Goal: Complete application form: Complete application form

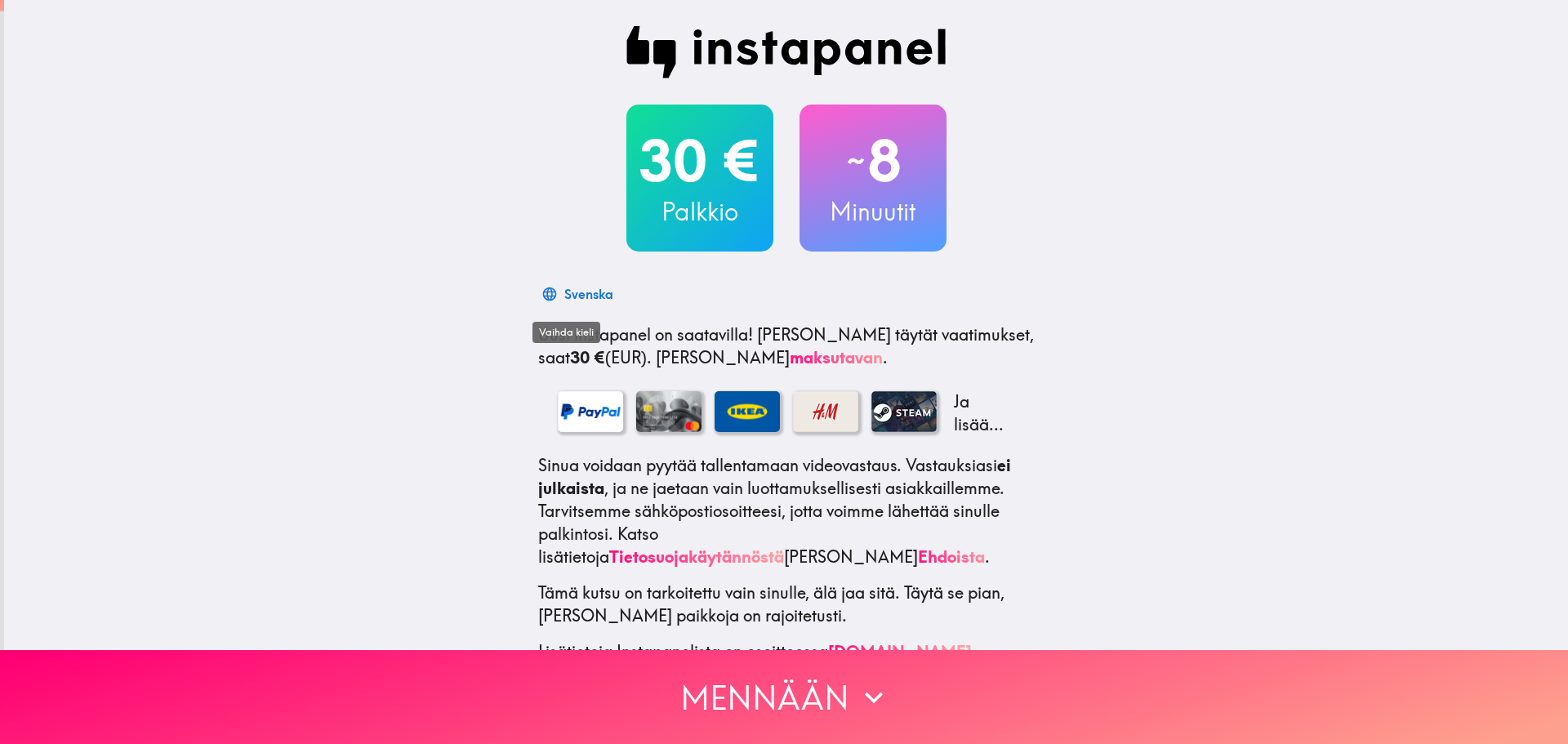
click at [543, 295] on icon "button" at bounding box center [550, 293] width 14 height 14
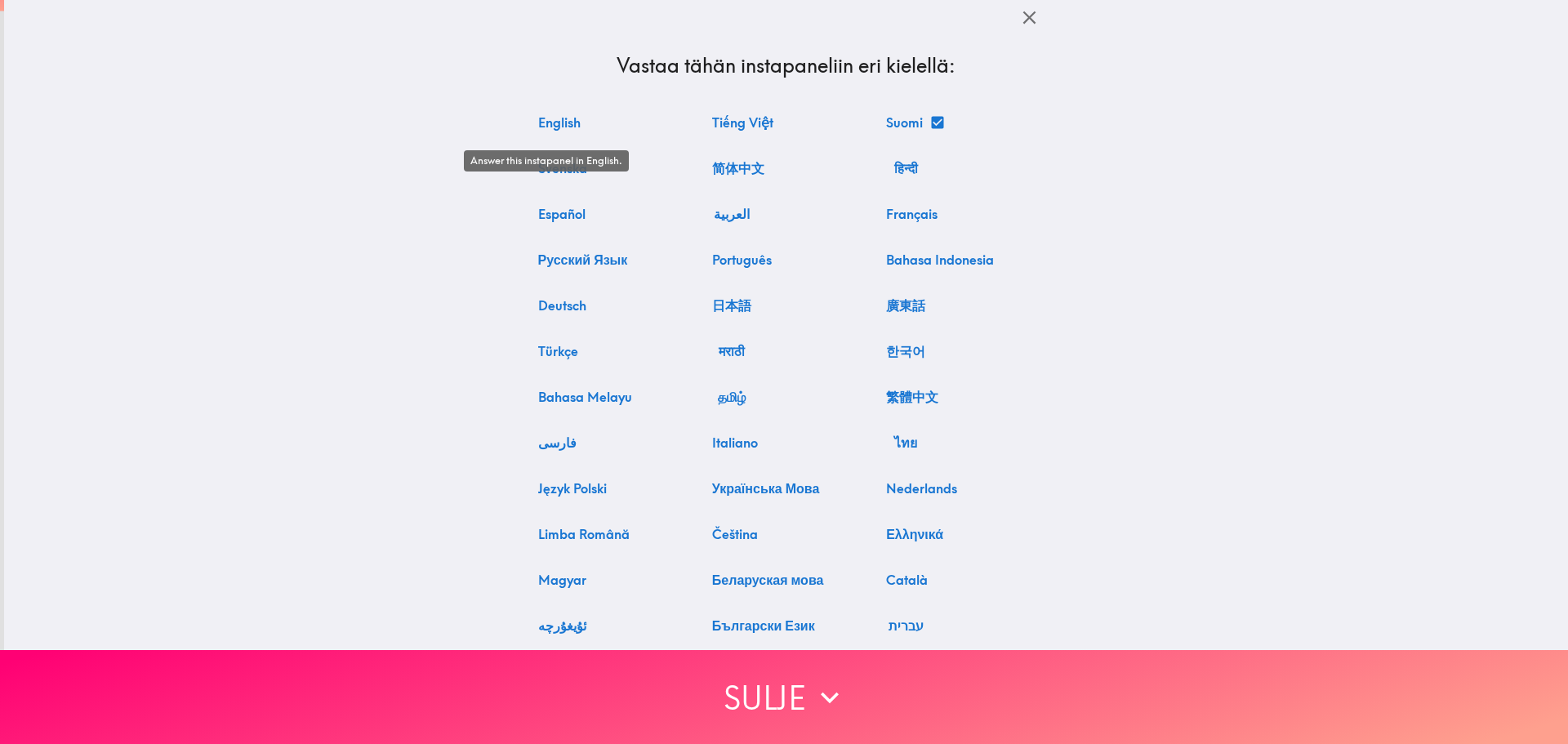
click at [554, 131] on button "English" at bounding box center [560, 122] width 56 height 33
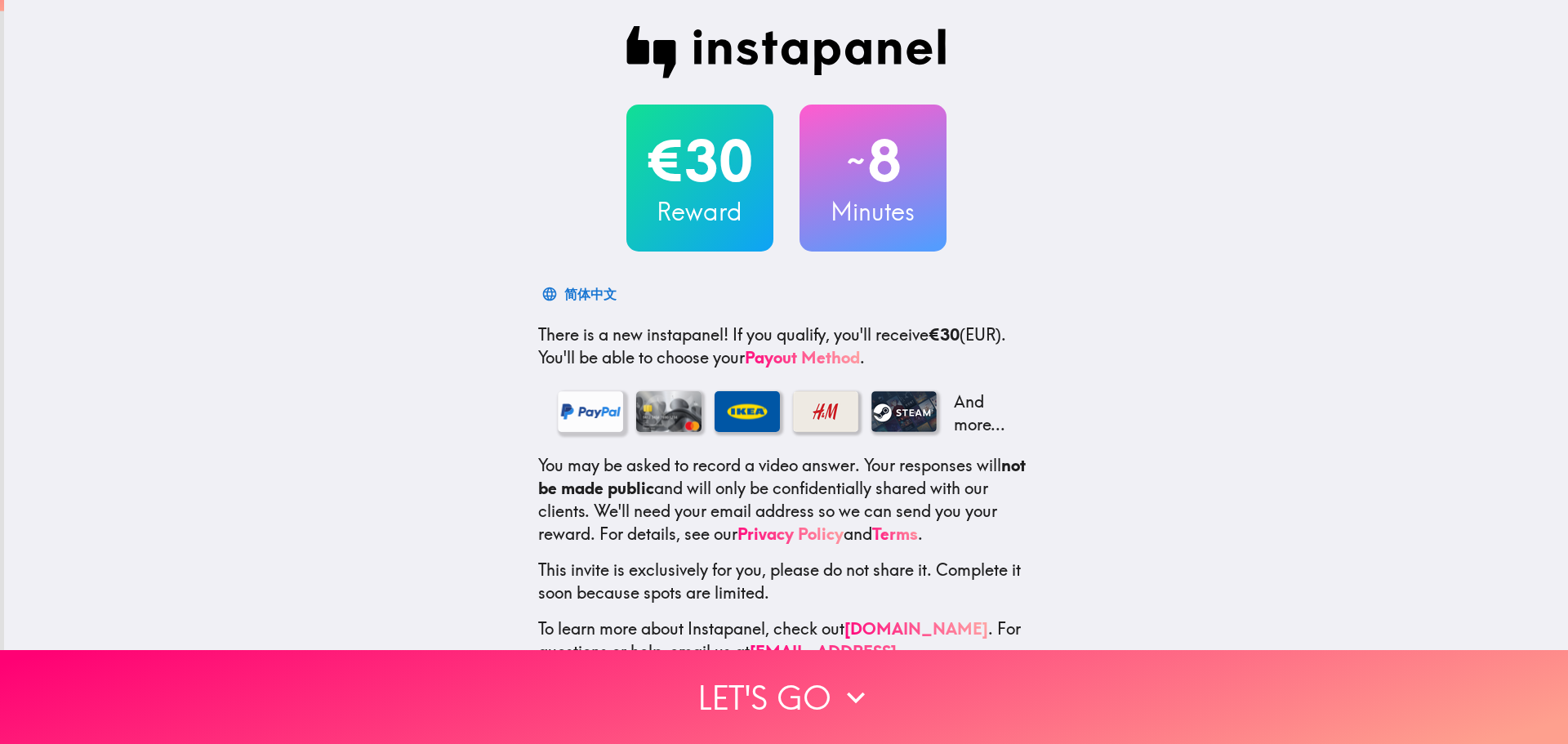
click at [558, 409] on div at bounding box center [589, 411] width 65 height 41
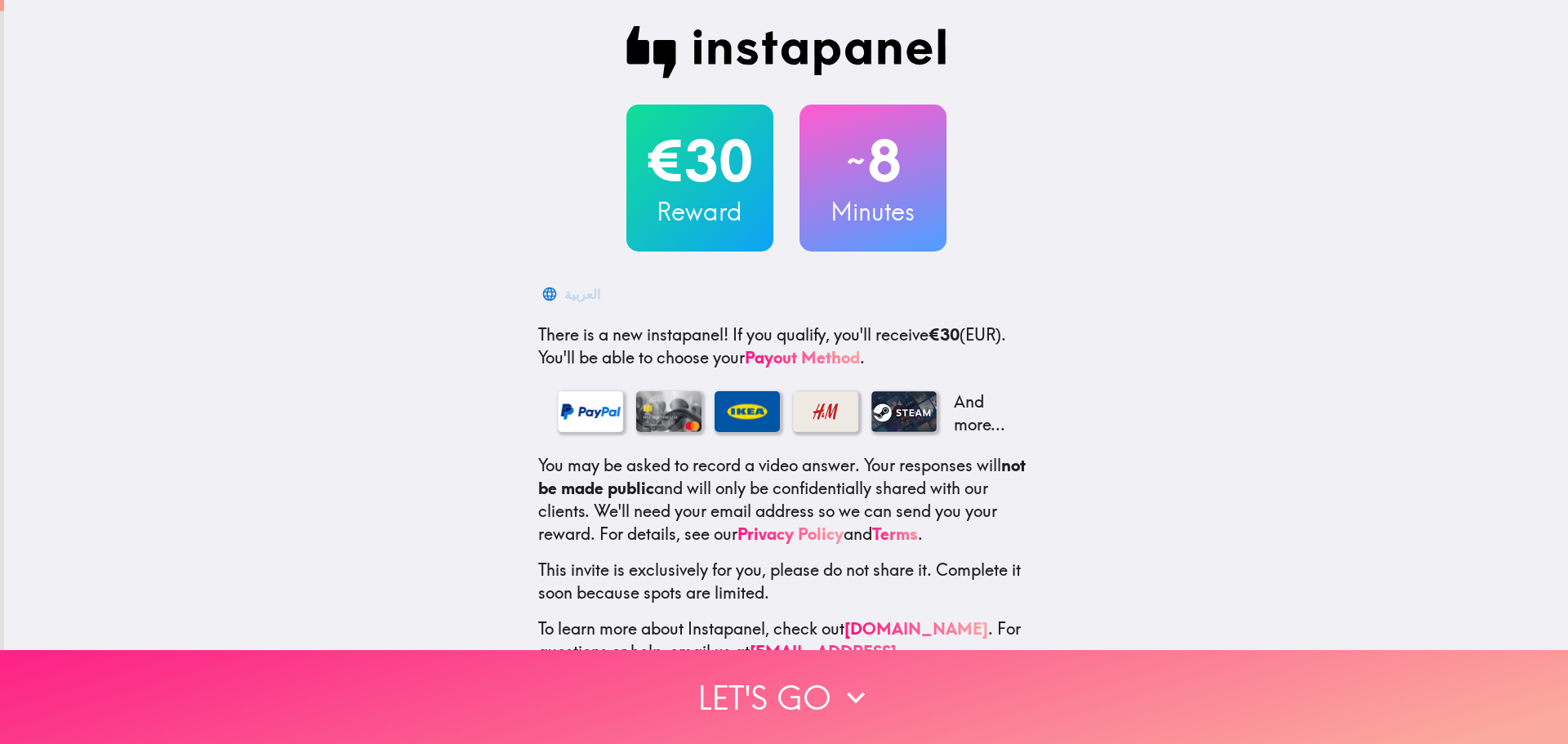
click at [793, 684] on button "Let's go" at bounding box center [784, 697] width 1568 height 94
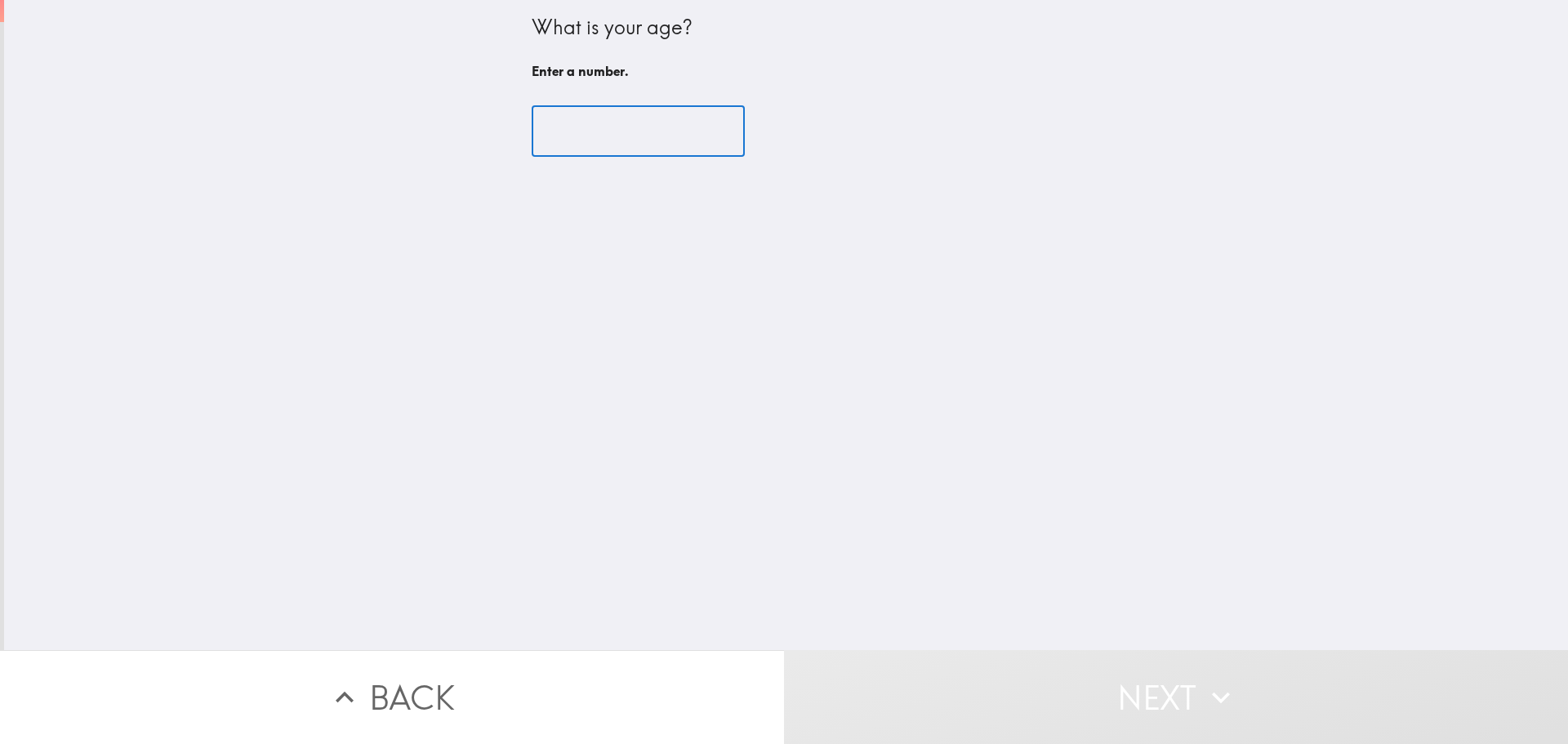
click at [601, 144] on input "number" at bounding box center [638, 131] width 213 height 51
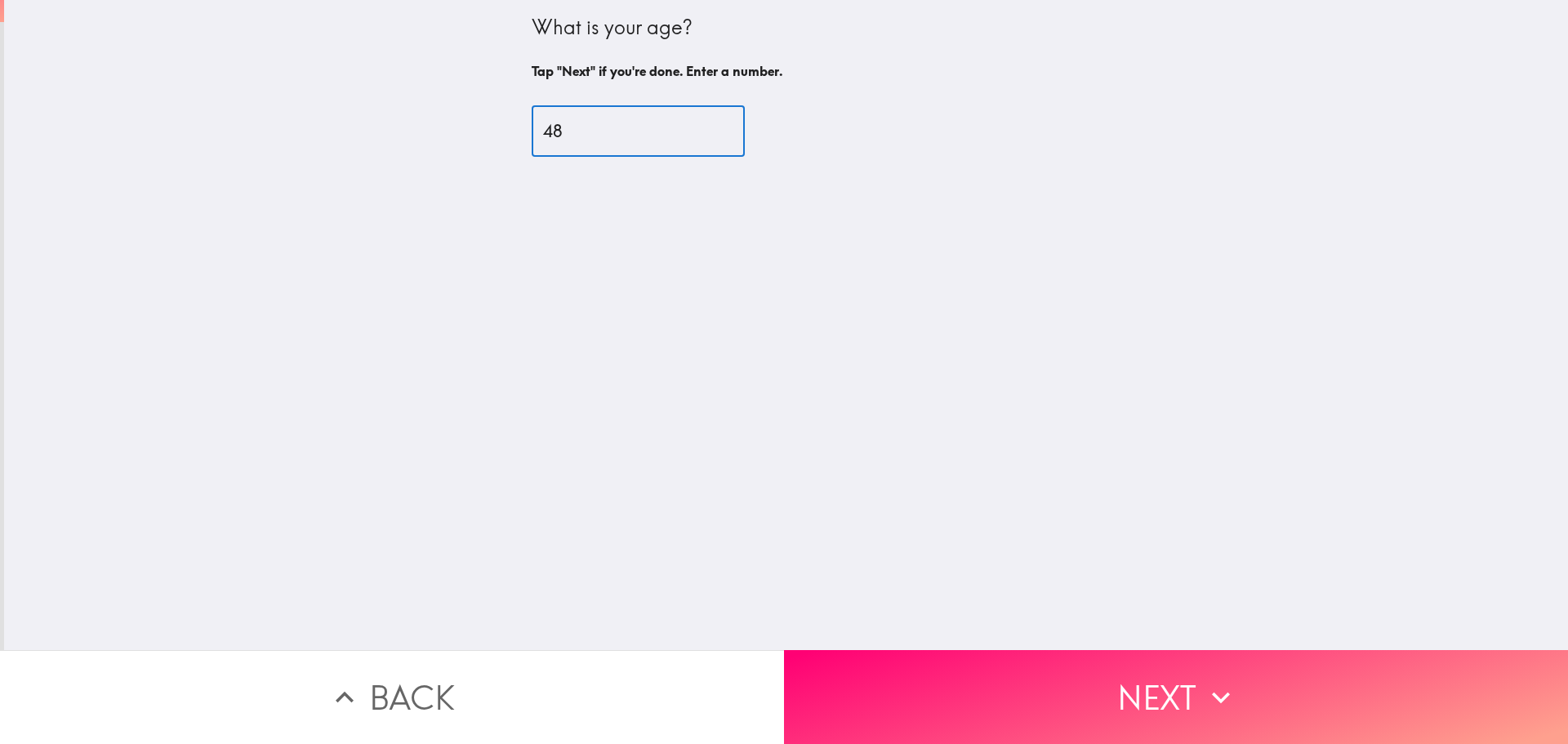
drag, startPoint x: 558, startPoint y: 129, endPoint x: 471, endPoint y: 132, distance: 87.1
click at [471, 132] on div "What is your age? Tap "Next" if you're done. Enter a number. 48 ​" at bounding box center [786, 325] width 1564 height 650
type input "49"
click at [1175, 678] on button "Next" at bounding box center [1176, 697] width 784 height 94
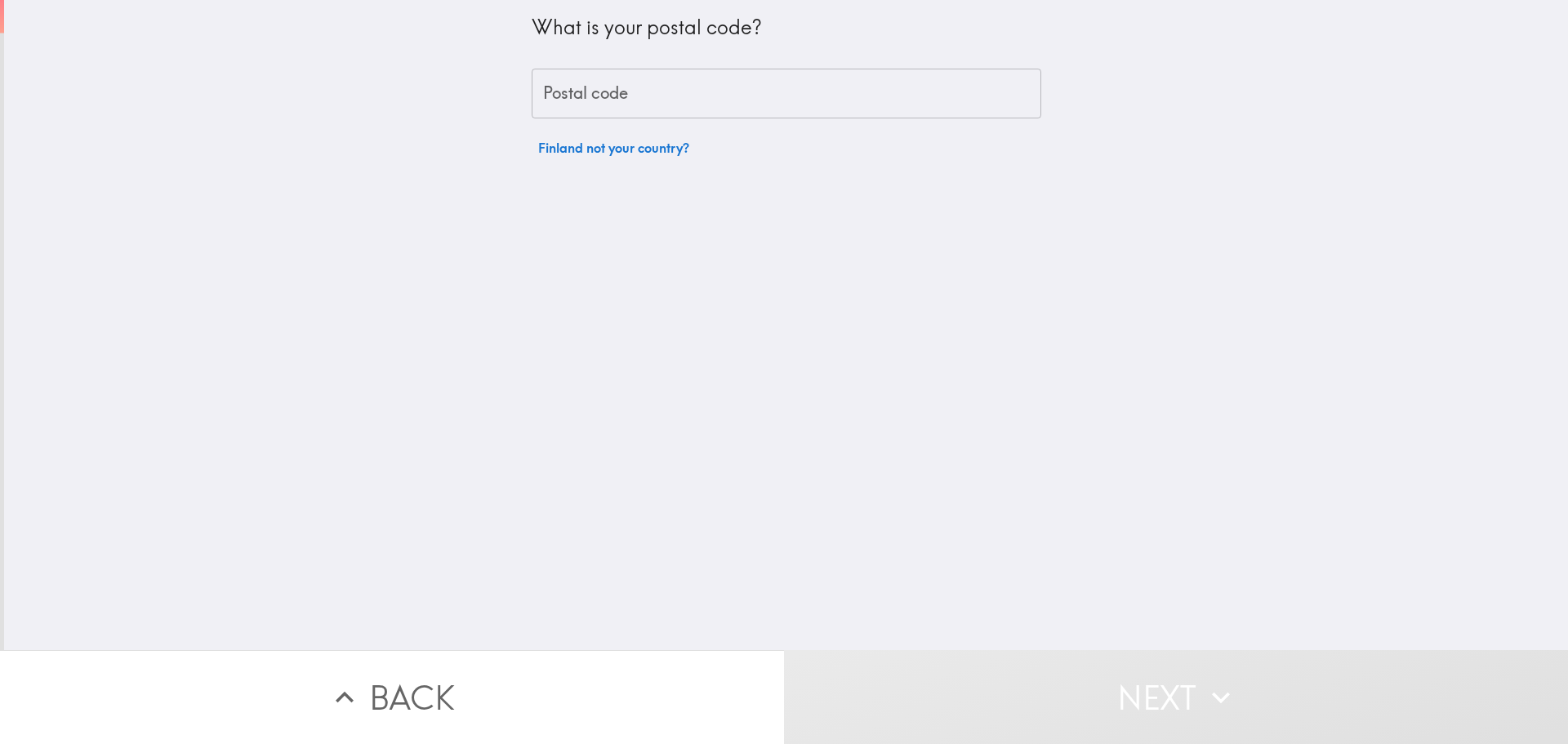
click at [655, 110] on input "Postal code" at bounding box center [786, 94] width 510 height 51
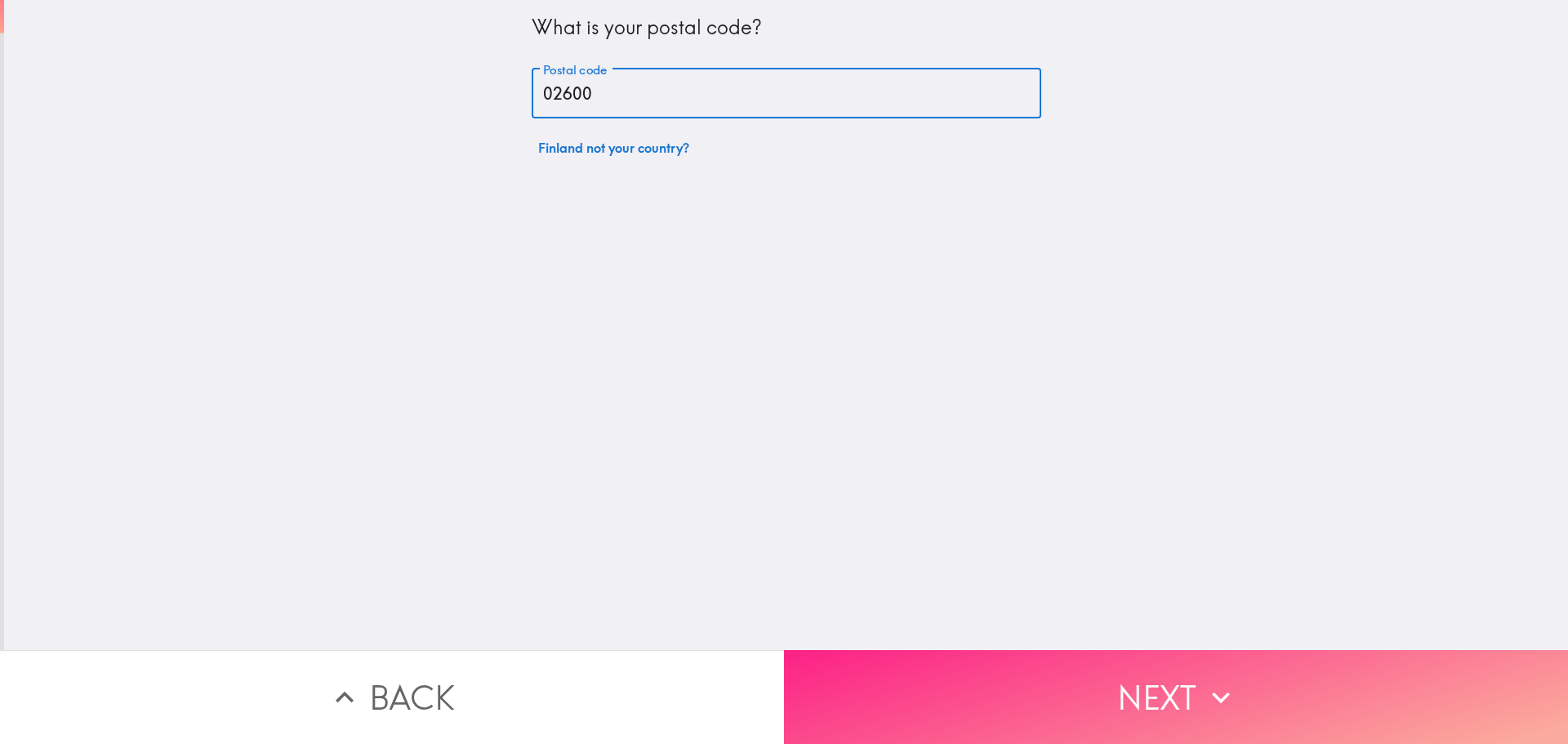
type input "02600"
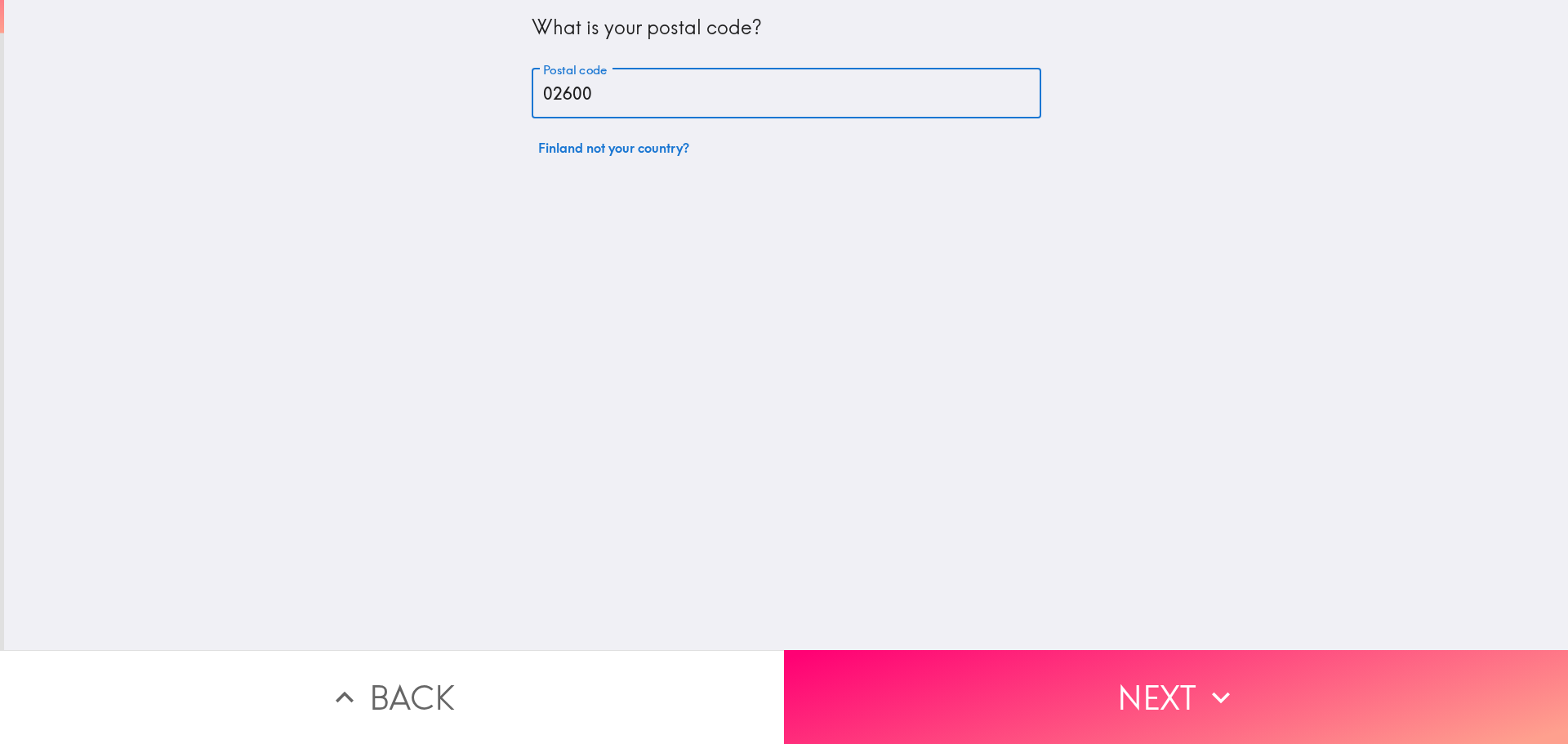
click at [1099, 667] on button "Next" at bounding box center [1176, 697] width 784 height 94
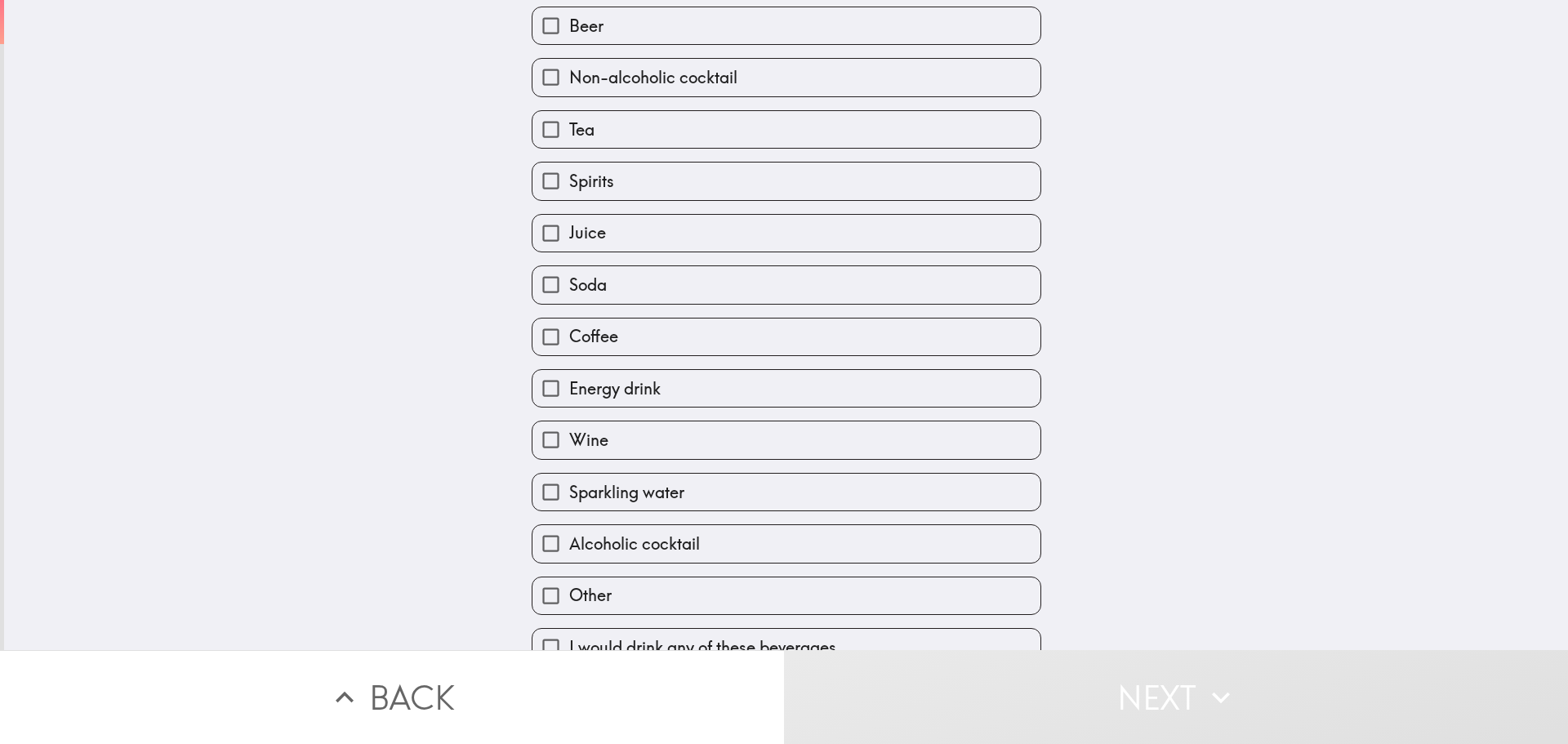
scroll to position [187, 0]
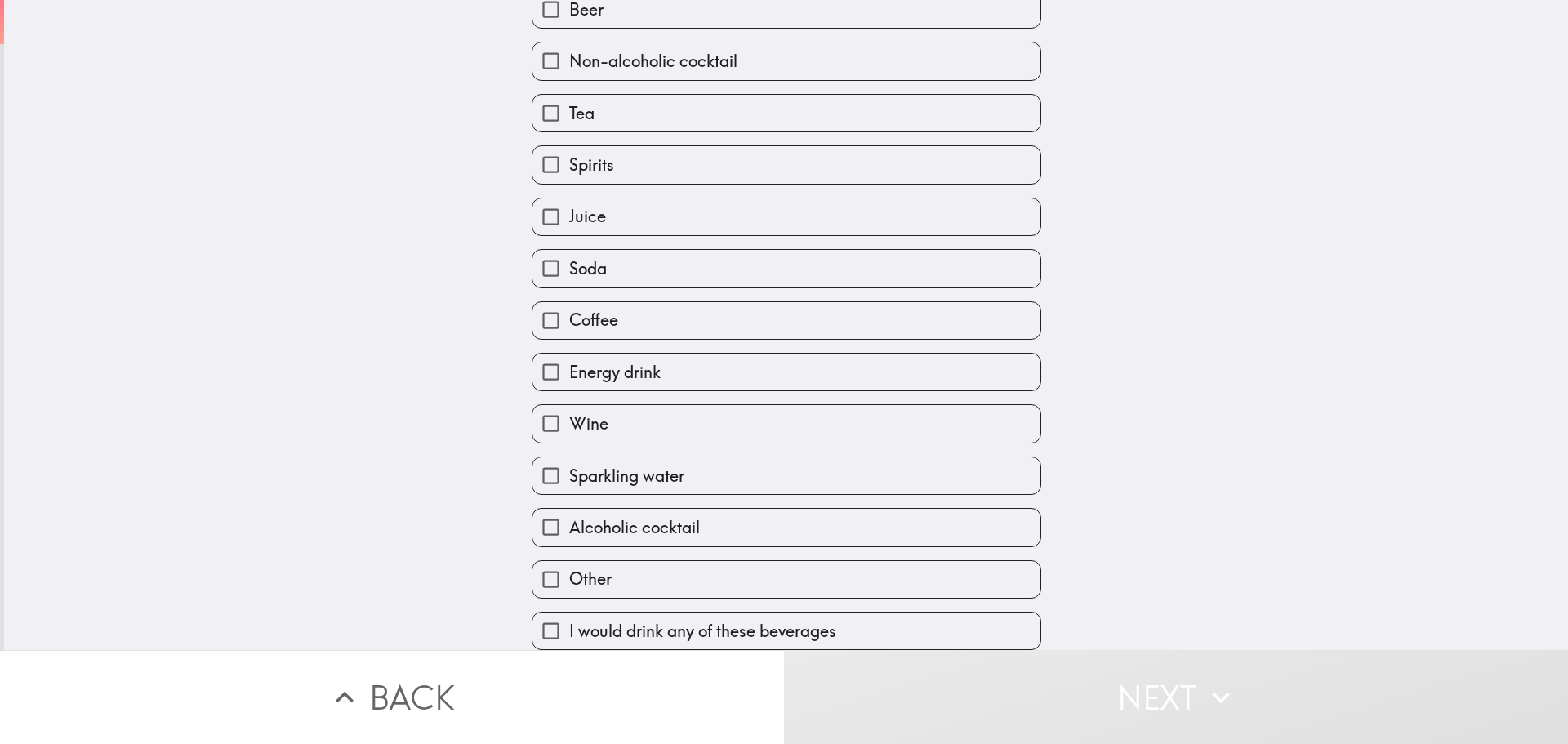
click at [534, 516] on input "Alcoholic cocktail" at bounding box center [551, 527] width 37 height 37
checkbox input "true"
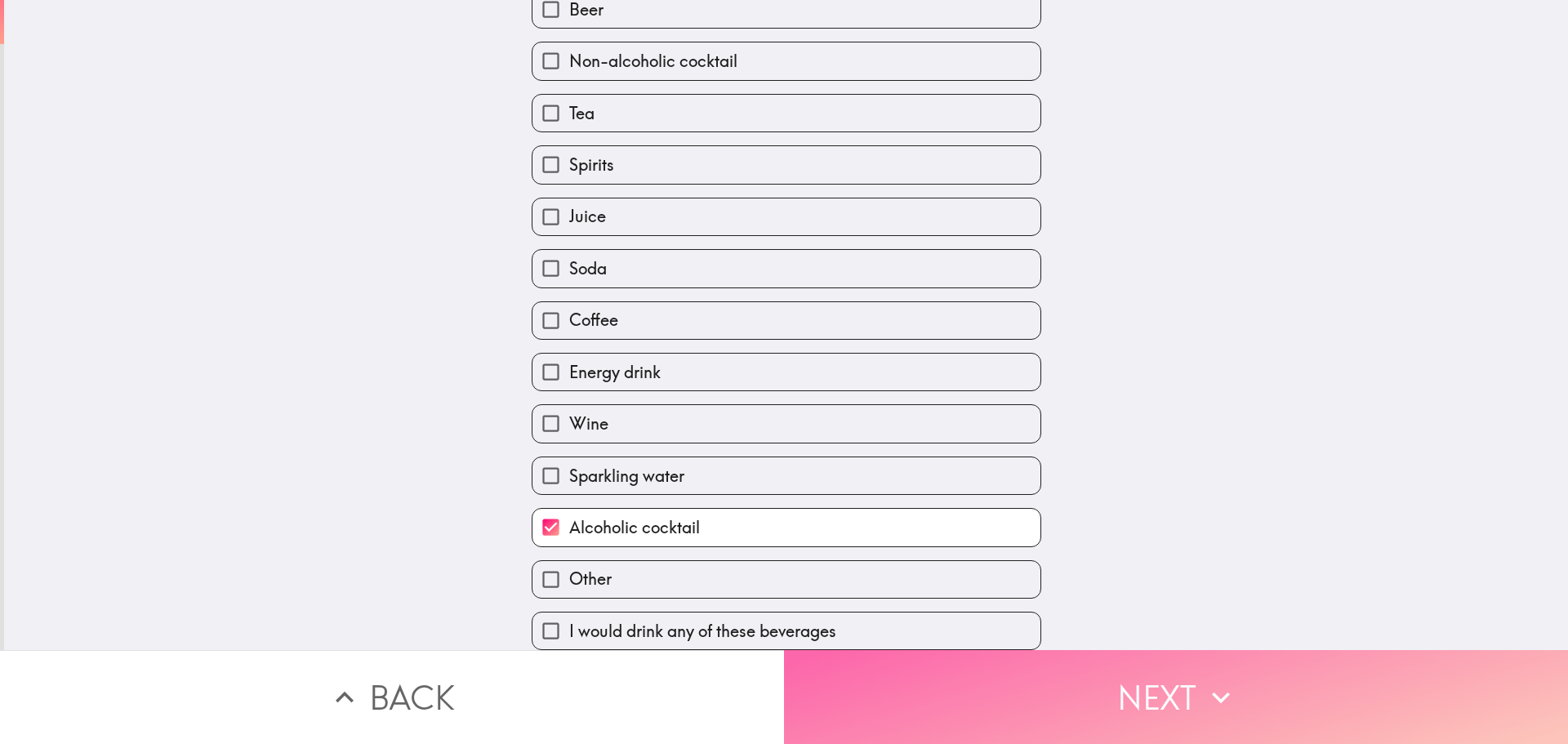
click at [1208, 690] on icon "button" at bounding box center [1221, 697] width 36 height 36
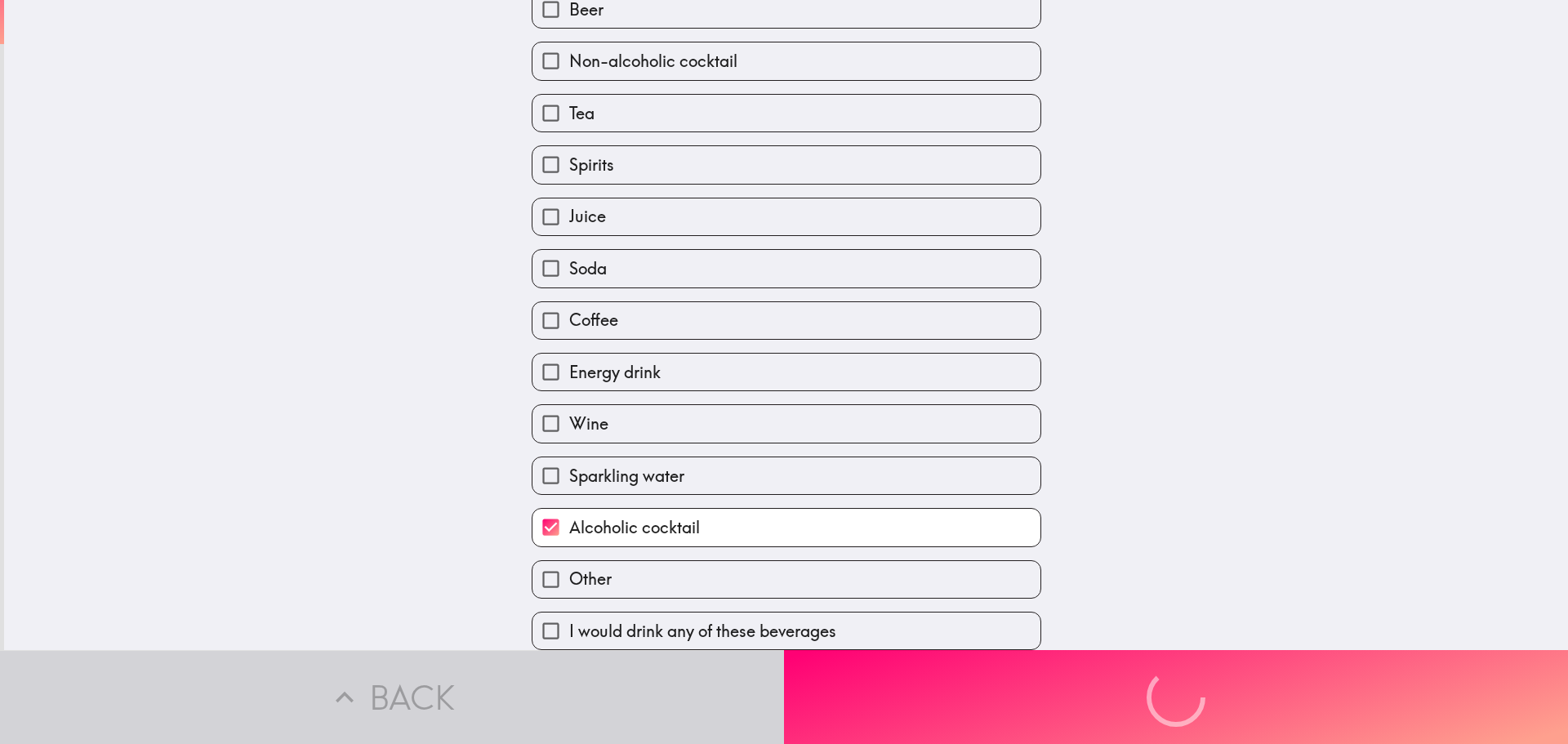
scroll to position [0, 0]
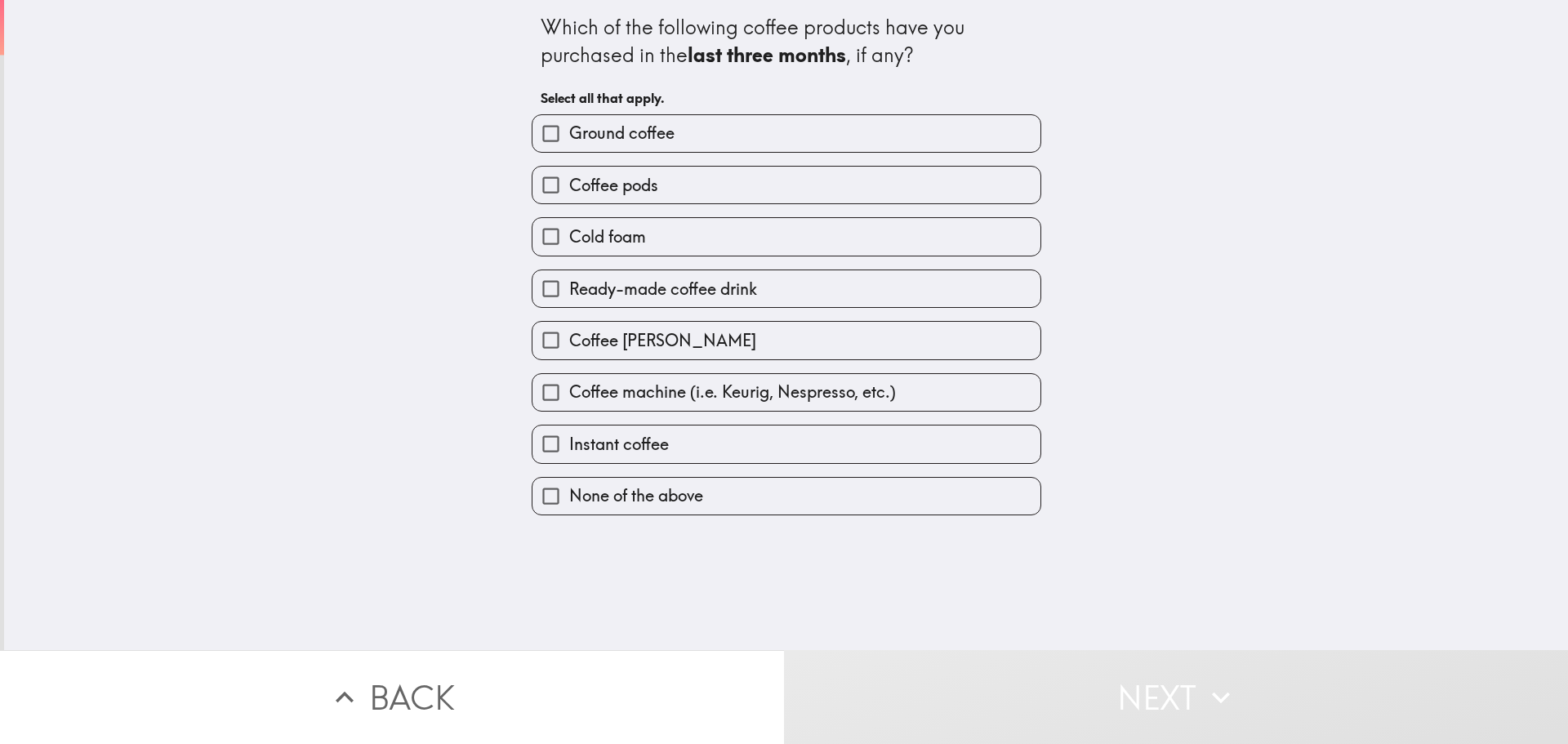
click at [543, 122] on input "Ground coffee" at bounding box center [551, 133] width 37 height 37
checkbox input "true"
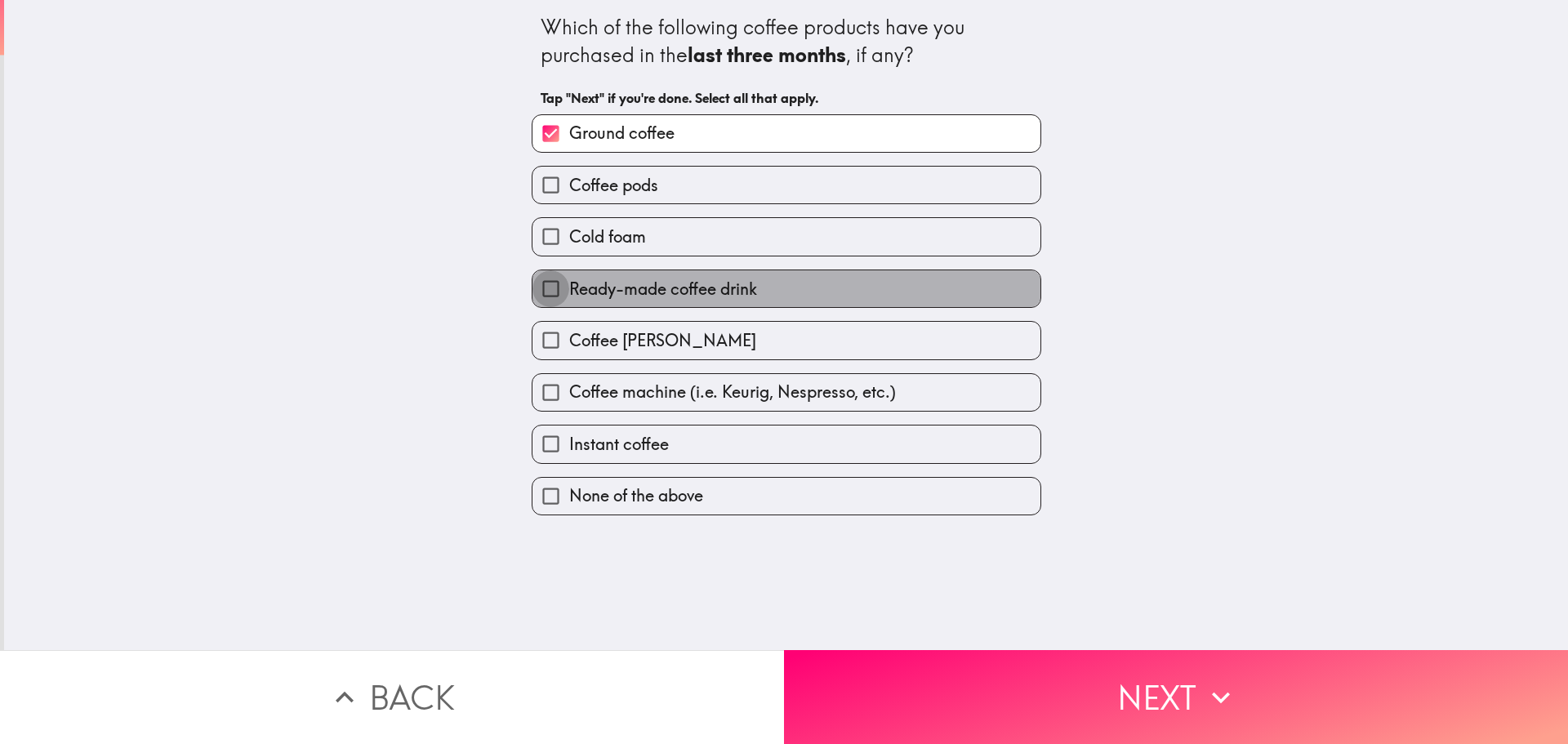
click at [539, 306] on input "Ready-made coffee drink" at bounding box center [551, 288] width 37 height 37
checkbox input "true"
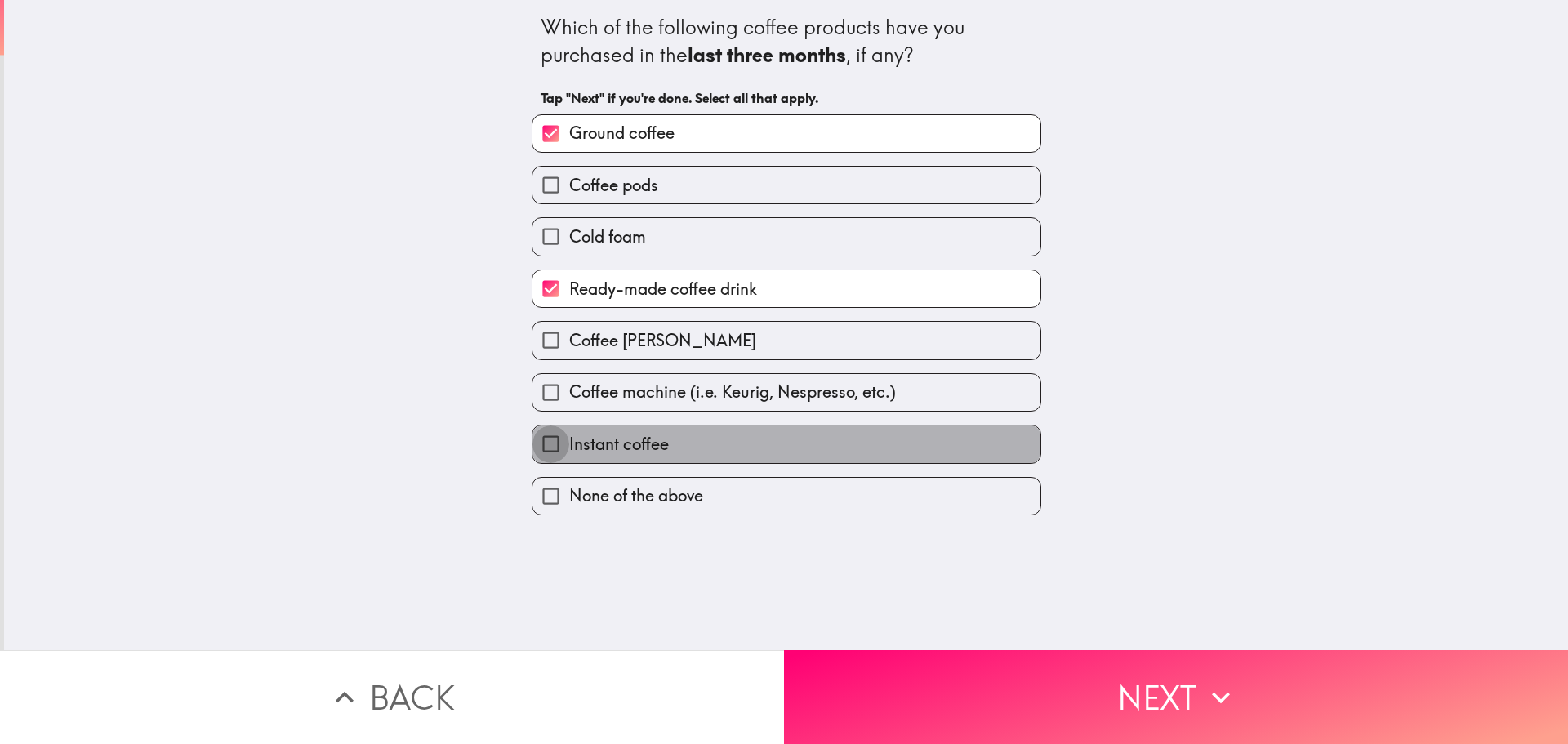
click at [539, 441] on input "Instant coffee" at bounding box center [551, 444] width 37 height 37
checkbox input "true"
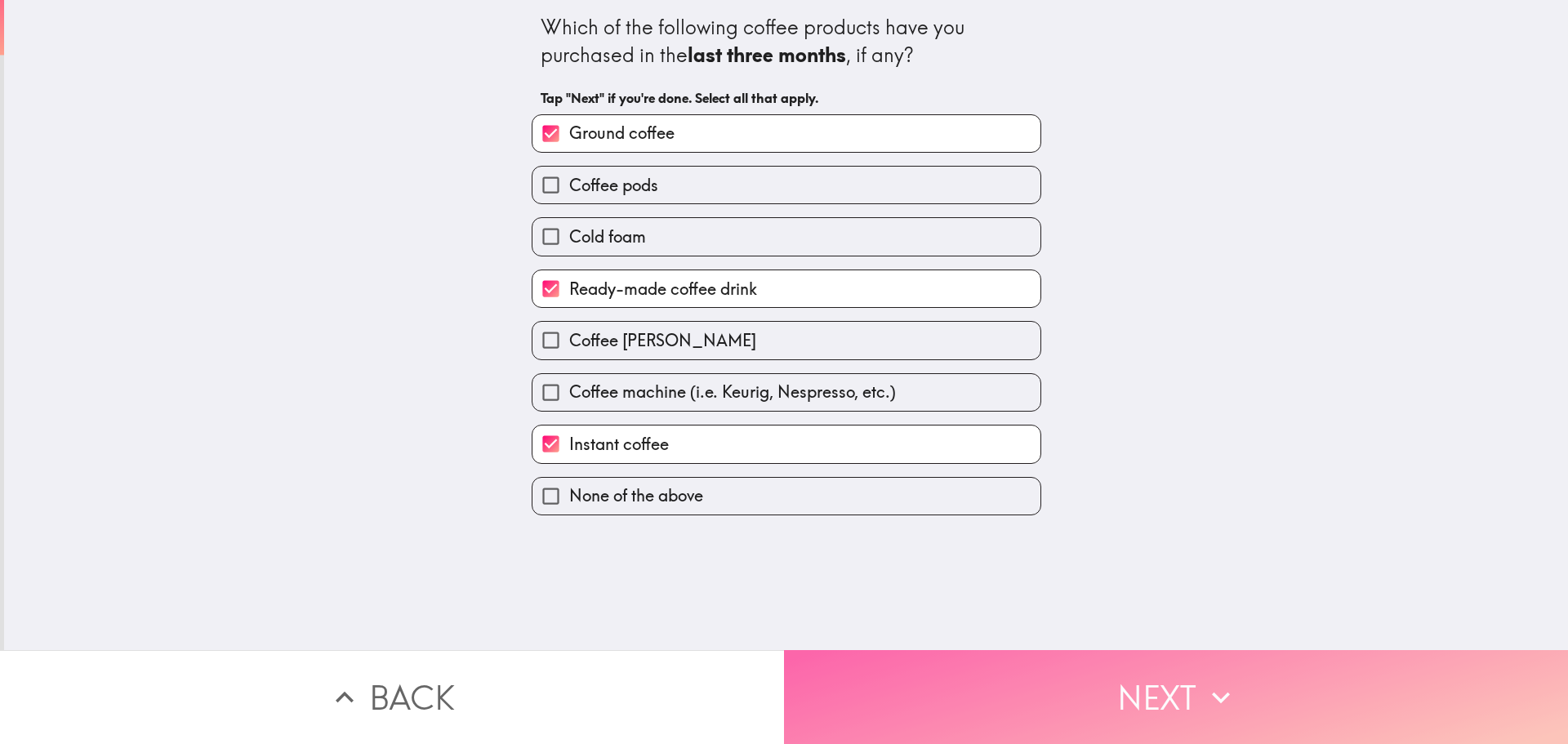
click at [1165, 705] on button "Next" at bounding box center [1176, 697] width 784 height 94
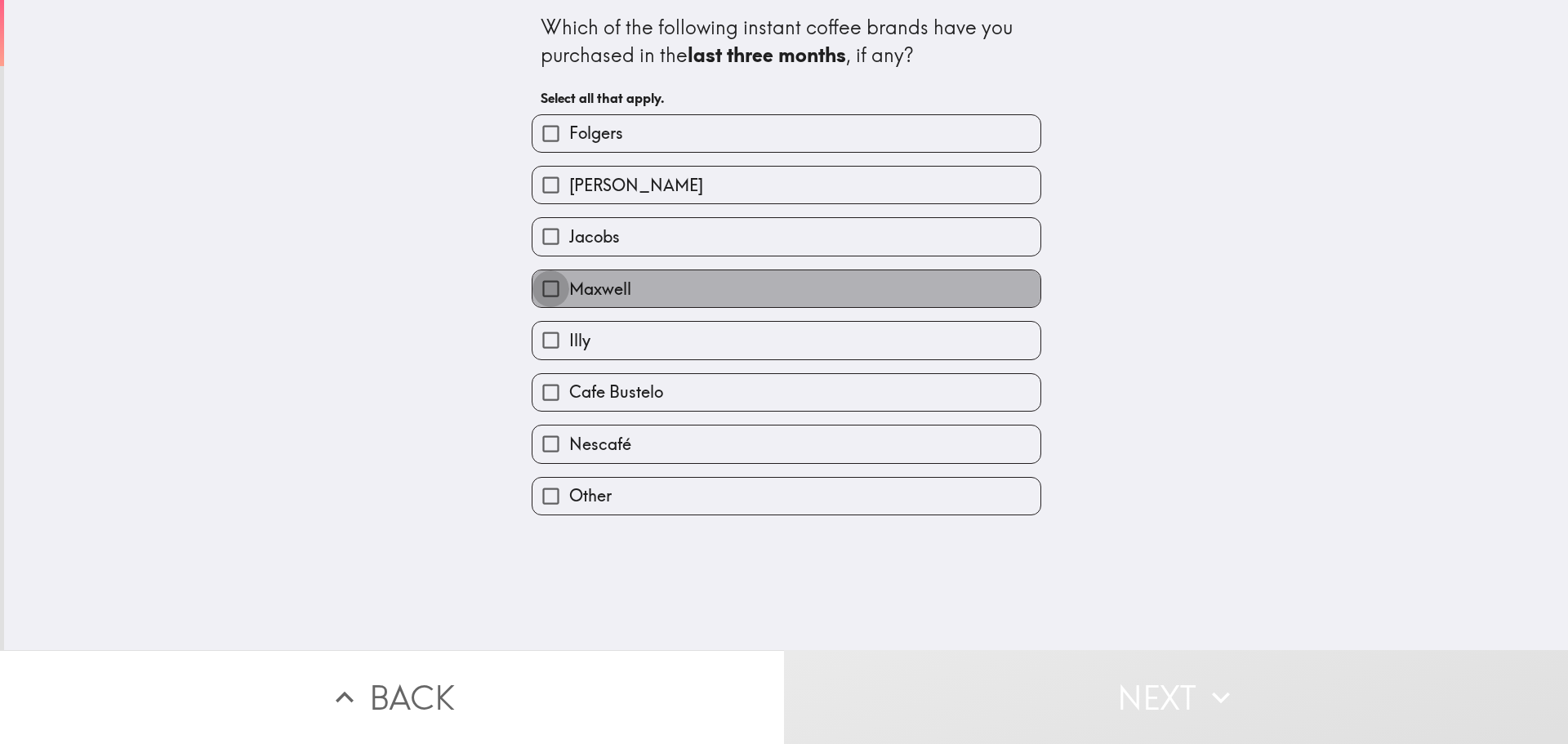
click at [539, 288] on input "Maxwell" at bounding box center [551, 288] width 37 height 37
checkbox input "true"
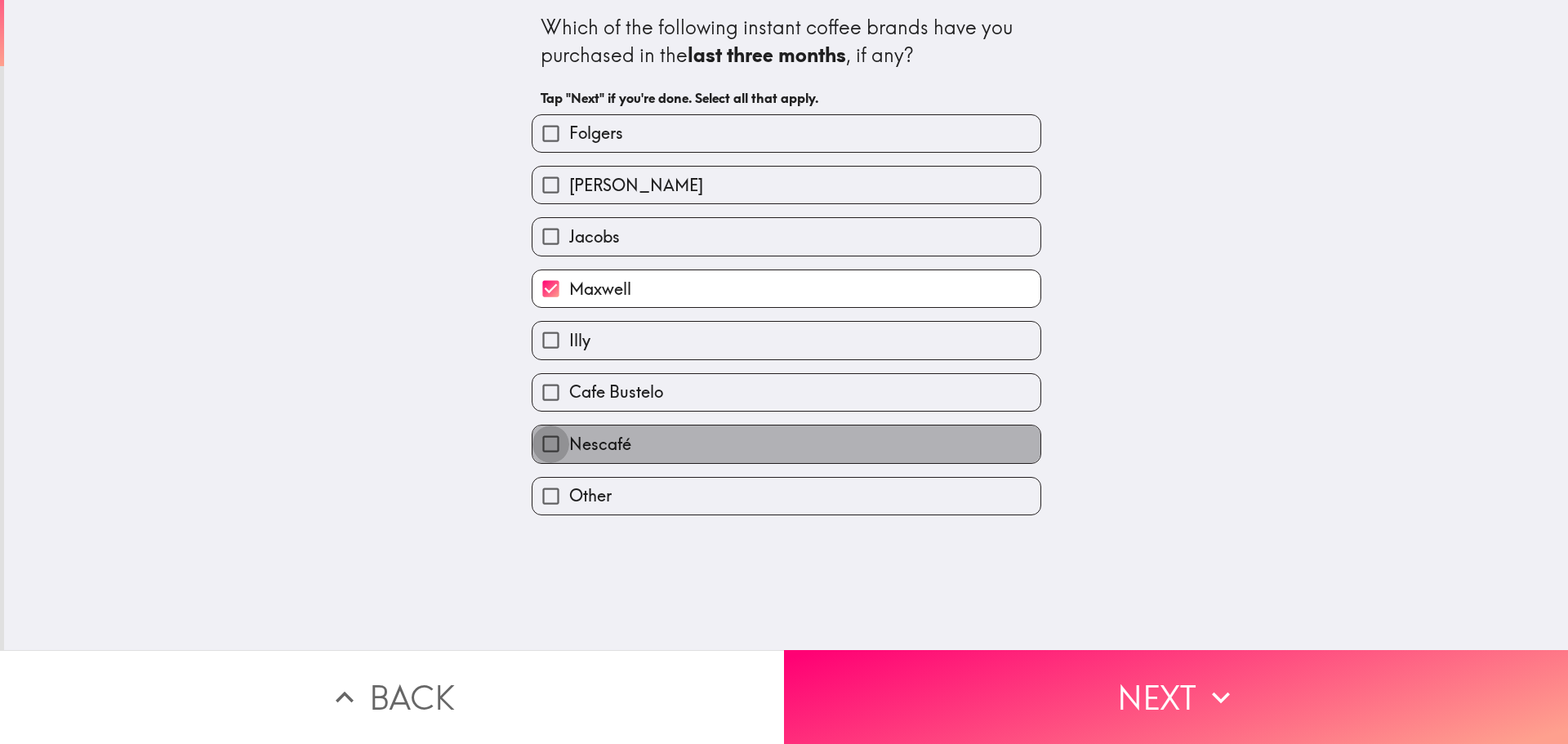
click at [534, 448] on input "Nescafé" at bounding box center [551, 444] width 37 height 37
checkbox input "true"
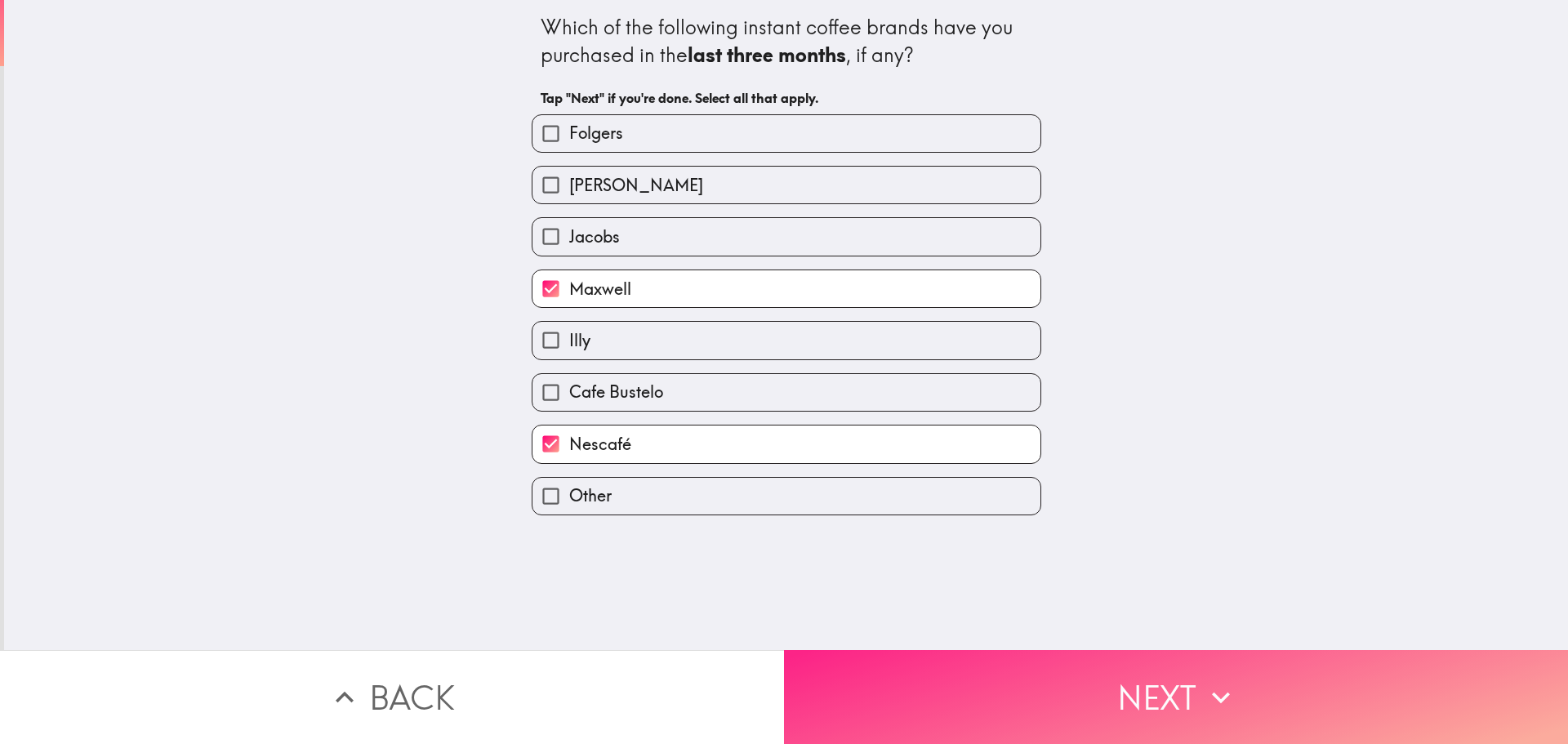
click at [1192, 701] on button "Next" at bounding box center [1176, 697] width 784 height 94
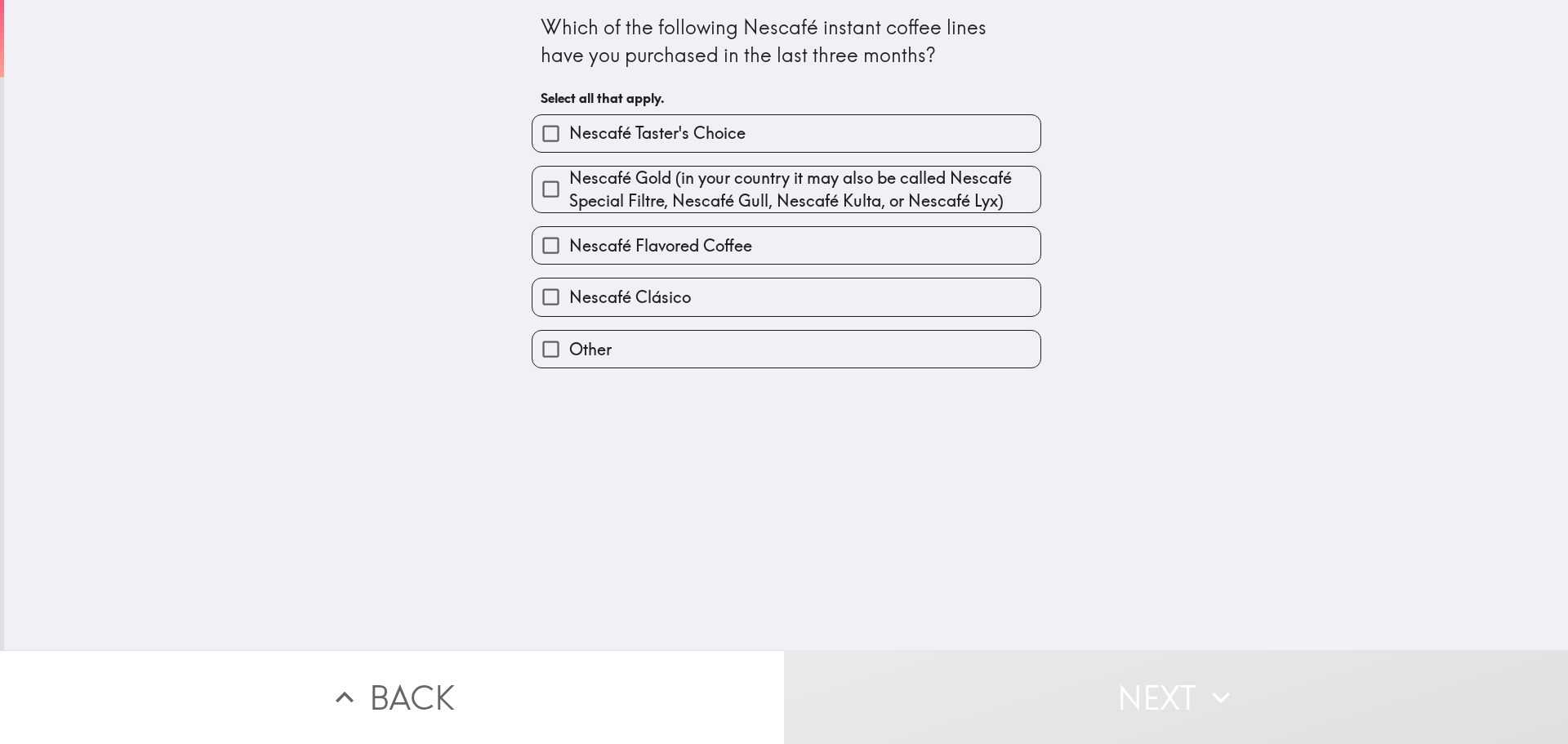
click at [533, 189] on input "Nescafé Gold (in your country it may also be called Nescafé Special Filtre, Nes…" at bounding box center [551, 188] width 37 height 37
checkbox input "true"
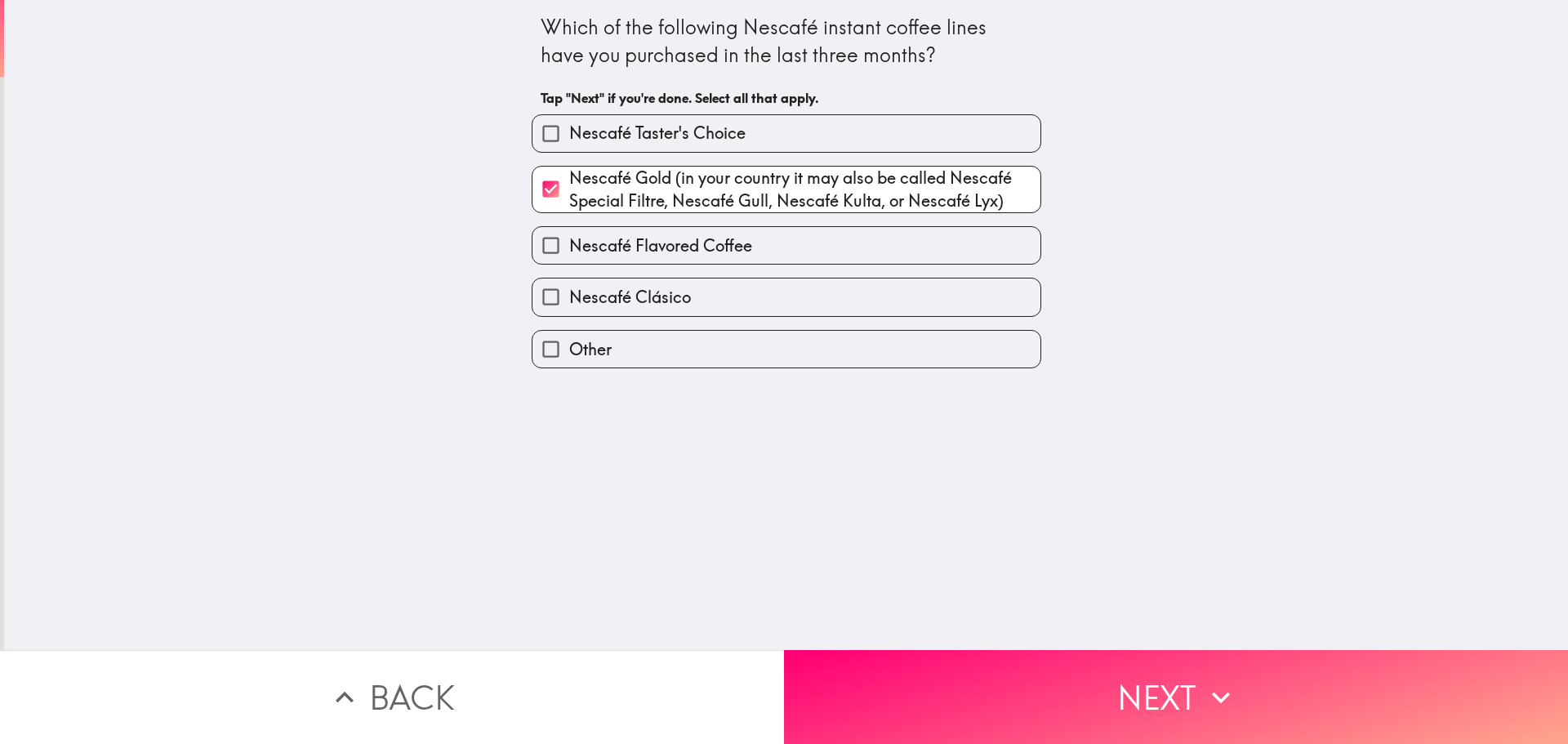
click at [533, 293] on input "Nescafé Clásico" at bounding box center [551, 296] width 37 height 37
checkbox input "true"
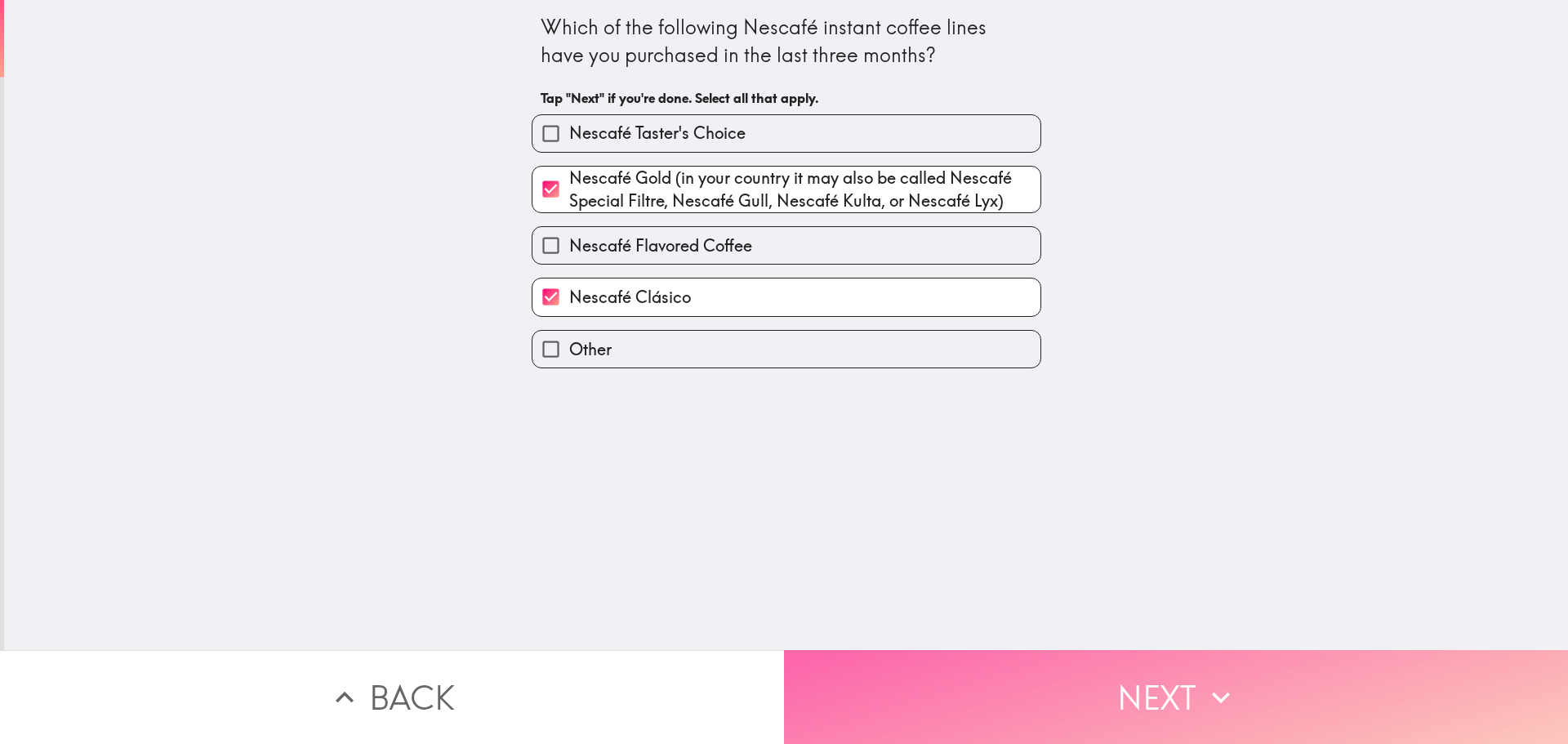
click at [1146, 680] on button "Next" at bounding box center [1176, 697] width 784 height 94
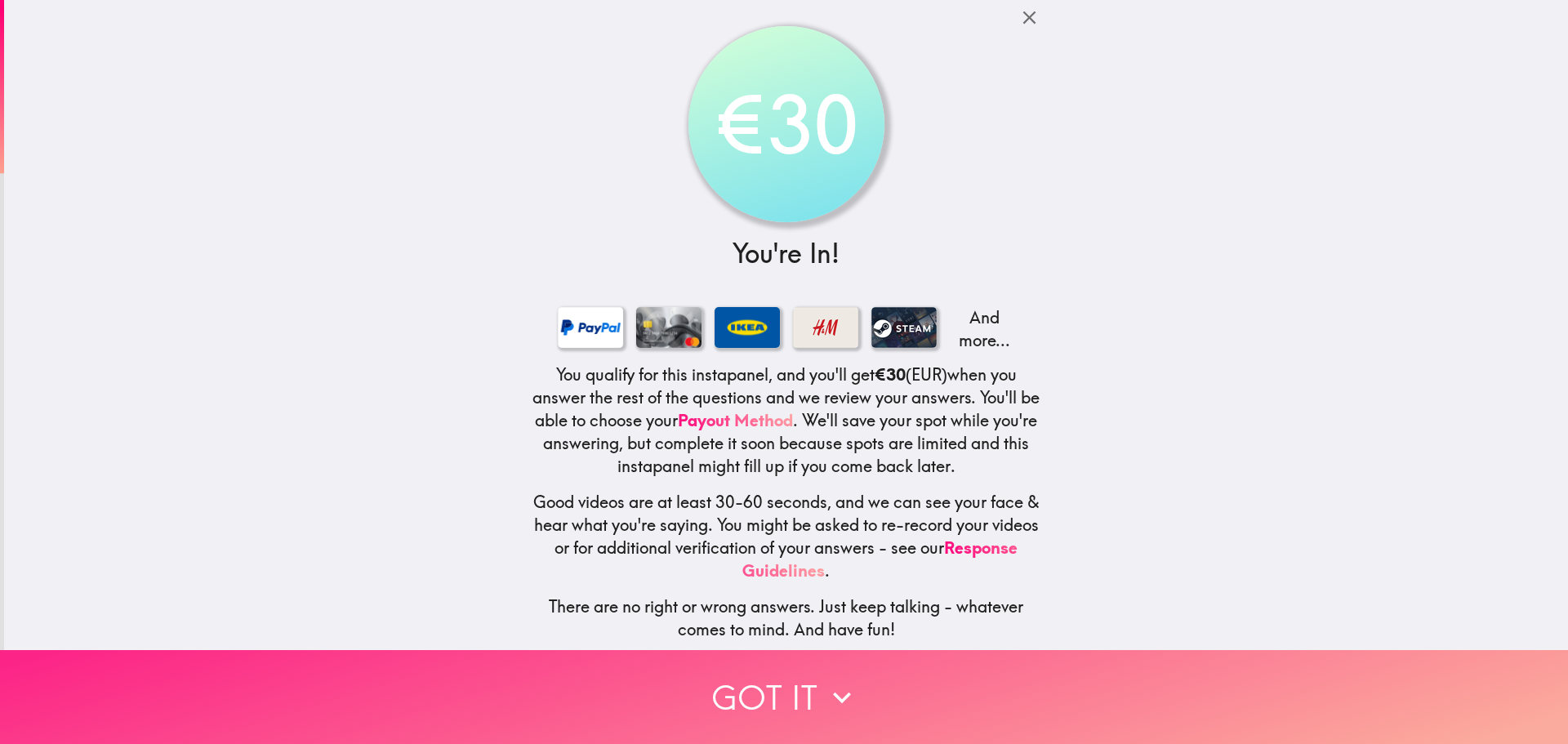
click at [788, 689] on button "Got it" at bounding box center [784, 697] width 1568 height 94
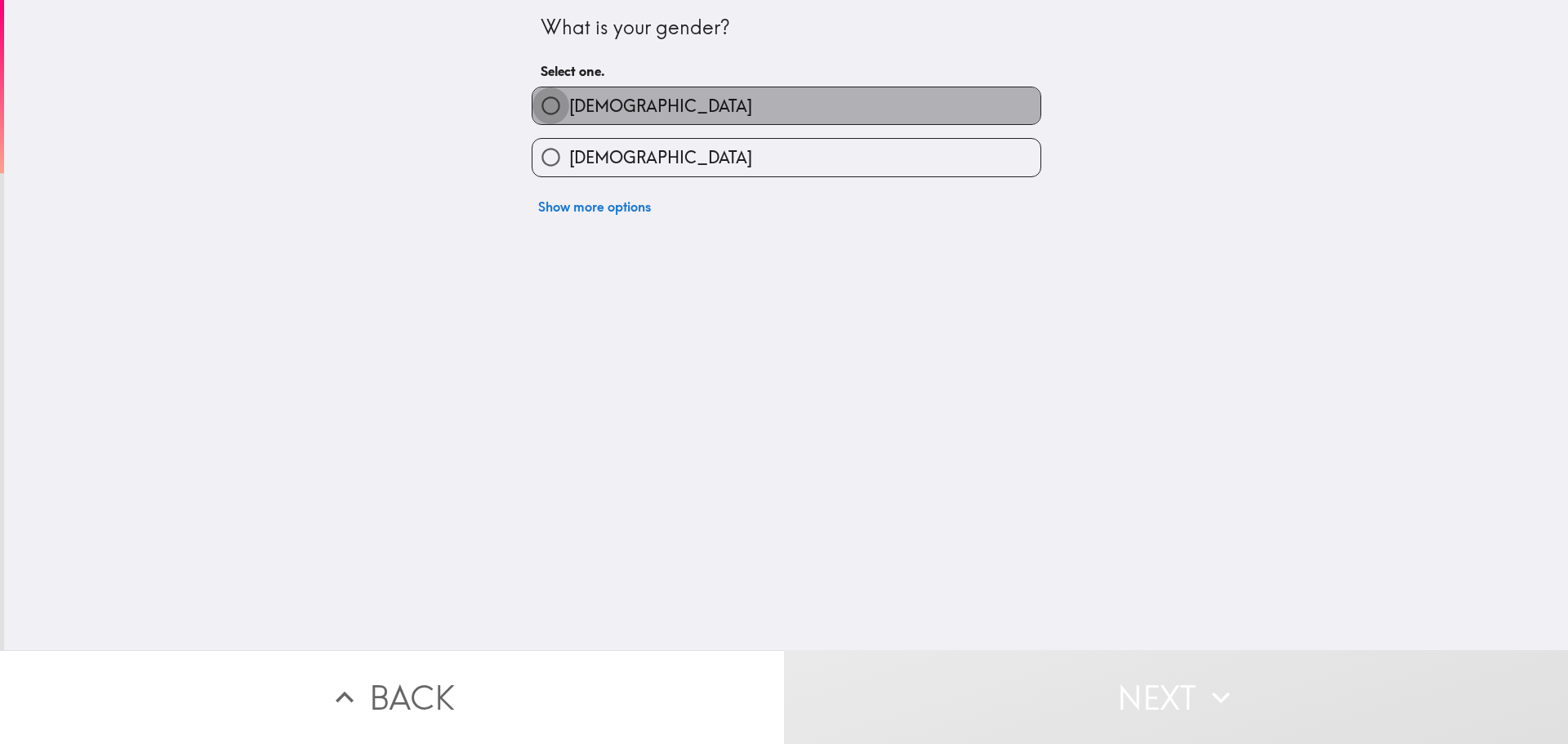
click at [544, 96] on input "Male" at bounding box center [551, 106] width 37 height 37
radio input "true"
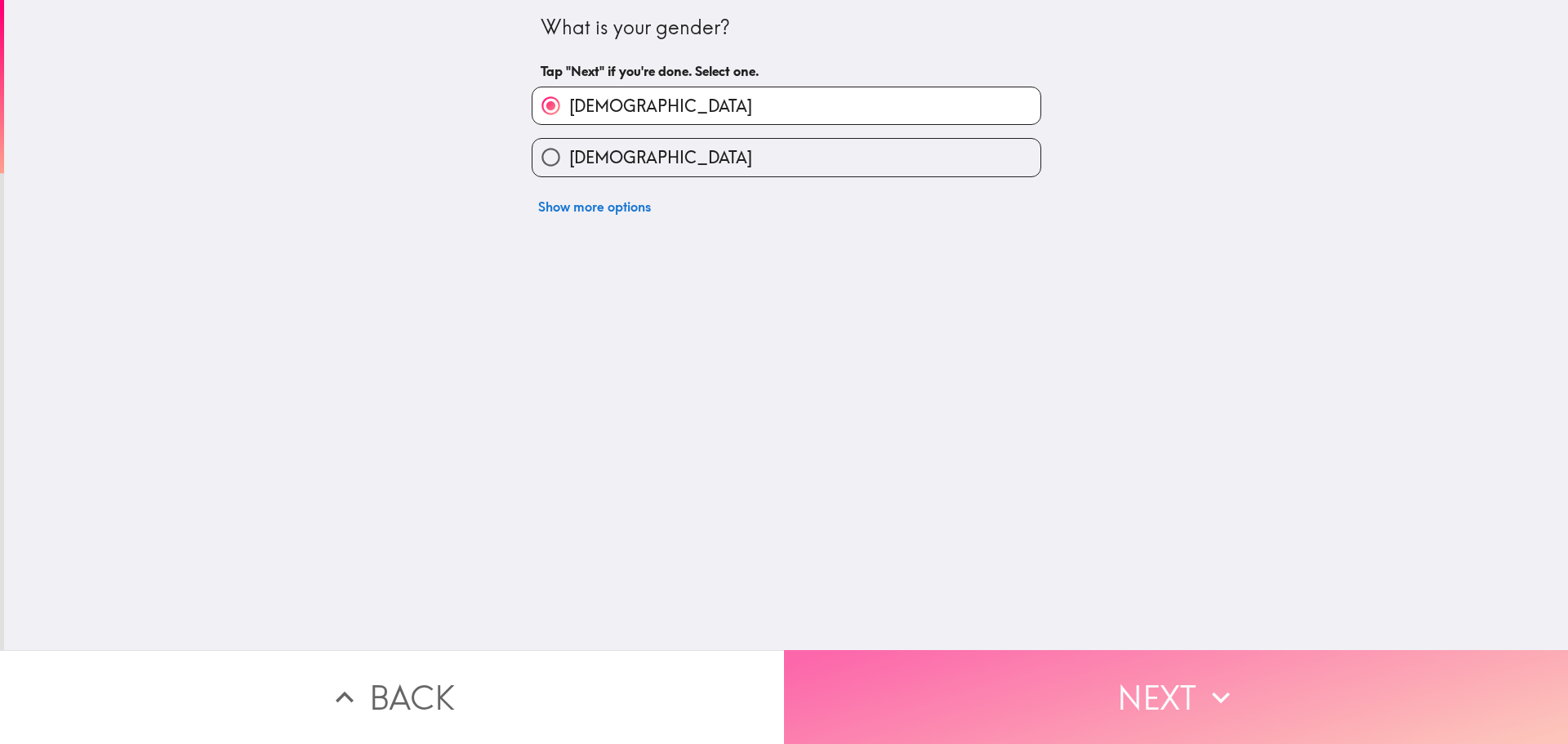
click at [1146, 663] on button "Next" at bounding box center [1176, 697] width 784 height 94
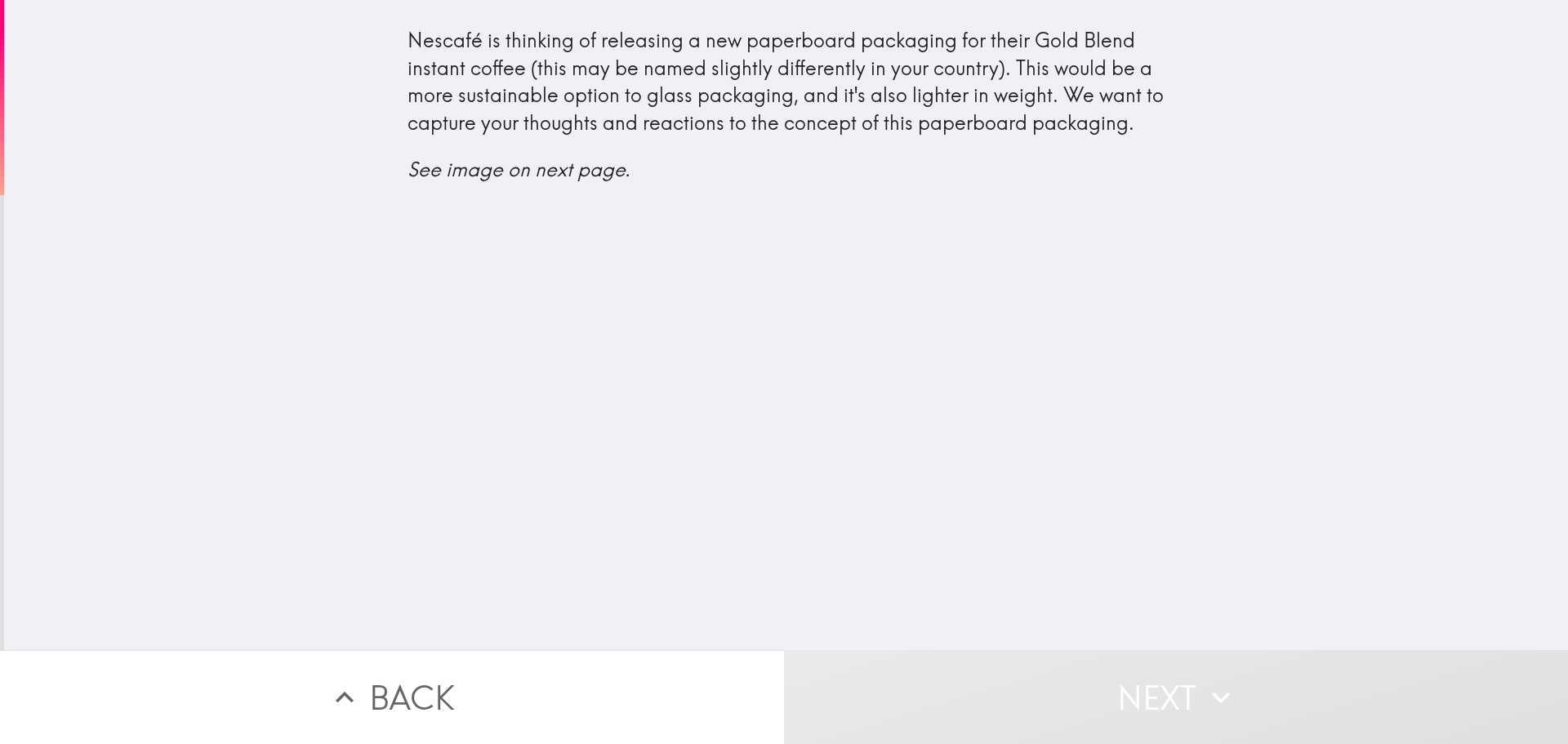
click at [408, 169] on icon "See image on next page." at bounding box center [520, 169] width 223 height 25
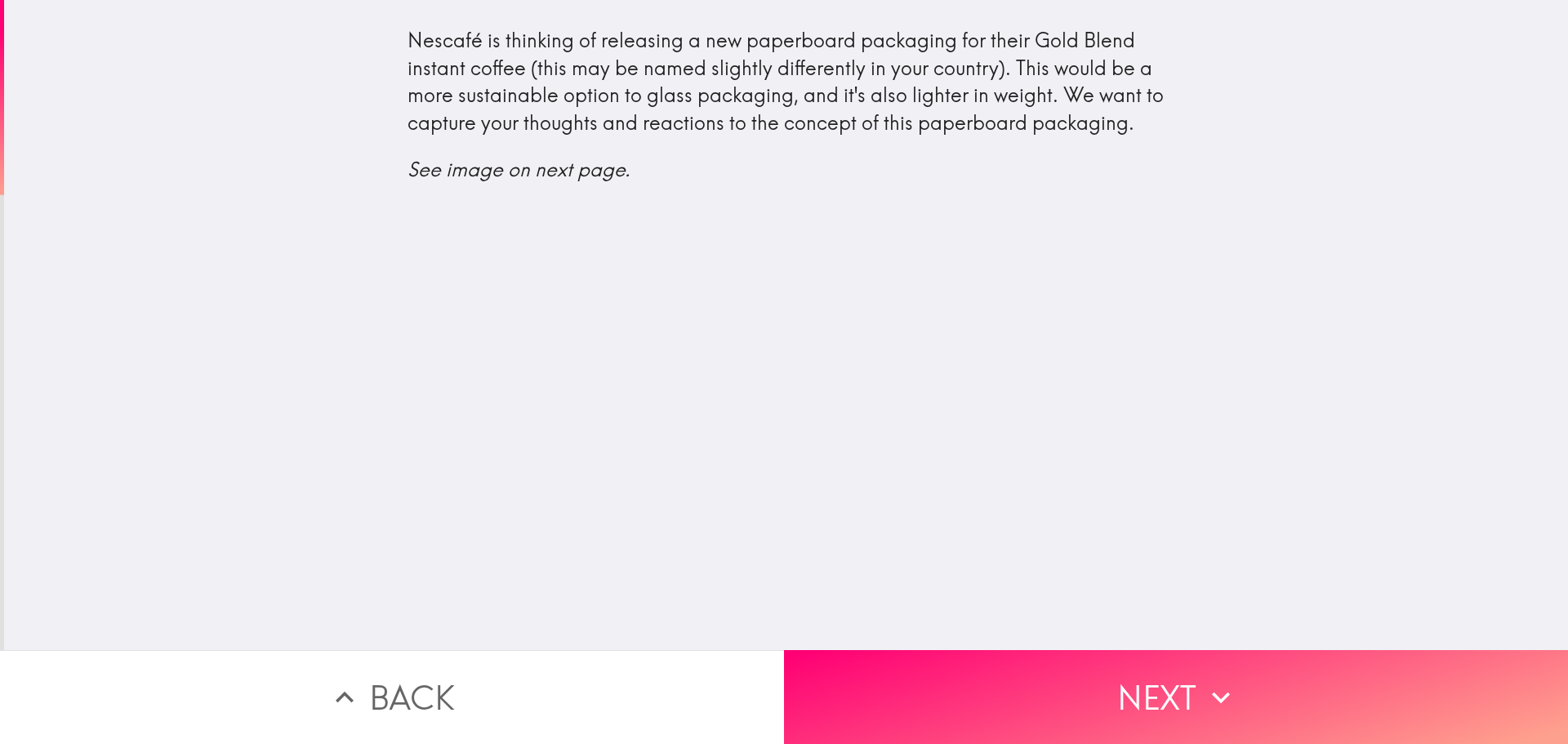
drag, startPoint x: 394, startPoint y: 34, endPoint x: 629, endPoint y: 111, distance: 247.3
click at [629, 111] on div "Nescafé is thinking of releasing a new paperboard packaging for their Gold Blen…" at bounding box center [787, 105] width 758 height 157
drag, startPoint x: 1097, startPoint y: 124, endPoint x: 492, endPoint y: 66, distance: 607.8
click at [628, 34] on div "Nescafé is thinking of releasing a new paperboard packaging for their Gold Blen…" at bounding box center [787, 105] width 758 height 157
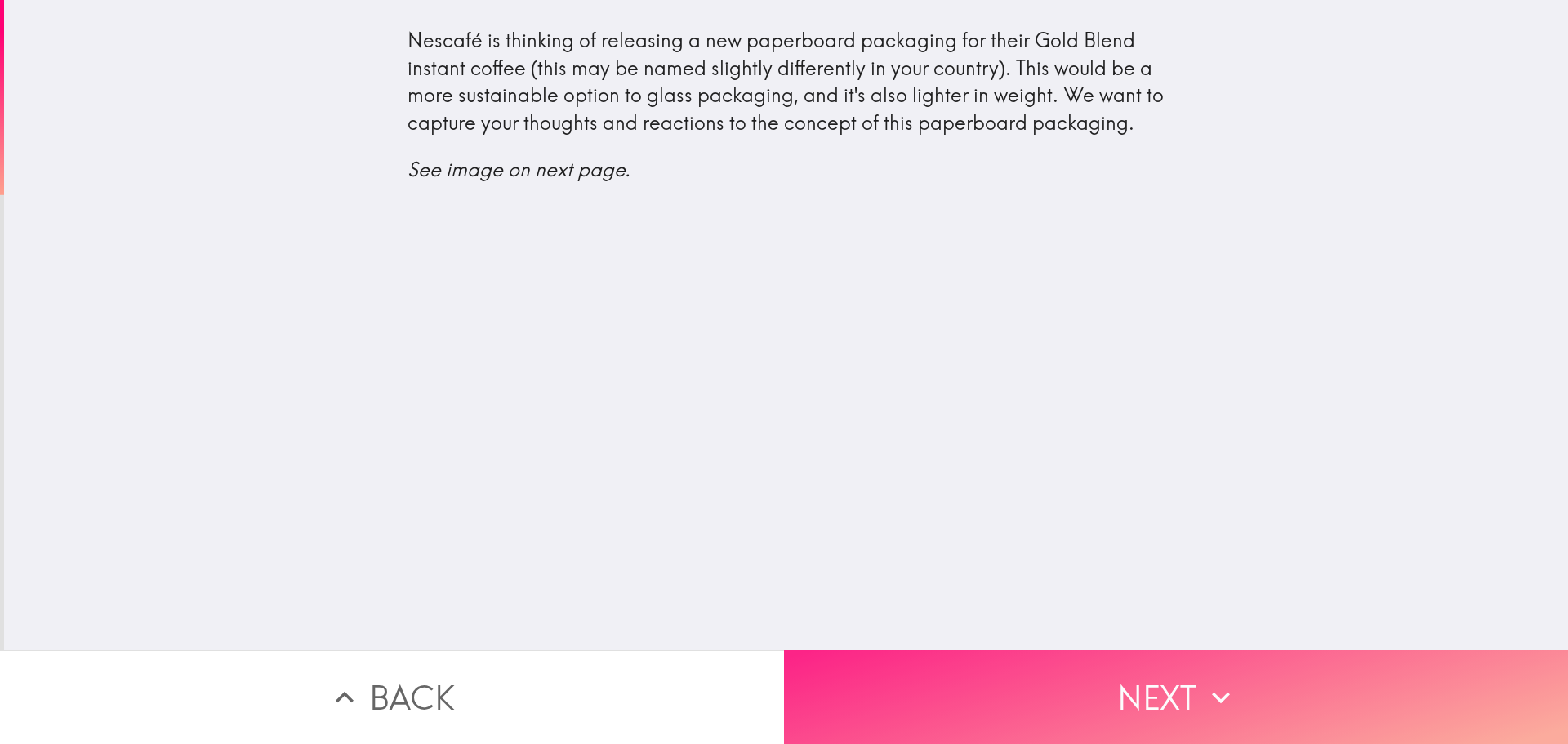
click at [1164, 683] on button "Next" at bounding box center [1176, 697] width 784 height 94
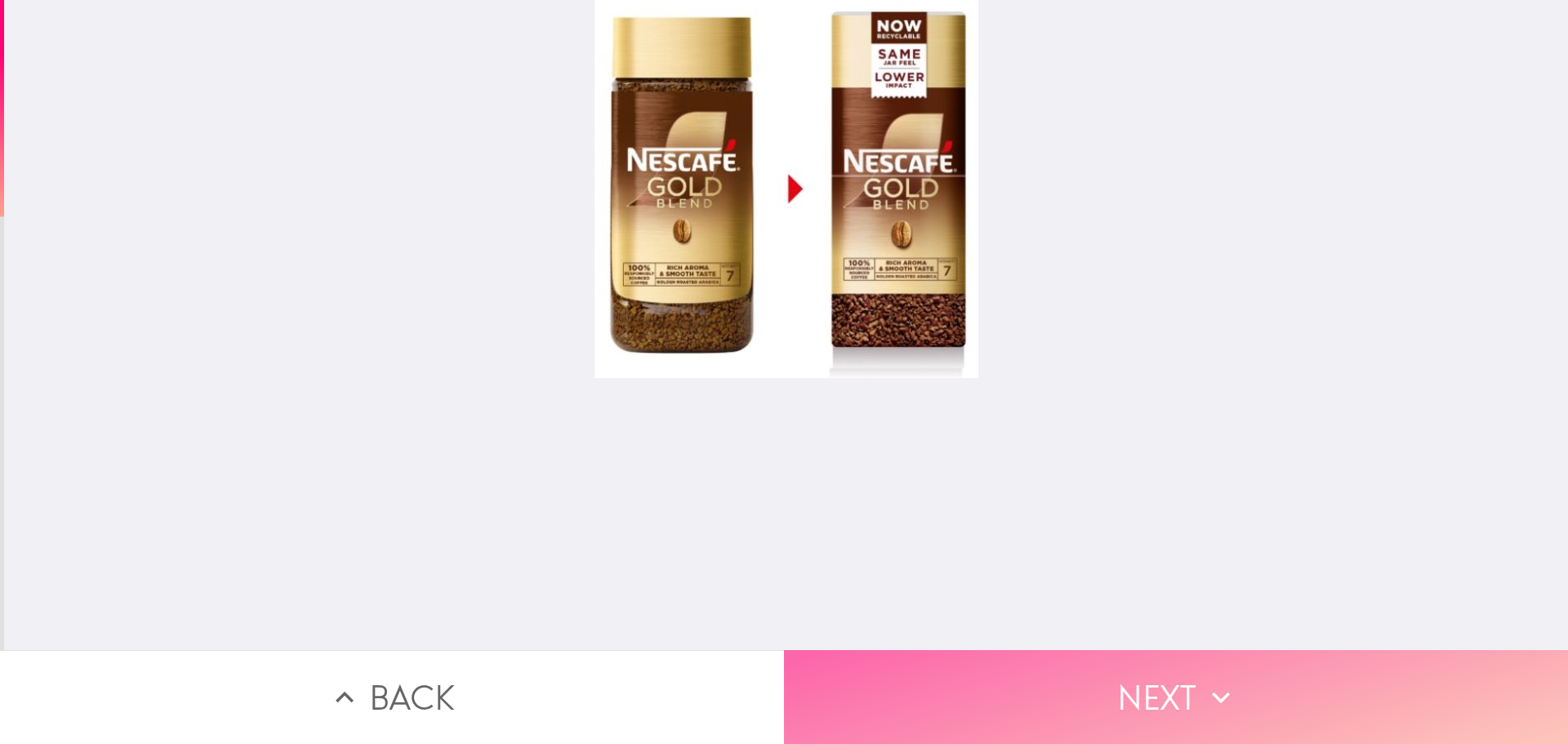
click at [1106, 705] on button "Next" at bounding box center [1176, 697] width 784 height 94
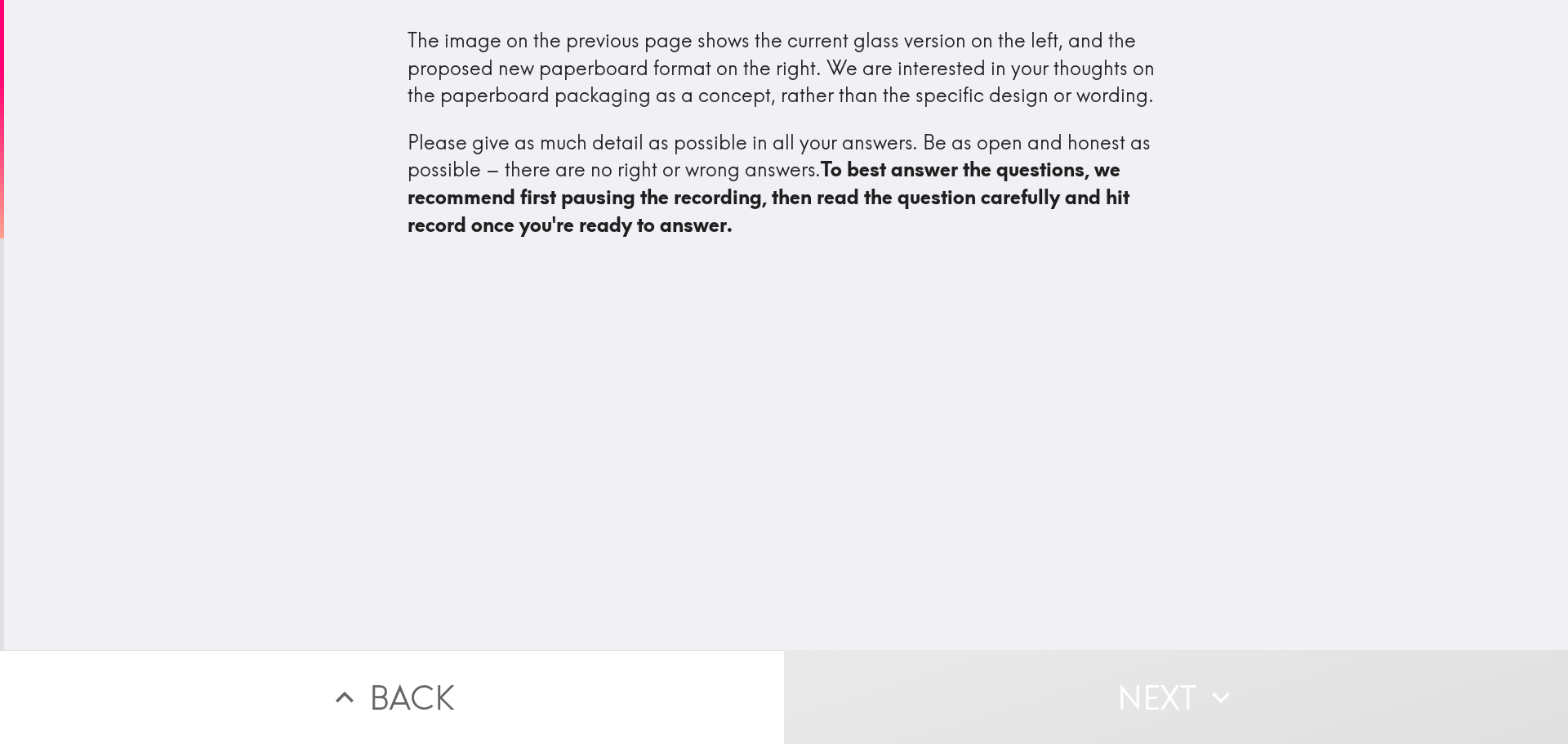
click at [434, 701] on button "Back" at bounding box center [392, 697] width 784 height 94
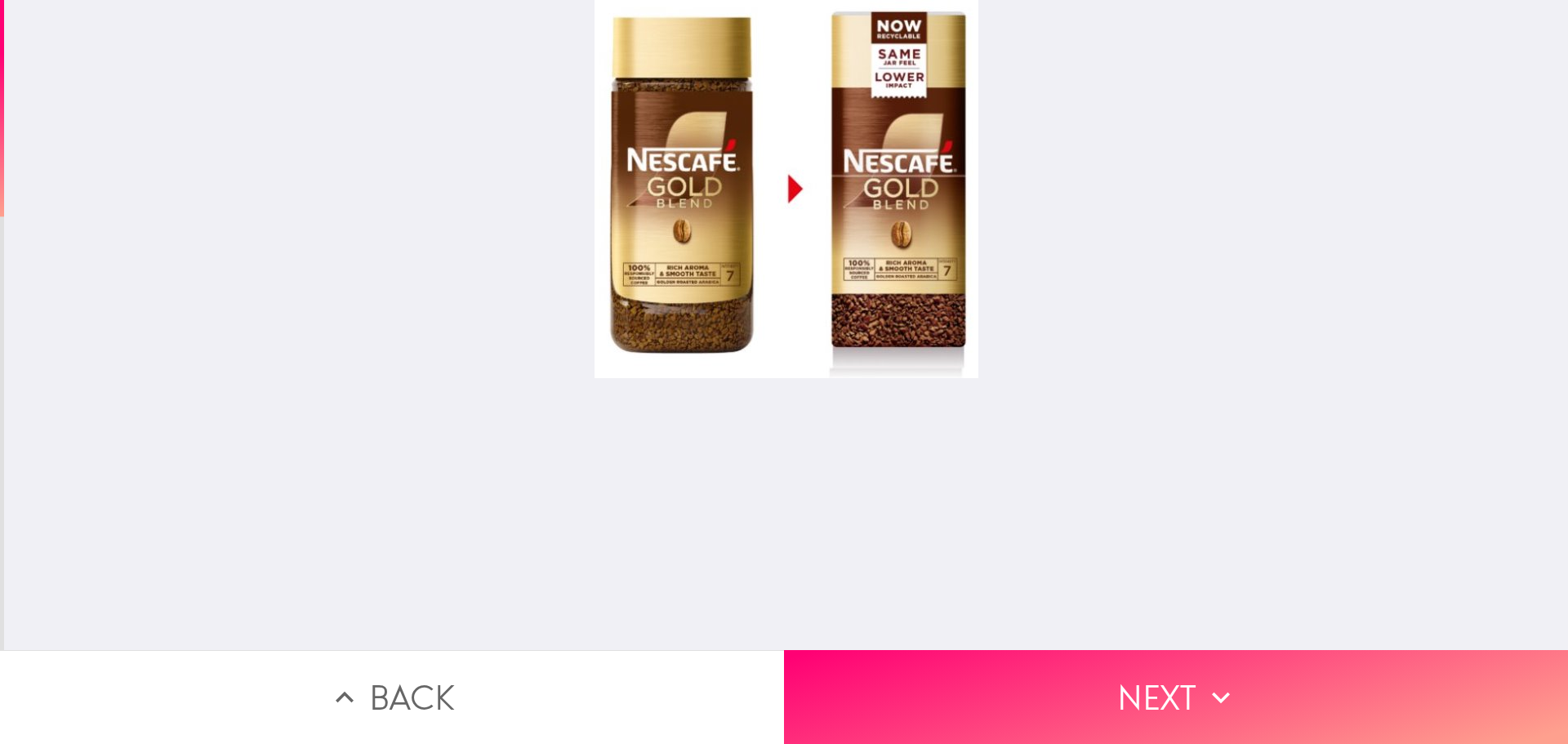
click at [678, 237] on div at bounding box center [786, 188] width 384 height 378
click at [672, 236] on div at bounding box center [786, 188] width 384 height 378
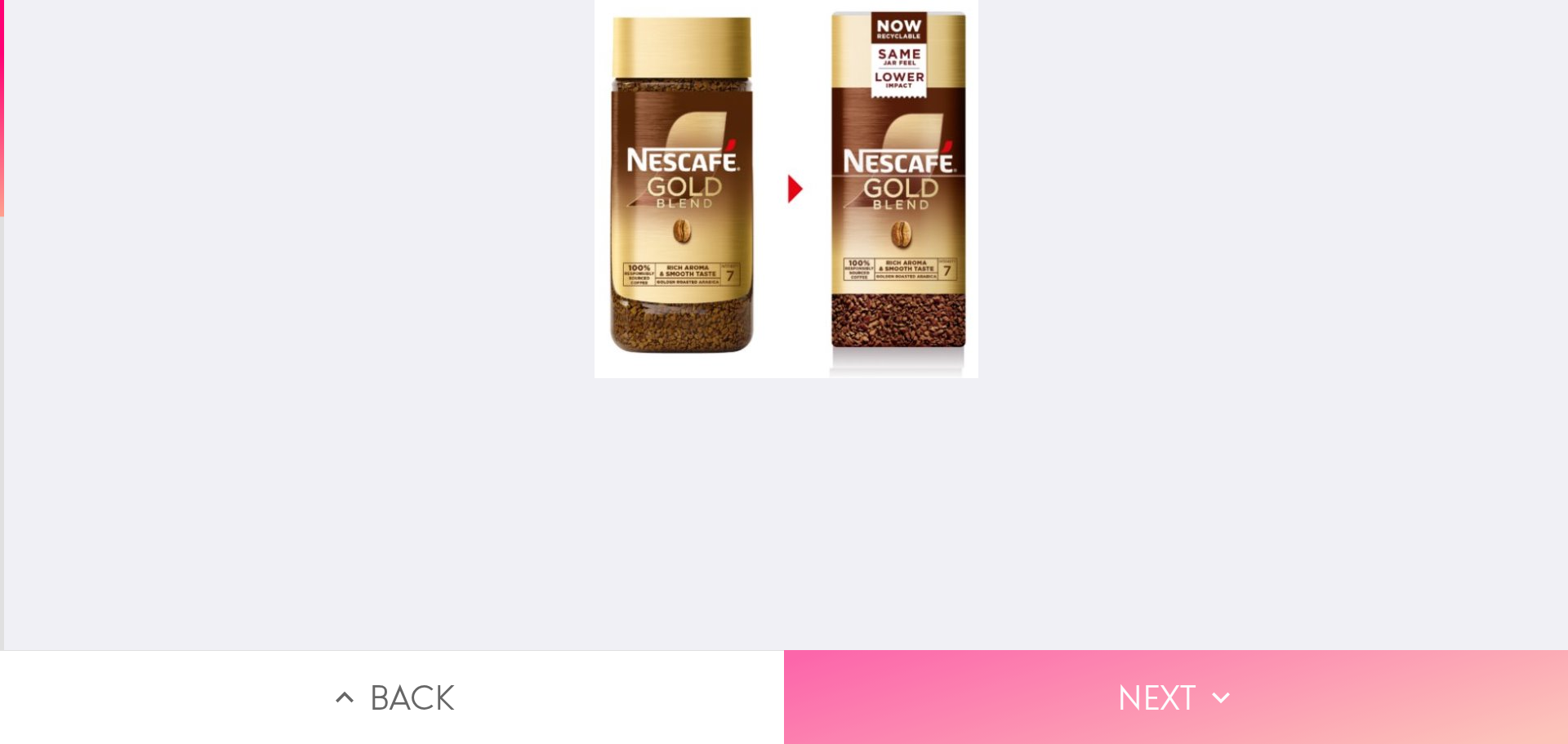
click at [1041, 678] on button "Next" at bounding box center [1176, 697] width 784 height 94
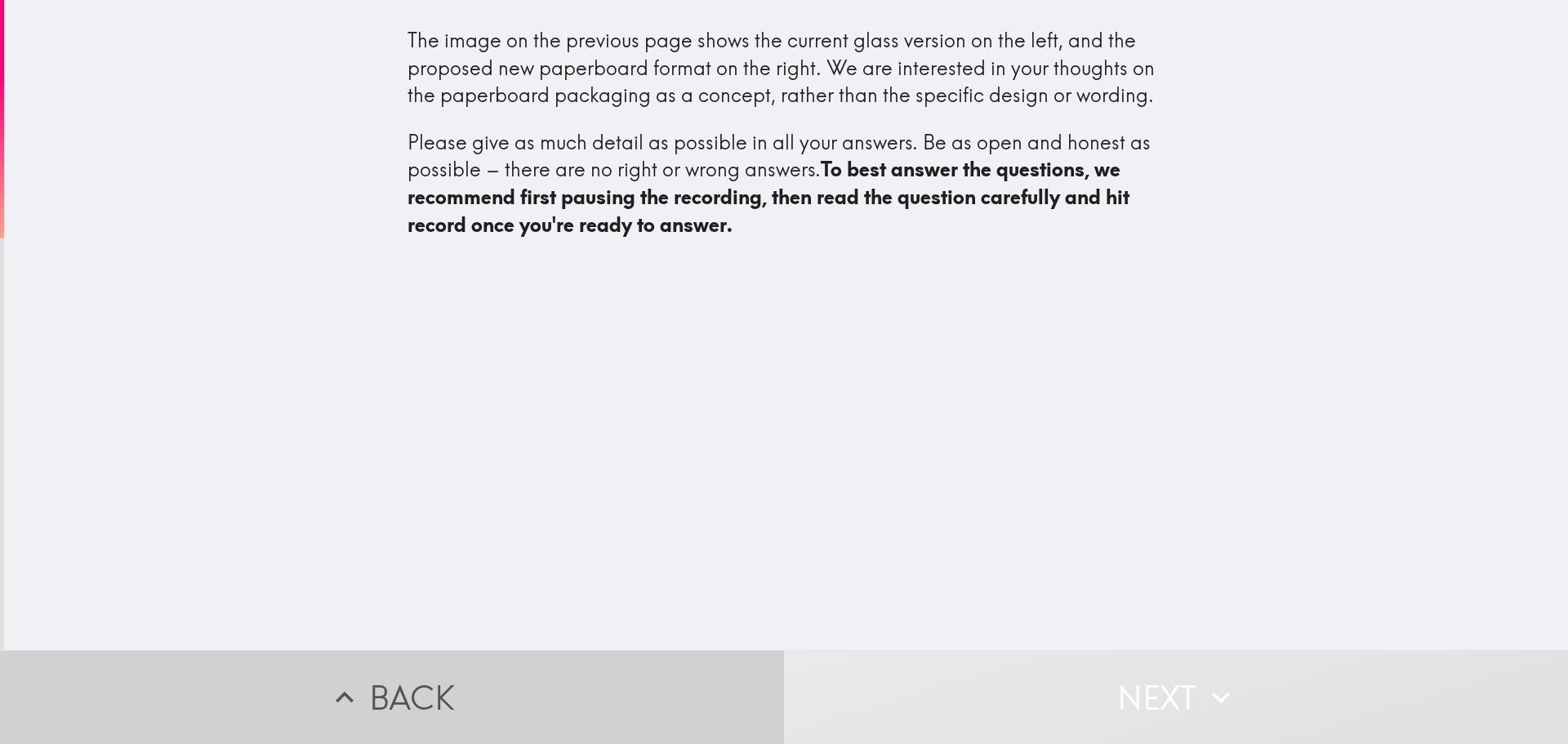
click at [607, 684] on button "Back" at bounding box center [392, 697] width 784 height 94
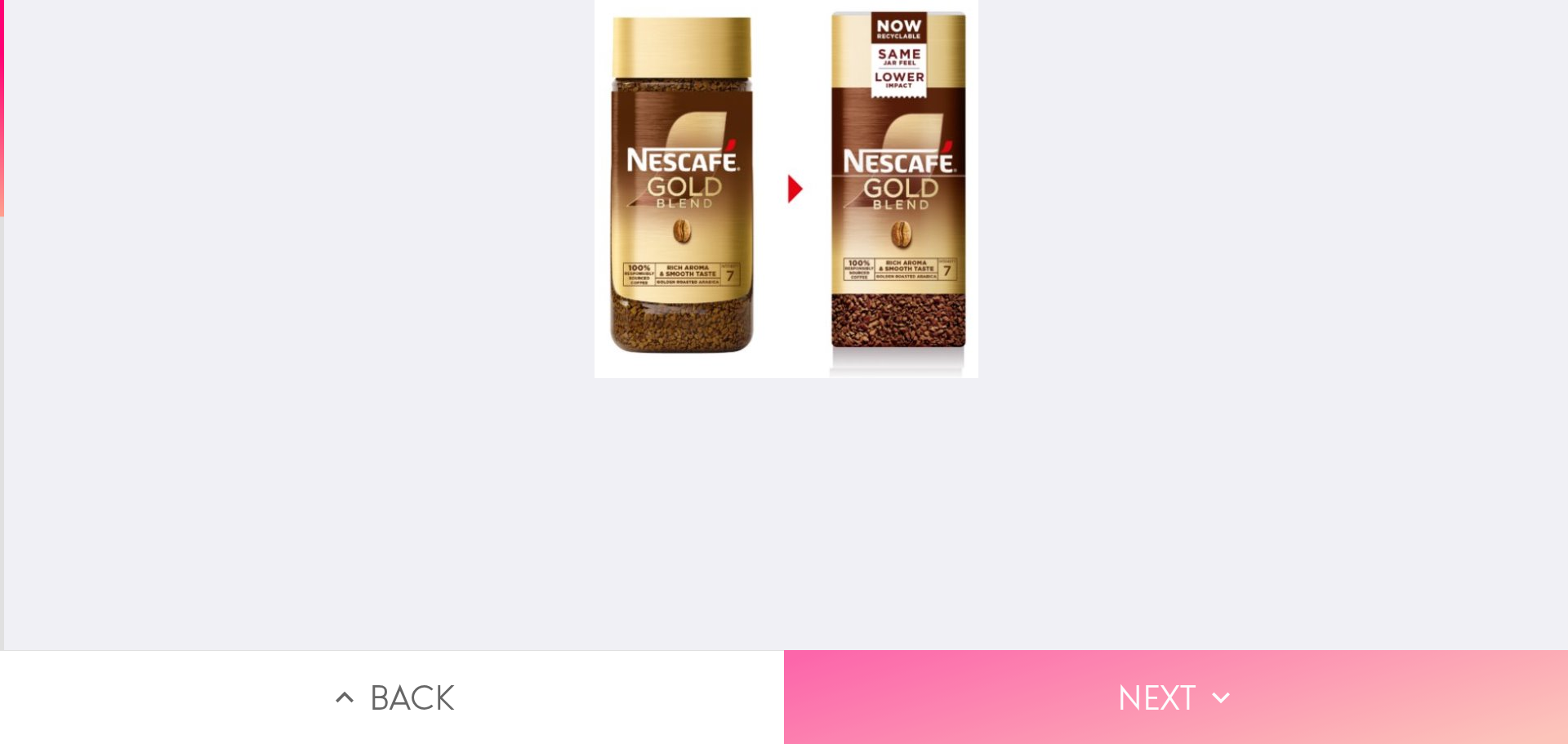
click at [1160, 694] on button "Next" at bounding box center [1176, 697] width 784 height 94
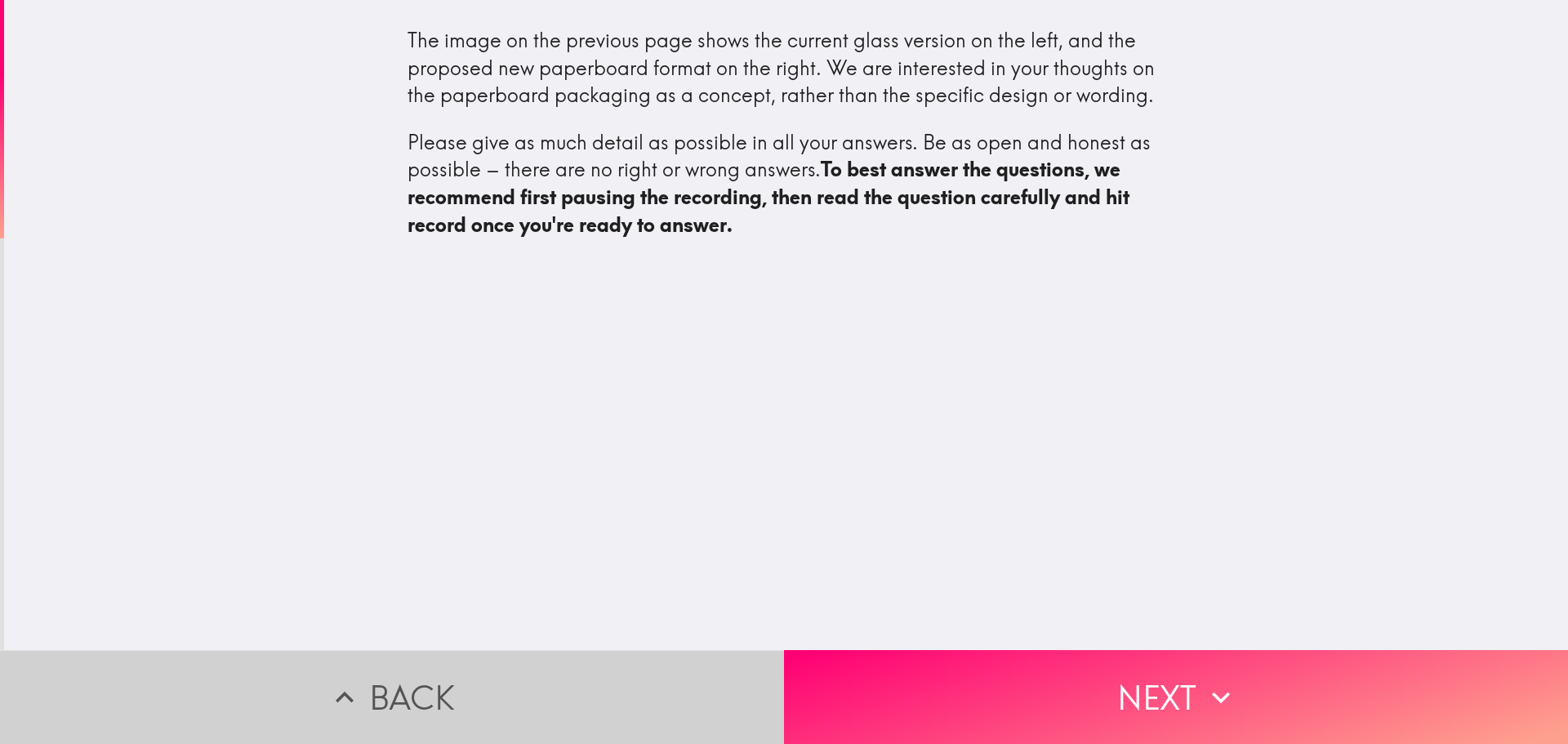
click at [384, 698] on button "Back" at bounding box center [392, 697] width 784 height 94
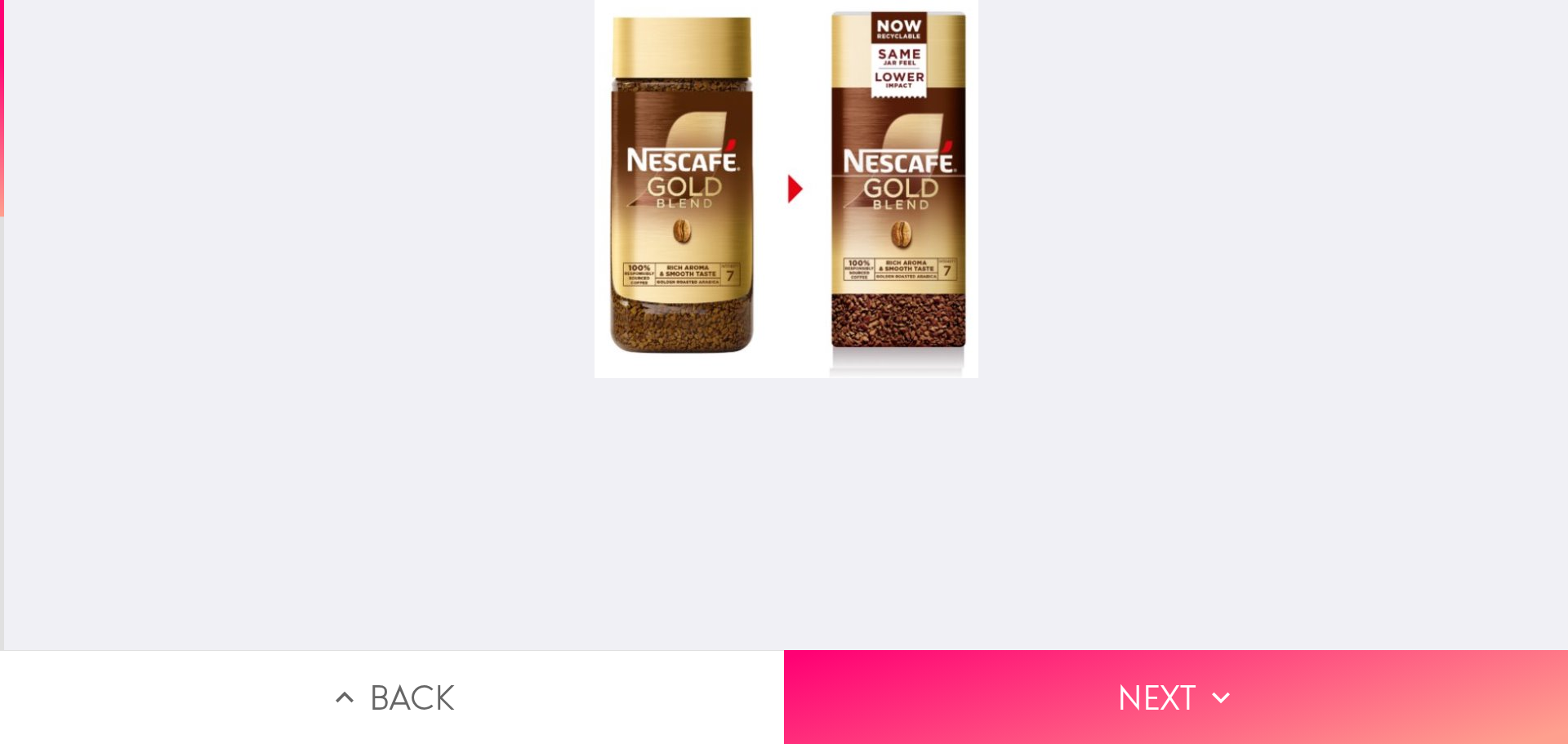
click at [668, 241] on div at bounding box center [786, 188] width 384 height 378
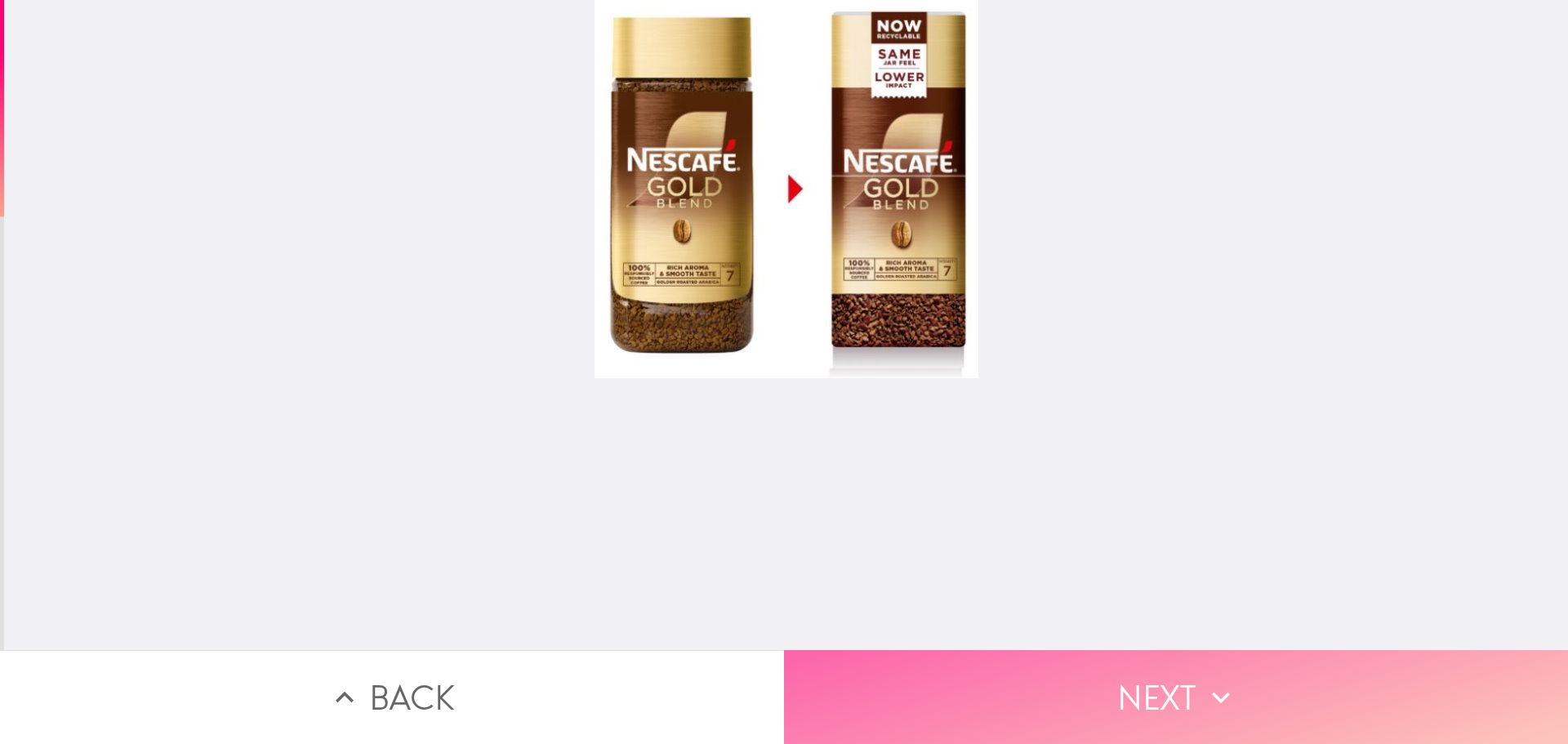
click at [1183, 709] on button "Next" at bounding box center [1176, 697] width 784 height 94
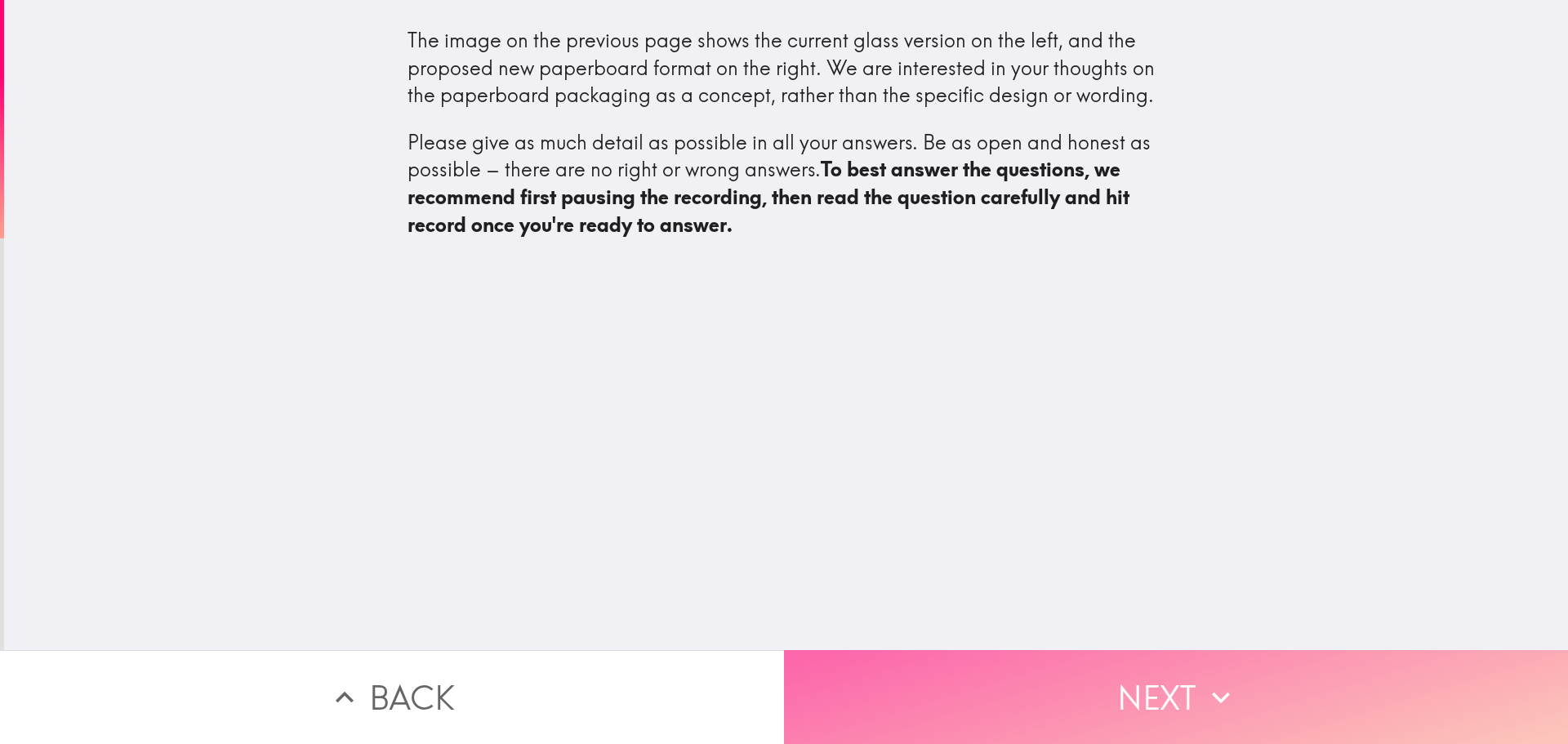
click at [1183, 709] on button "Next" at bounding box center [1176, 697] width 784 height 94
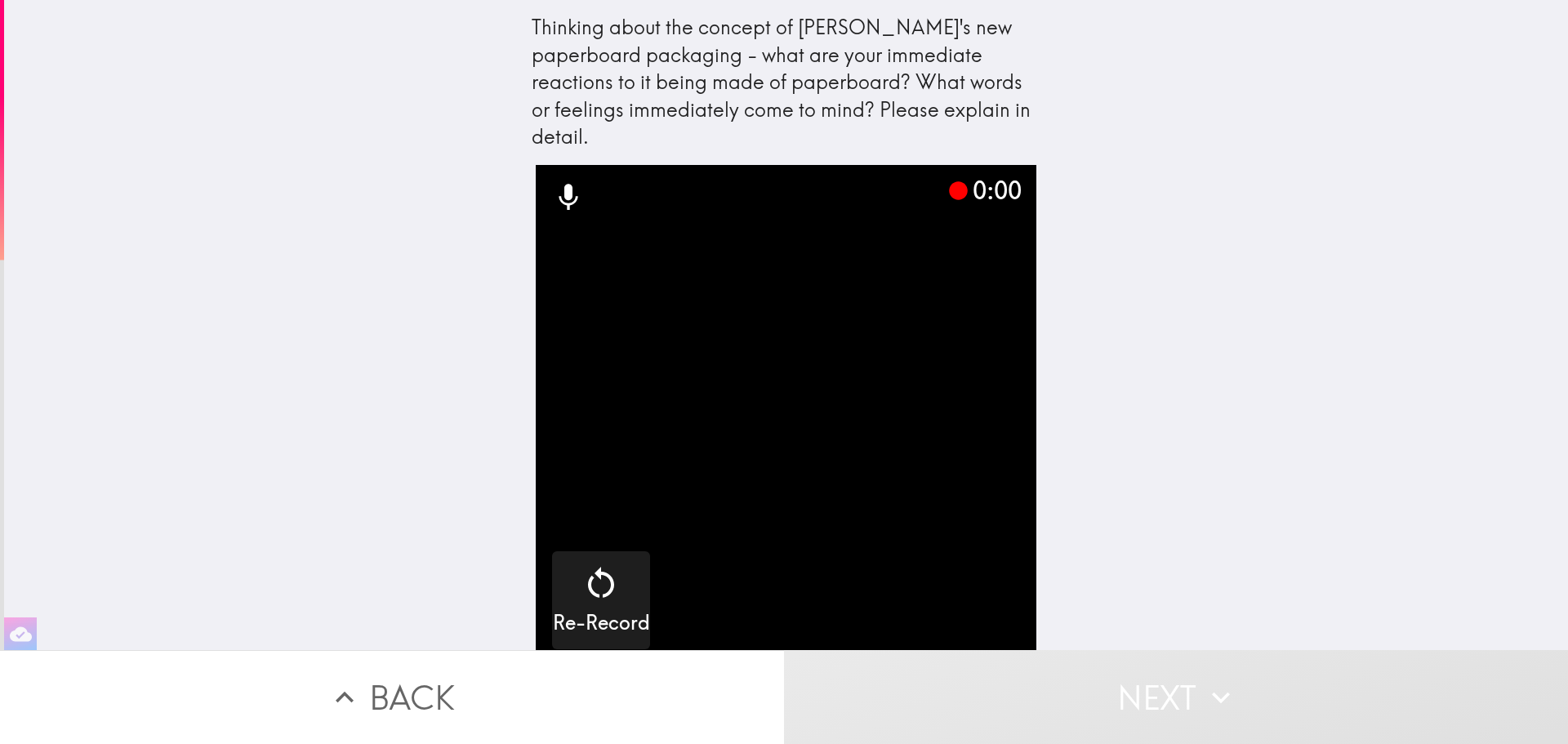
drag, startPoint x: 780, startPoint y: 20, endPoint x: 1150, endPoint y: 186, distance: 405.5
click at [886, 34] on div "Thinking about the concept of Nescafé's new paperboard packaging - what are you…" at bounding box center [786, 83] width 510 height 138
drag, startPoint x: 520, startPoint y: 18, endPoint x: 825, endPoint y: 95, distance: 314.6
click at [827, 93] on div "Thinking about the concept of Nescafé's new paperboard packaging - what are you…" at bounding box center [786, 89] width 523 height 152
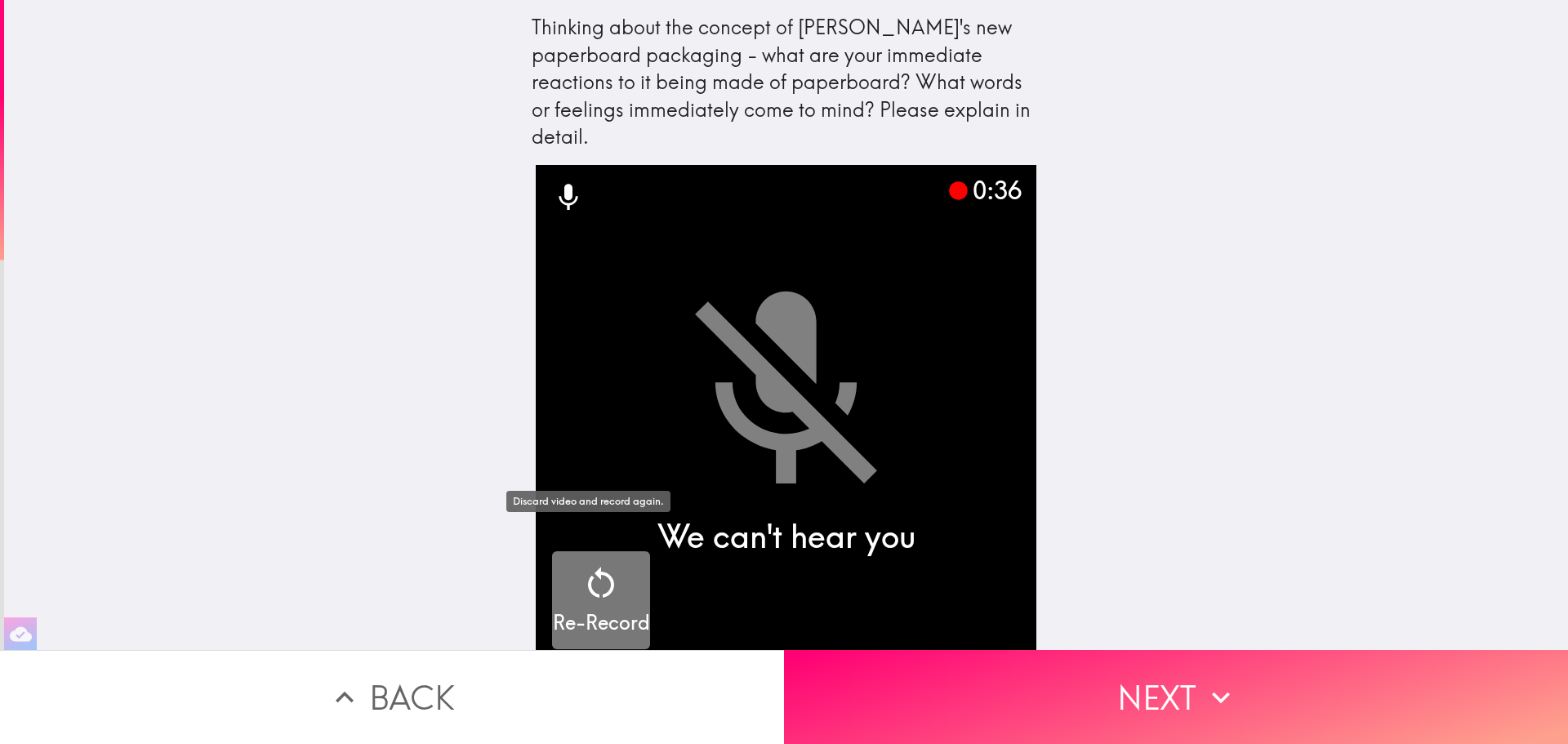
click at [584, 563] on icon "button" at bounding box center [600, 582] width 39 height 39
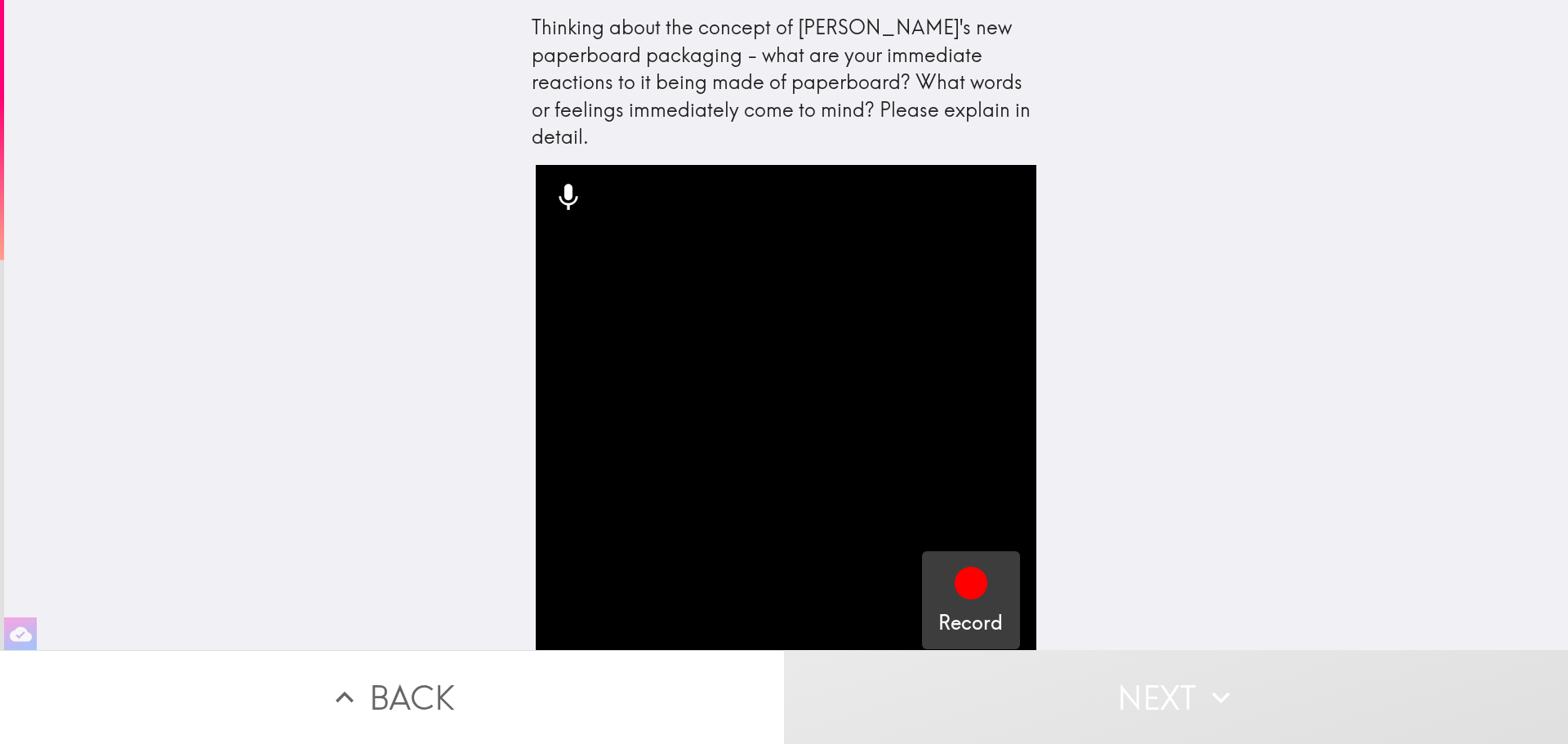
click at [955, 569] on icon "button" at bounding box center [971, 582] width 33 height 33
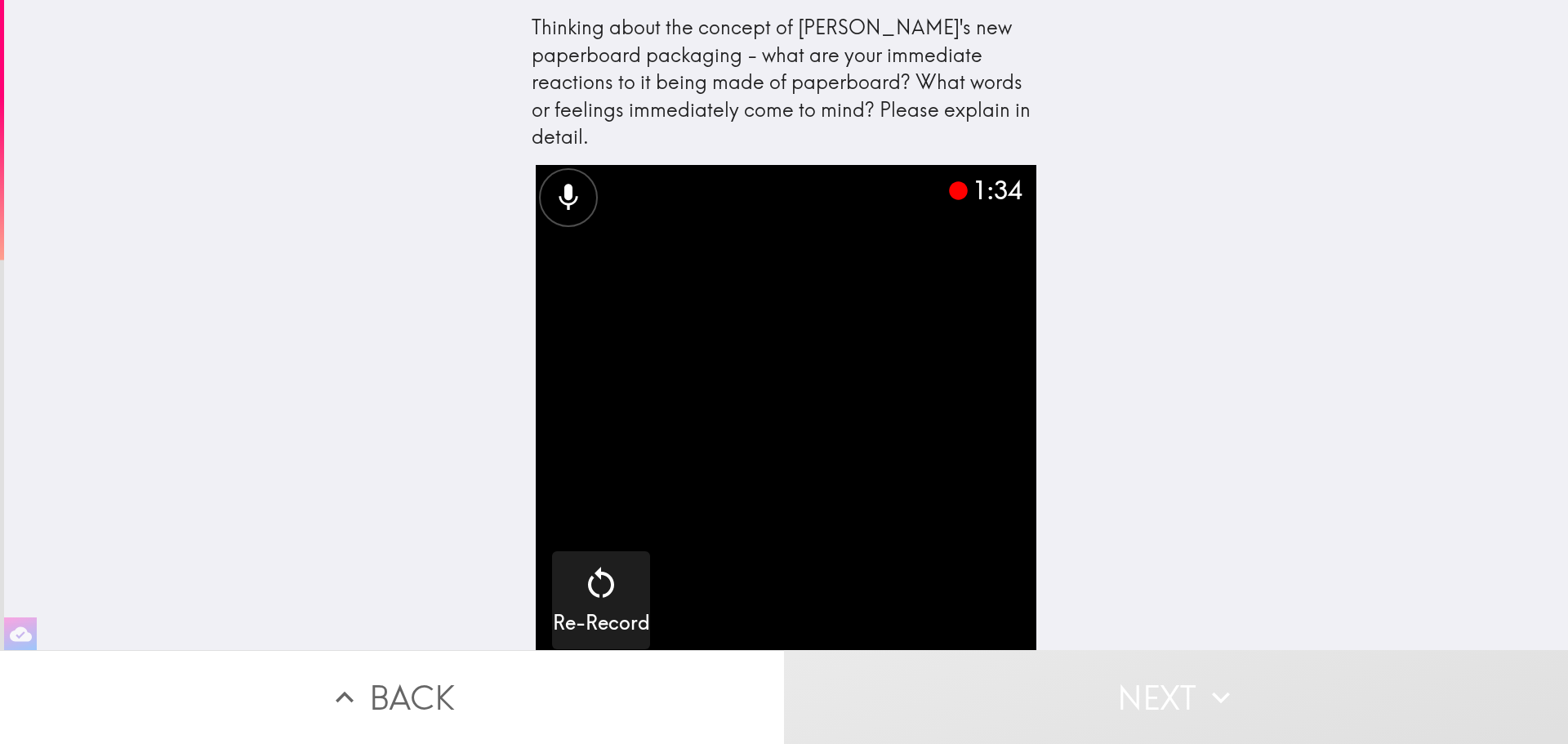
click at [1181, 688] on button "Next" at bounding box center [1176, 697] width 784 height 94
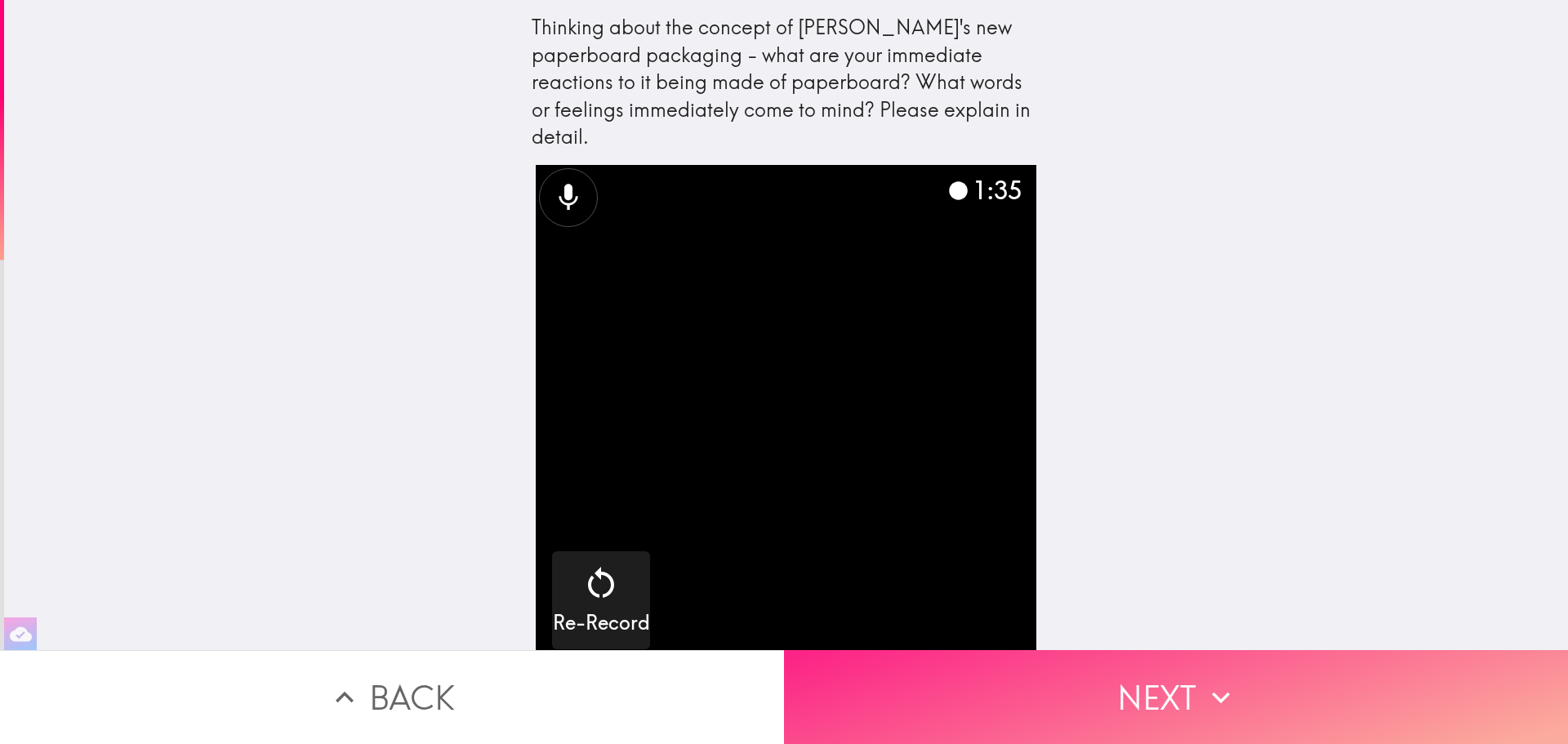
click at [1192, 692] on button "Next" at bounding box center [1176, 697] width 784 height 94
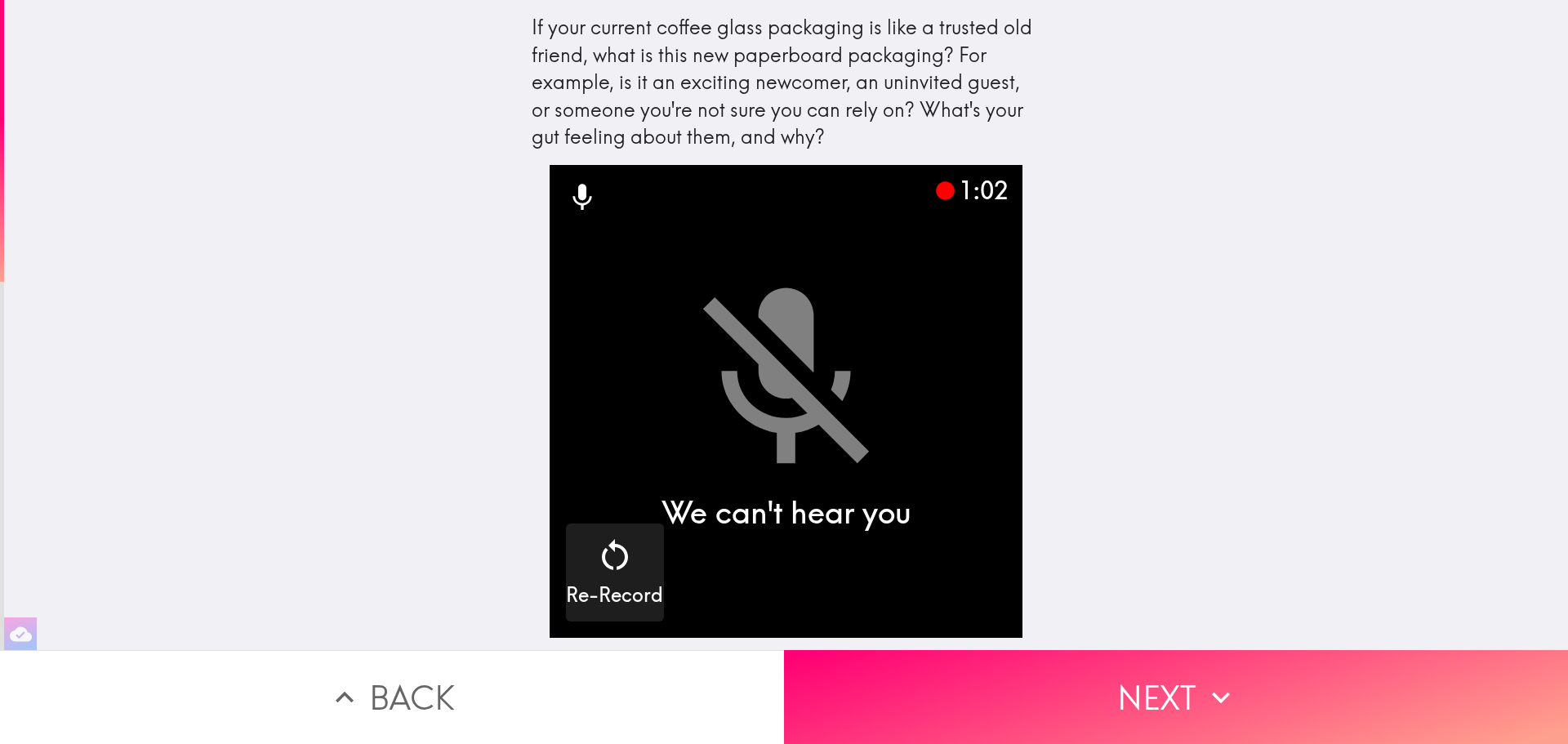
click at [1489, 406] on div "If your current coffee glass packaging is like a trusted old friend, what is th…" at bounding box center [786, 325] width 1564 height 650
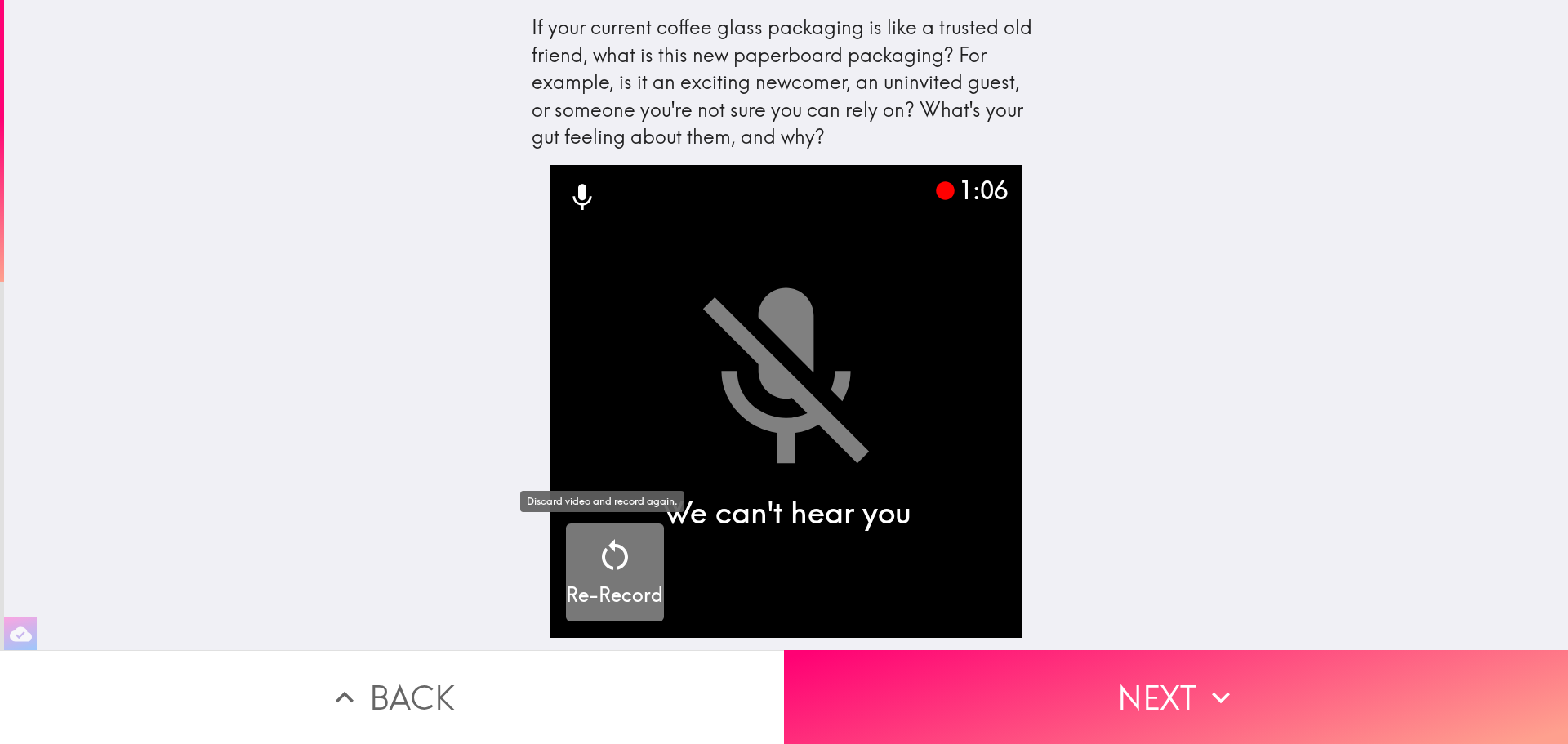
click at [596, 559] on icon "button" at bounding box center [614, 555] width 39 height 39
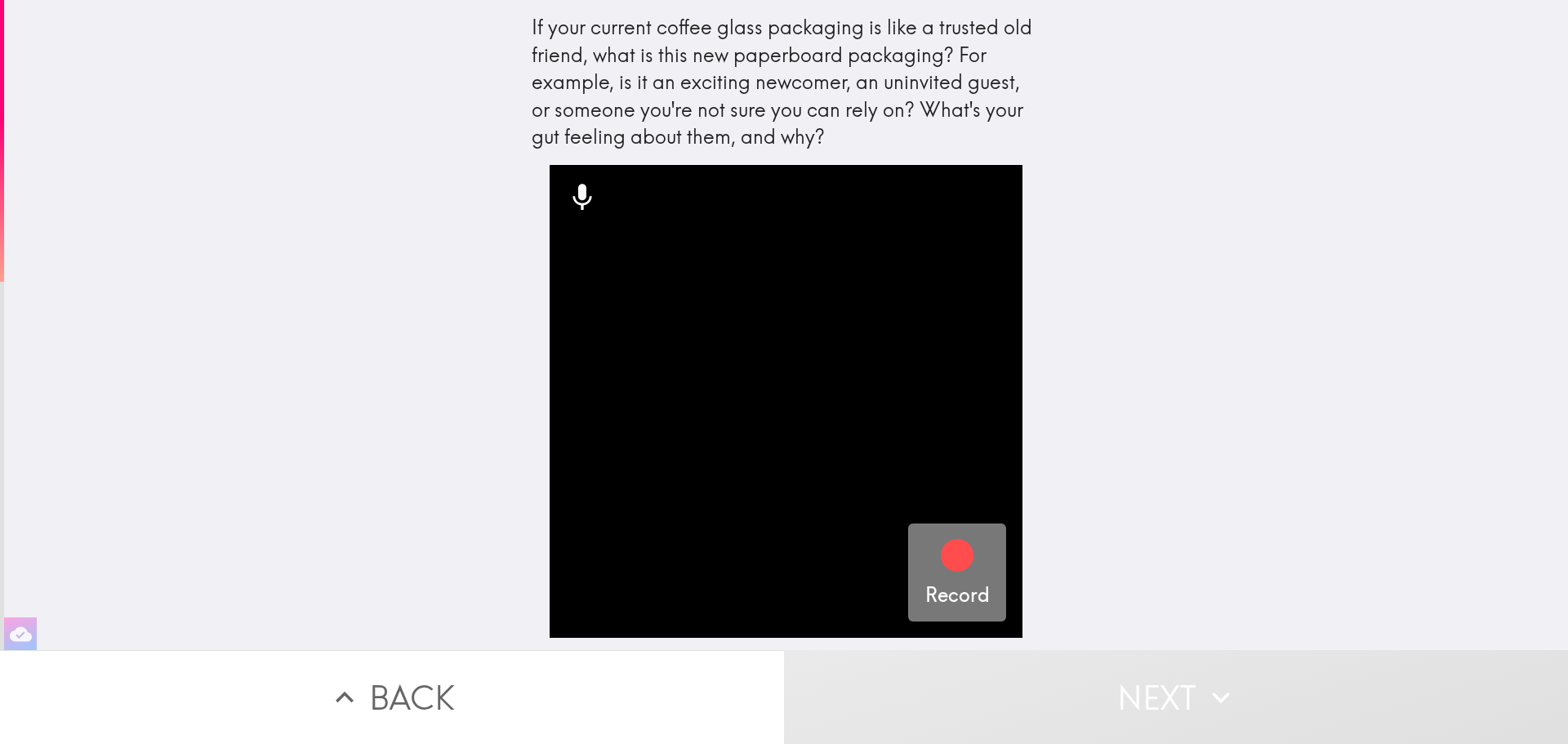
click at [944, 573] on icon "button" at bounding box center [957, 555] width 39 height 39
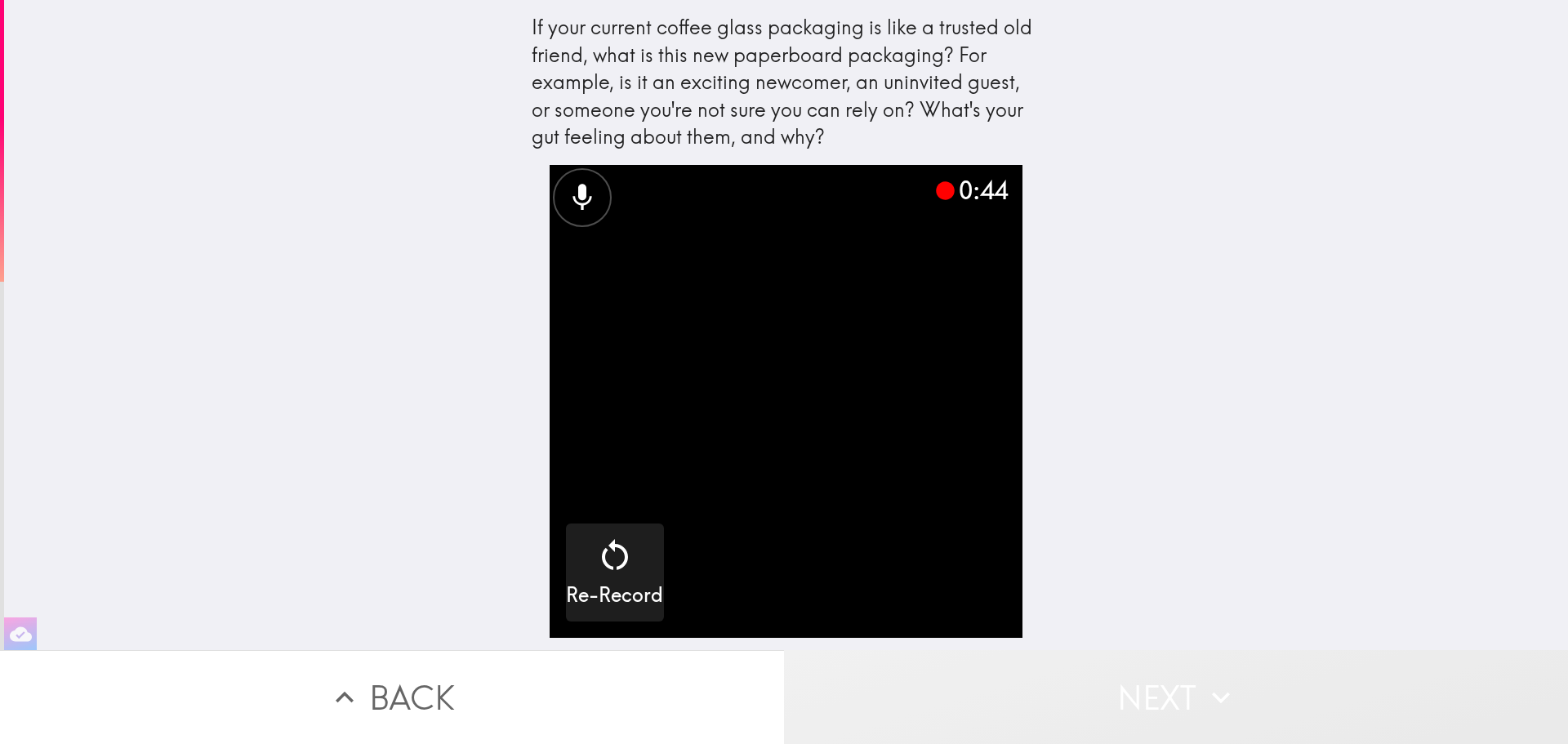
click at [1149, 693] on button "Next" at bounding box center [1176, 697] width 784 height 94
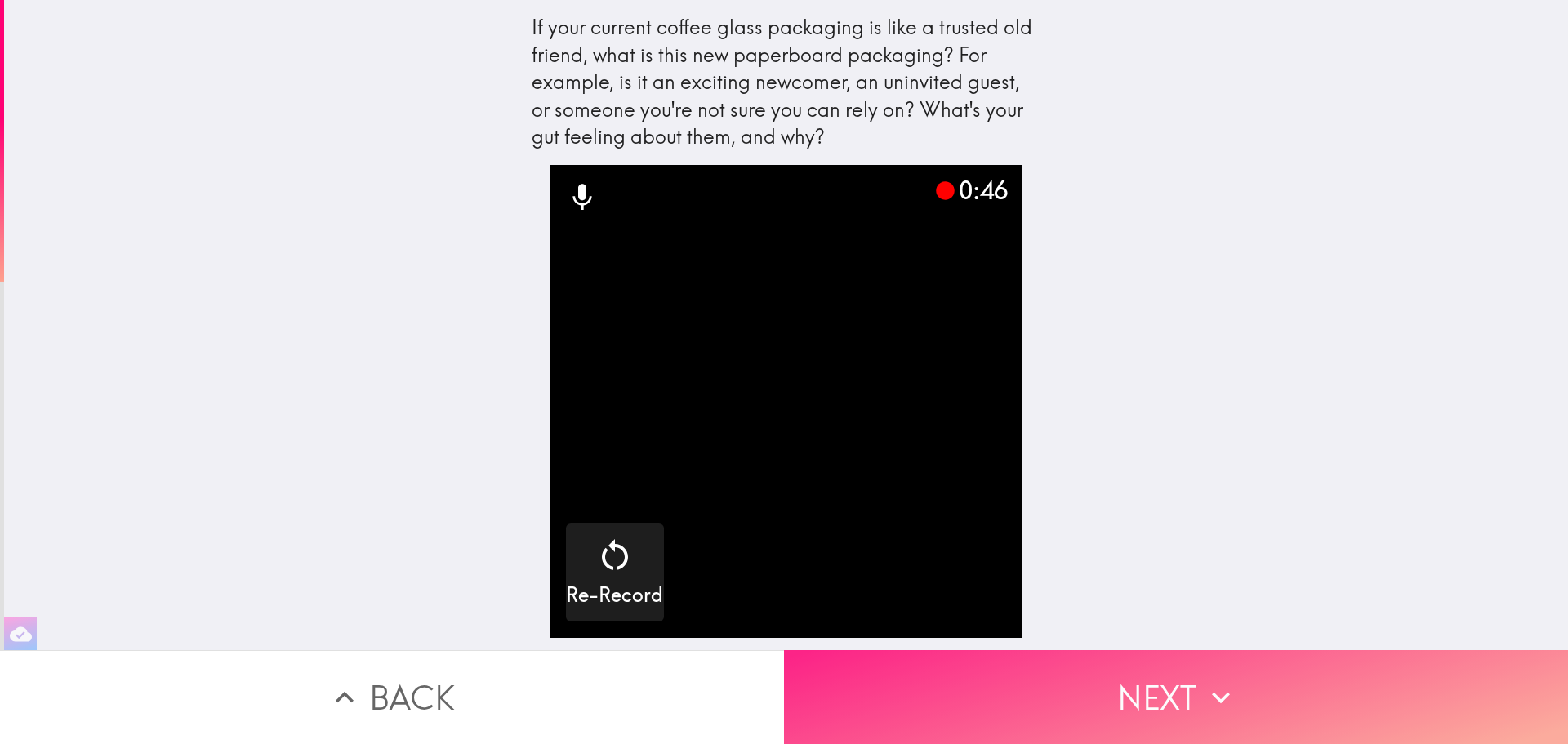
click at [1142, 676] on button "Next" at bounding box center [1176, 697] width 784 height 94
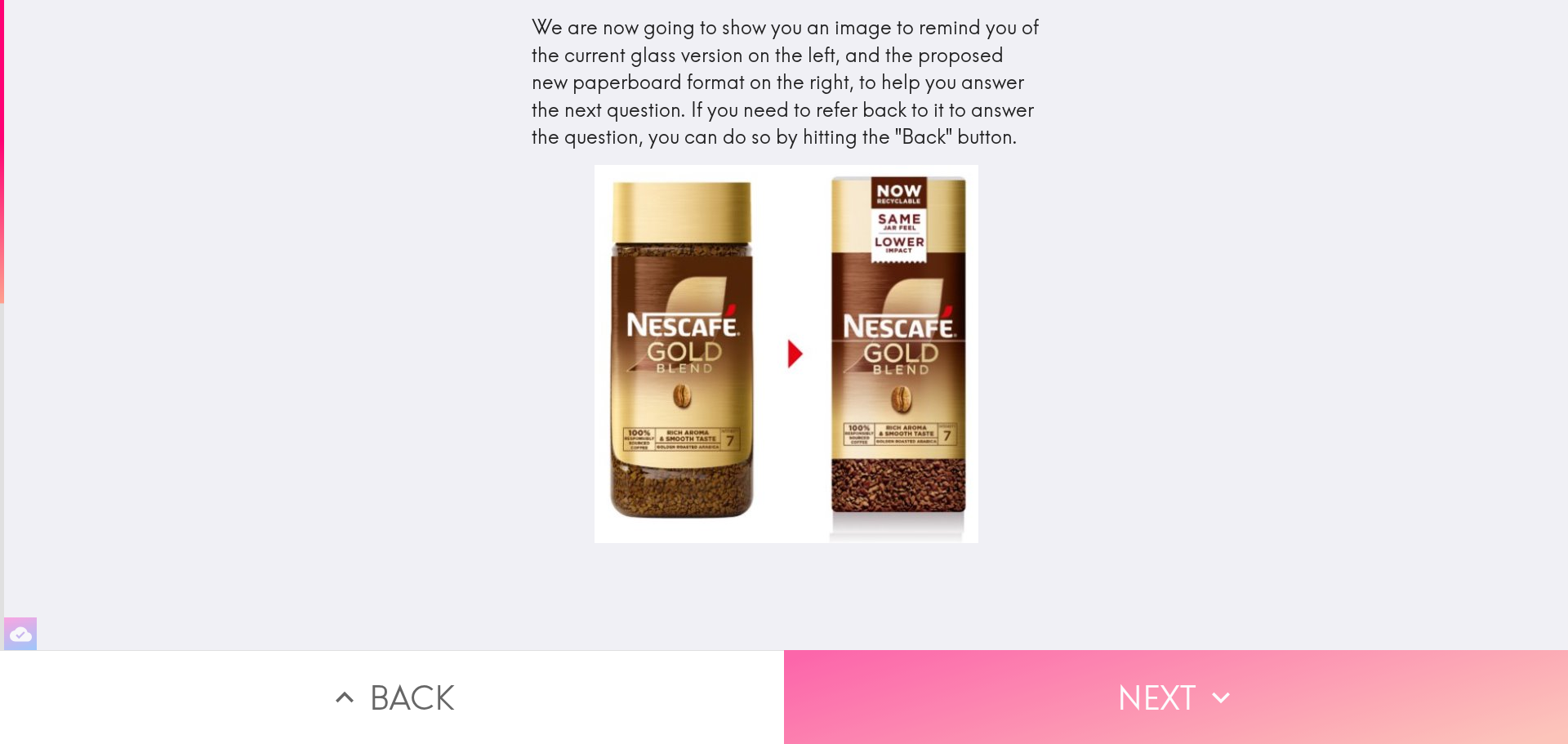
click at [1203, 680] on icon "button" at bounding box center [1221, 697] width 36 height 36
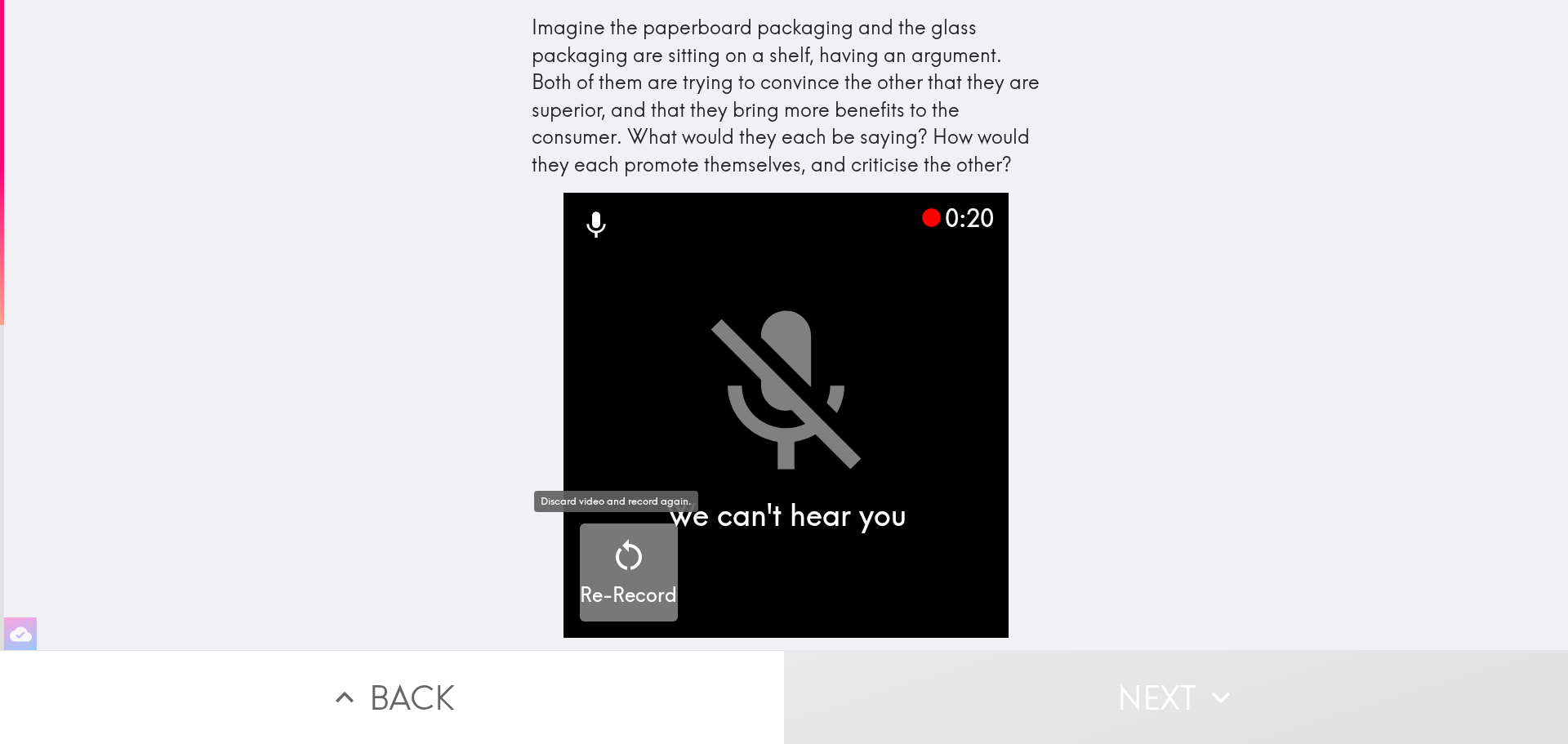
click at [604, 591] on h5 "Re-Record" at bounding box center [627, 595] width 97 height 28
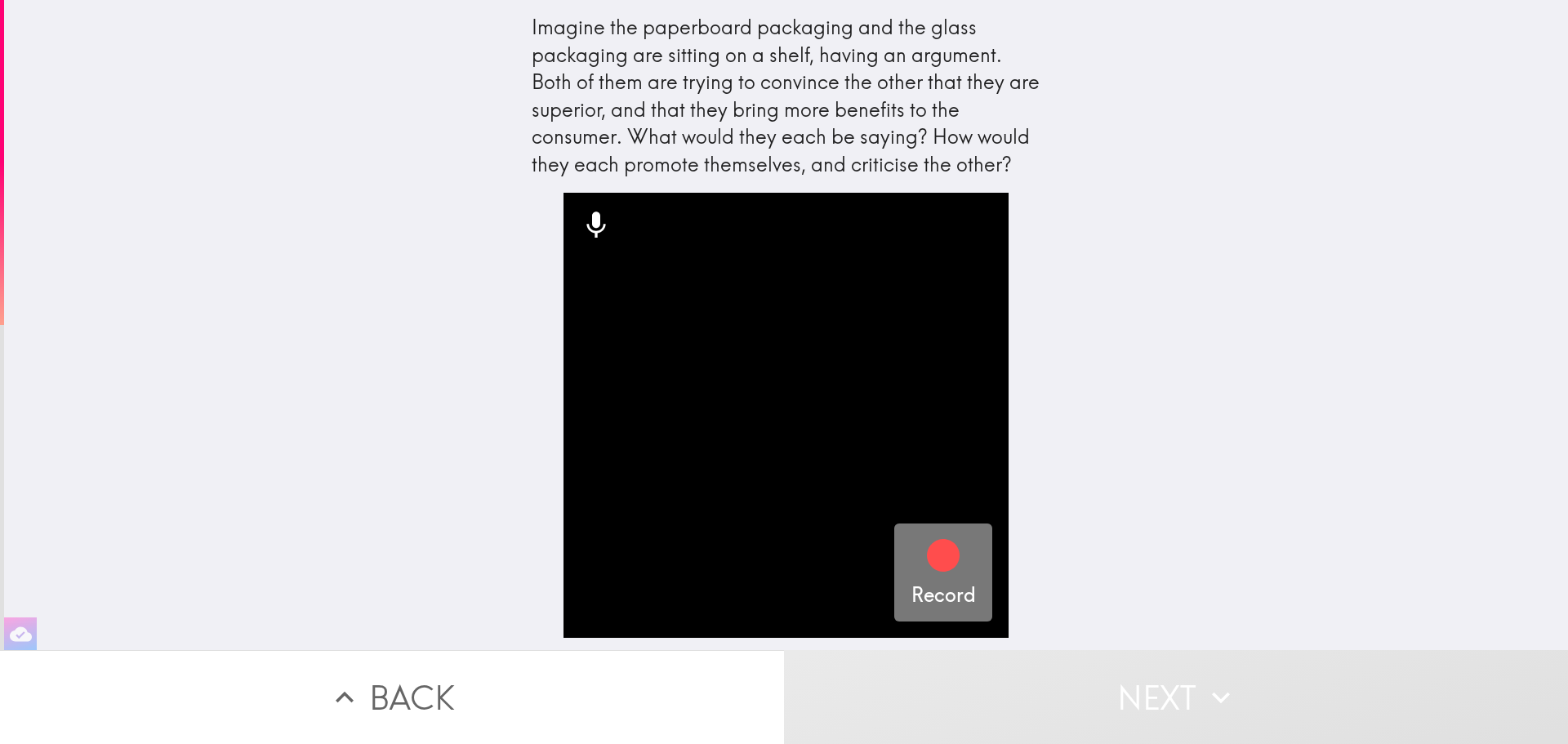
click at [935, 566] on icon "button" at bounding box center [943, 555] width 33 height 33
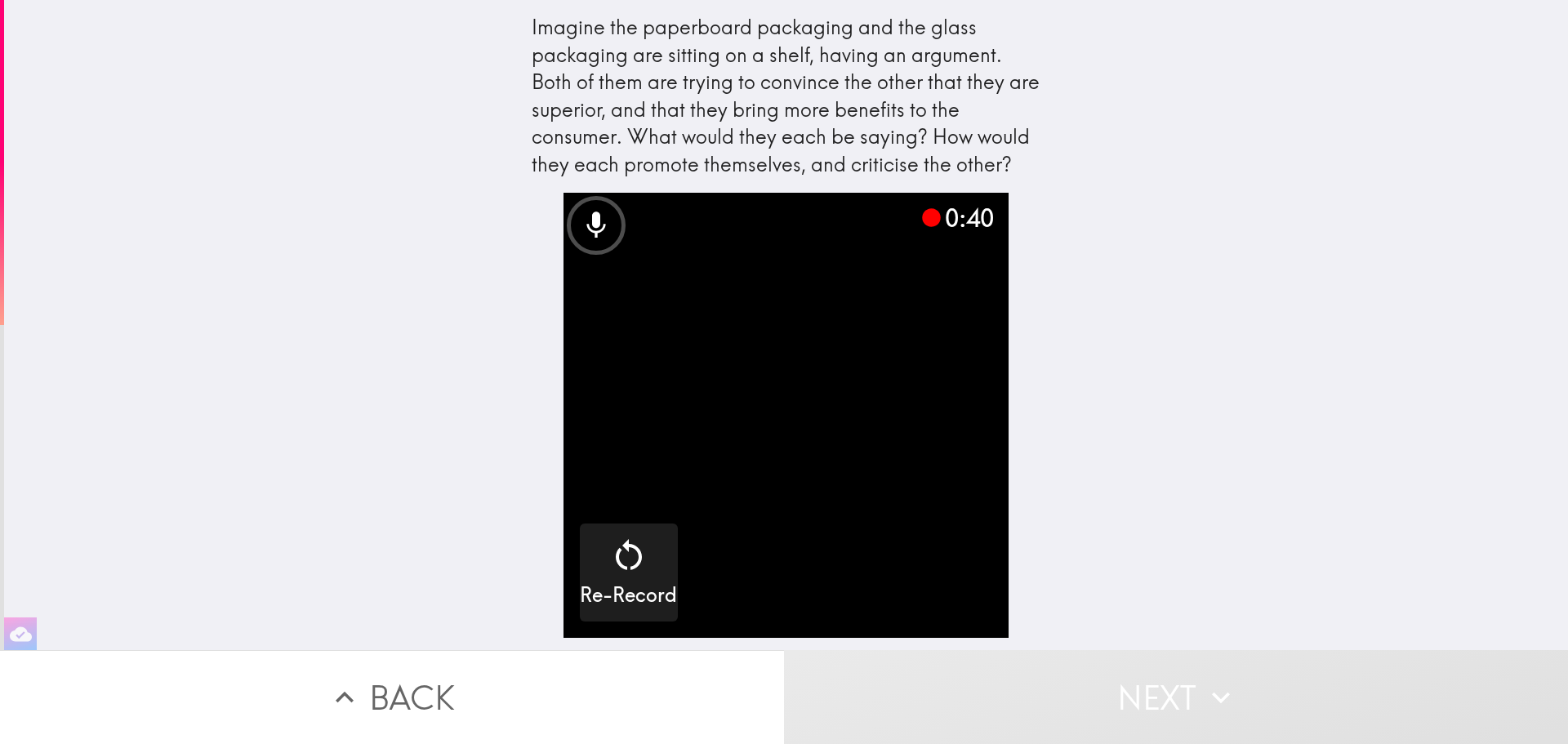
click at [935, 497] on video "button" at bounding box center [786, 415] width 445 height 445
click at [1141, 693] on button "Next" at bounding box center [1176, 697] width 784 height 94
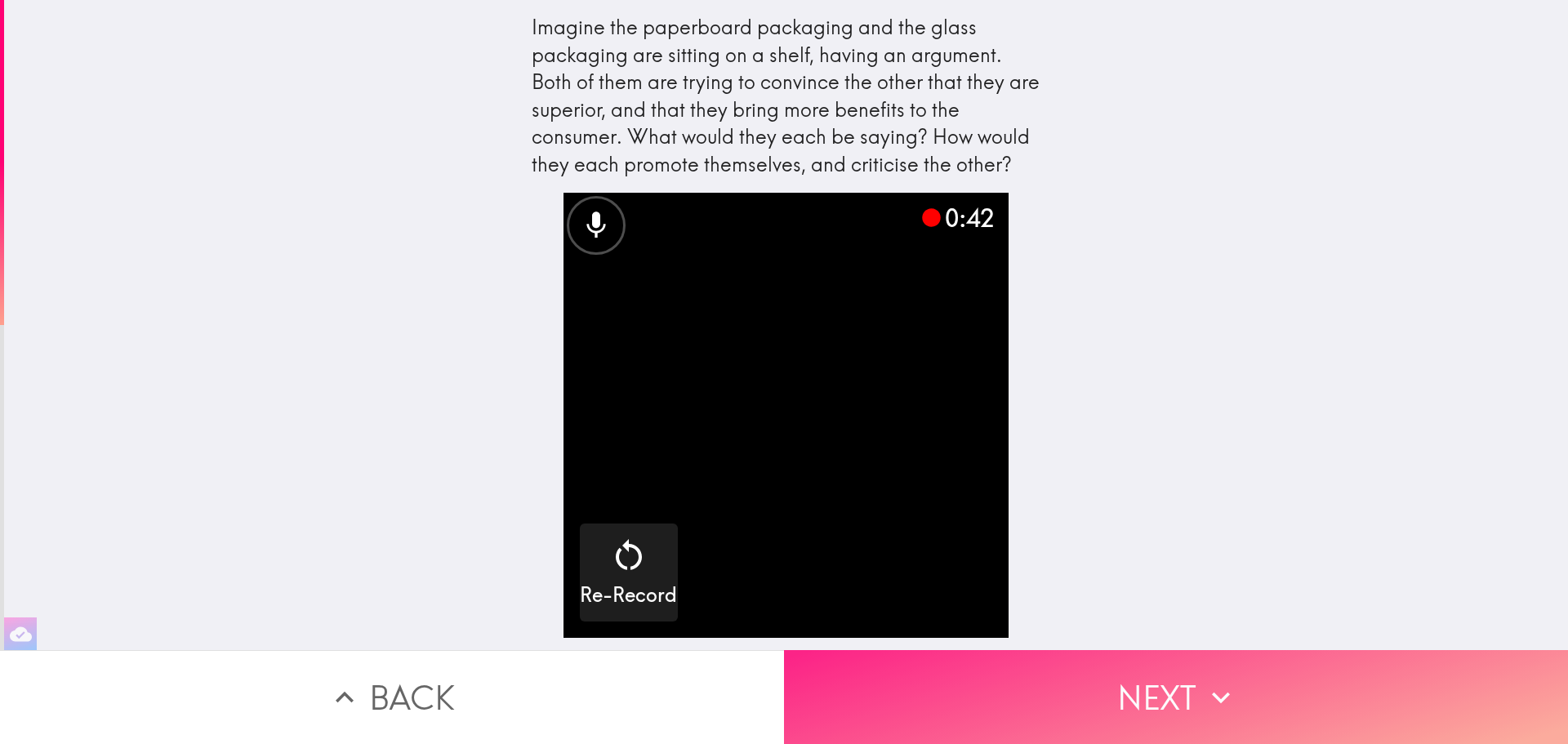
click at [1165, 683] on button "Next" at bounding box center [1176, 697] width 784 height 94
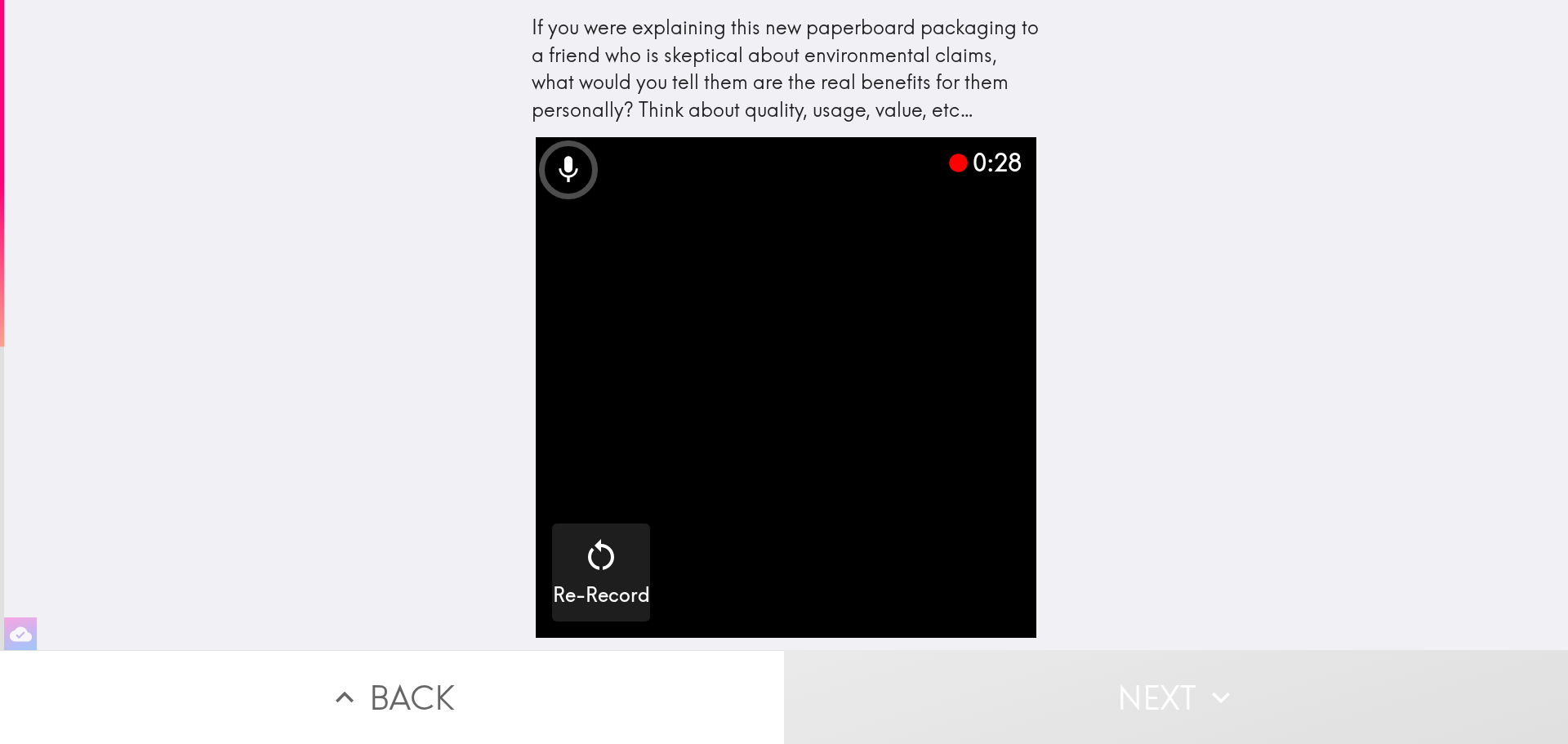
drag, startPoint x: 1185, startPoint y: 401, endPoint x: 951, endPoint y: 612, distance: 315.1
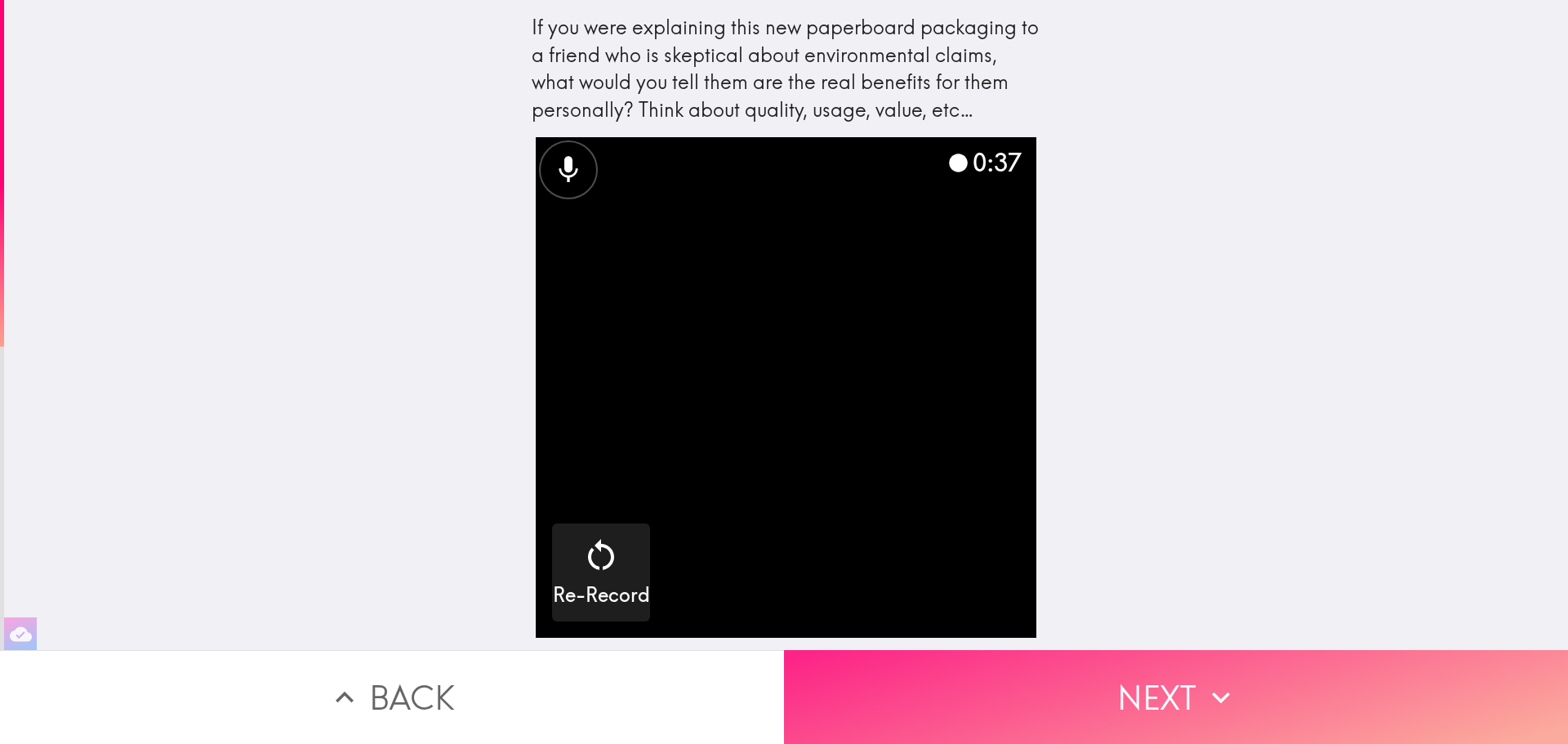
click at [1133, 682] on button "Next" at bounding box center [1176, 697] width 784 height 94
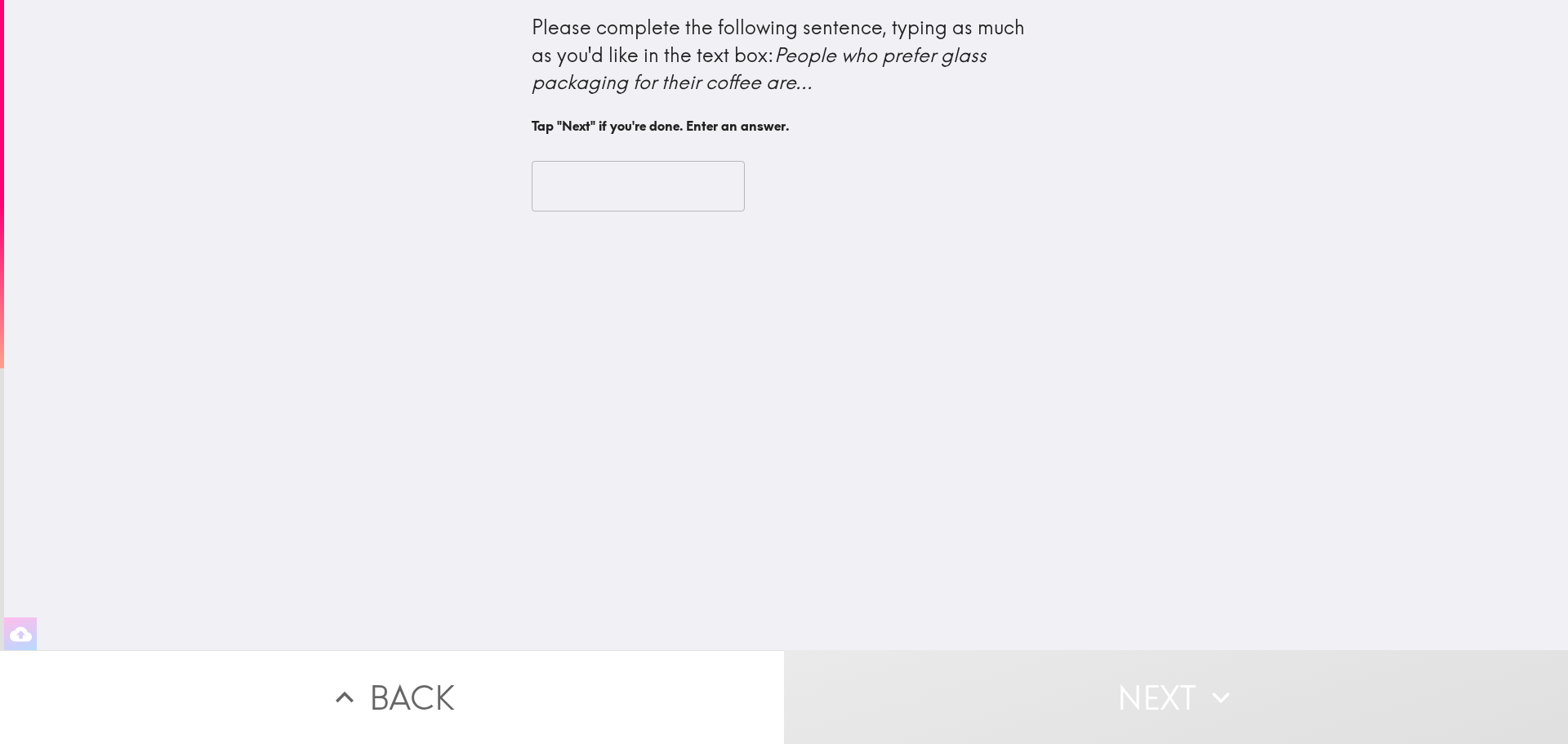
click at [618, 186] on input "text" at bounding box center [638, 186] width 213 height 51
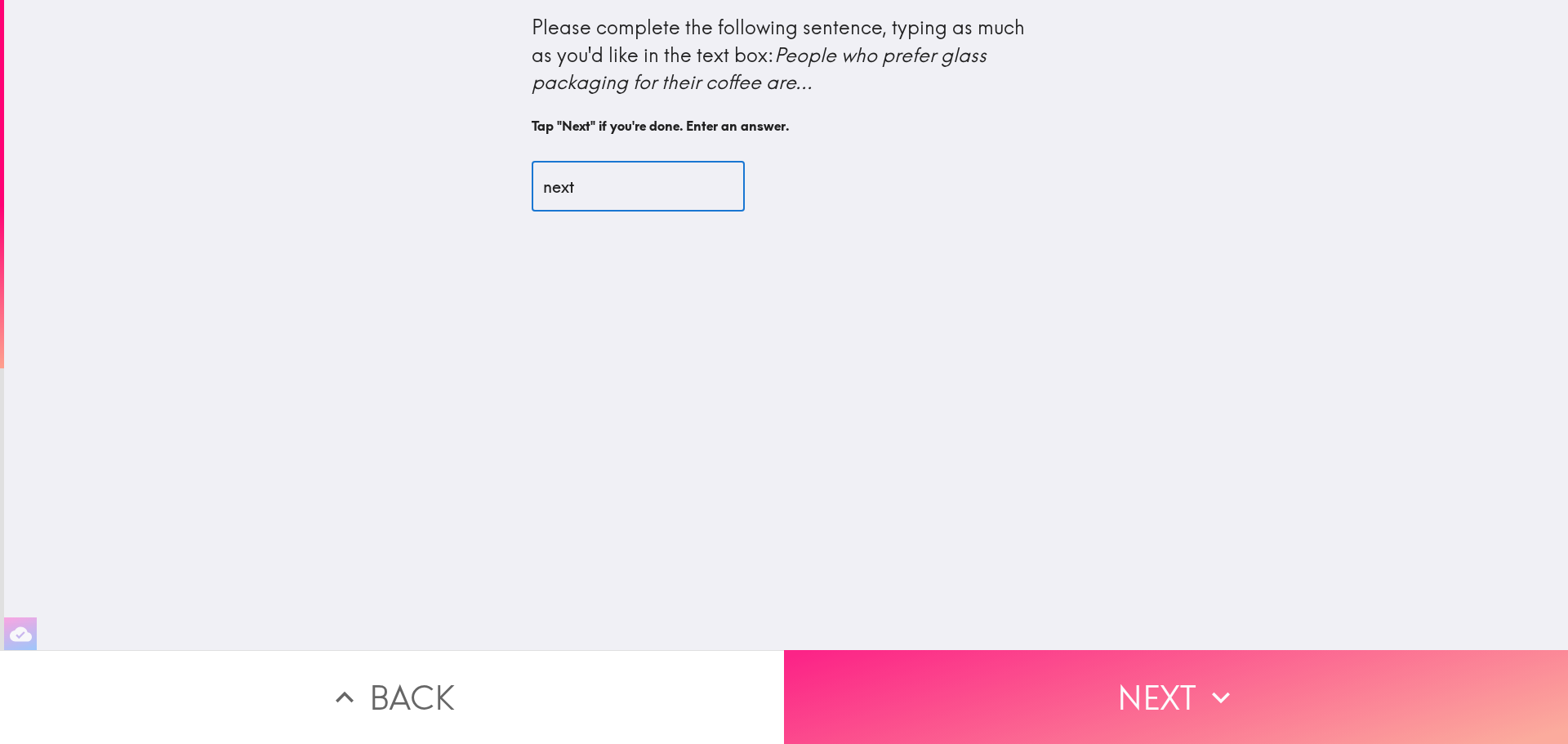
type input "next"
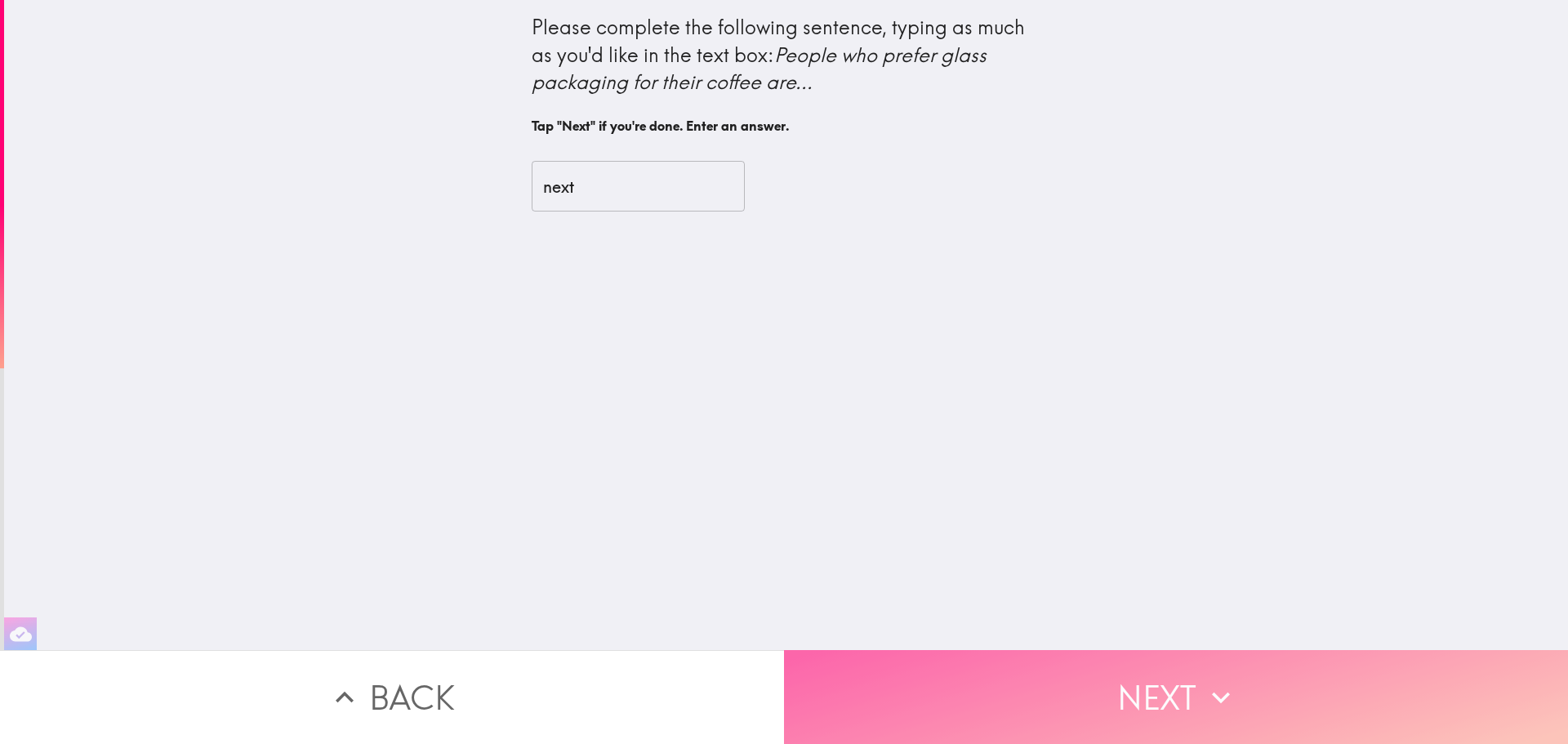
click at [1142, 679] on button "Next" at bounding box center [1176, 697] width 784 height 94
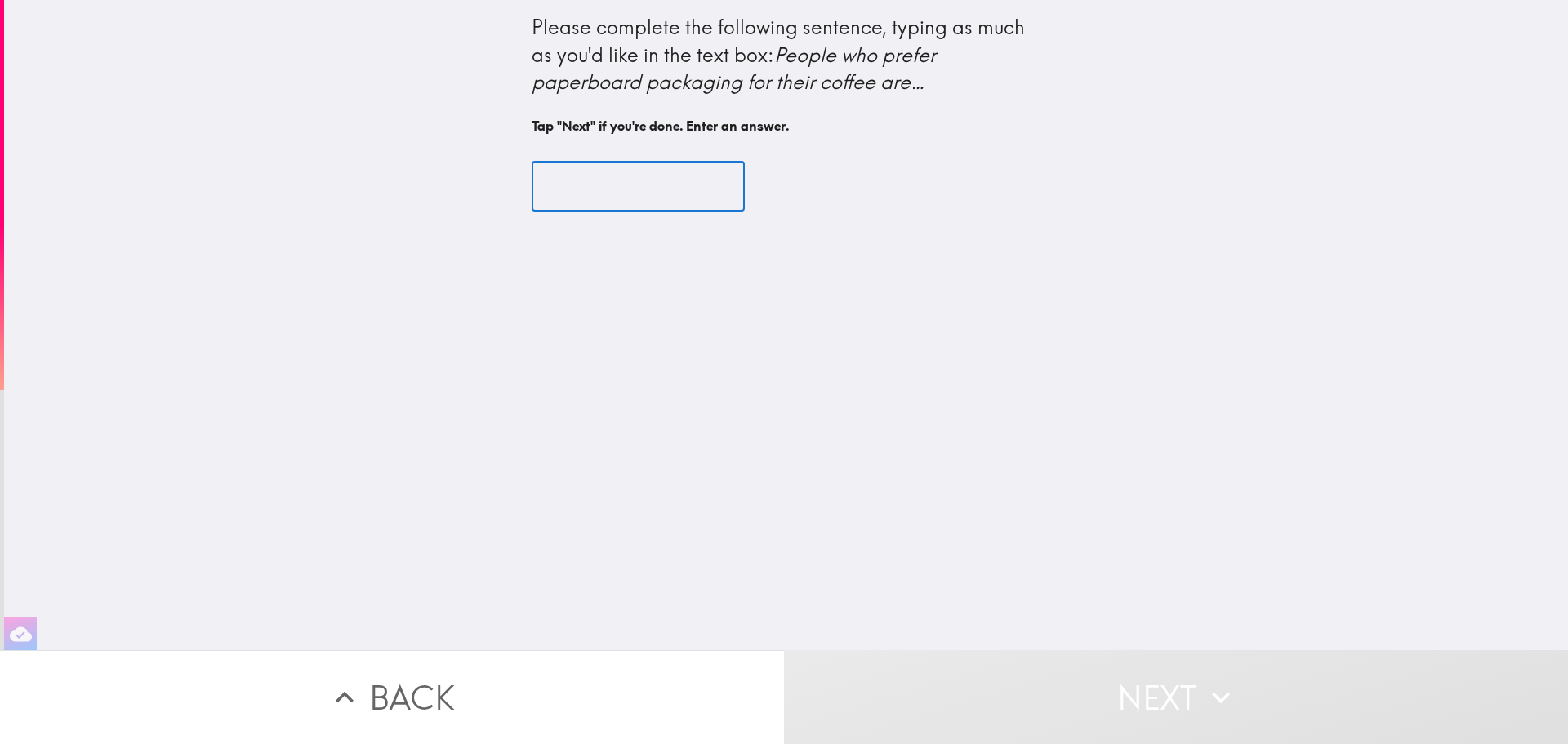
click at [584, 200] on input "text" at bounding box center [638, 186] width 213 height 51
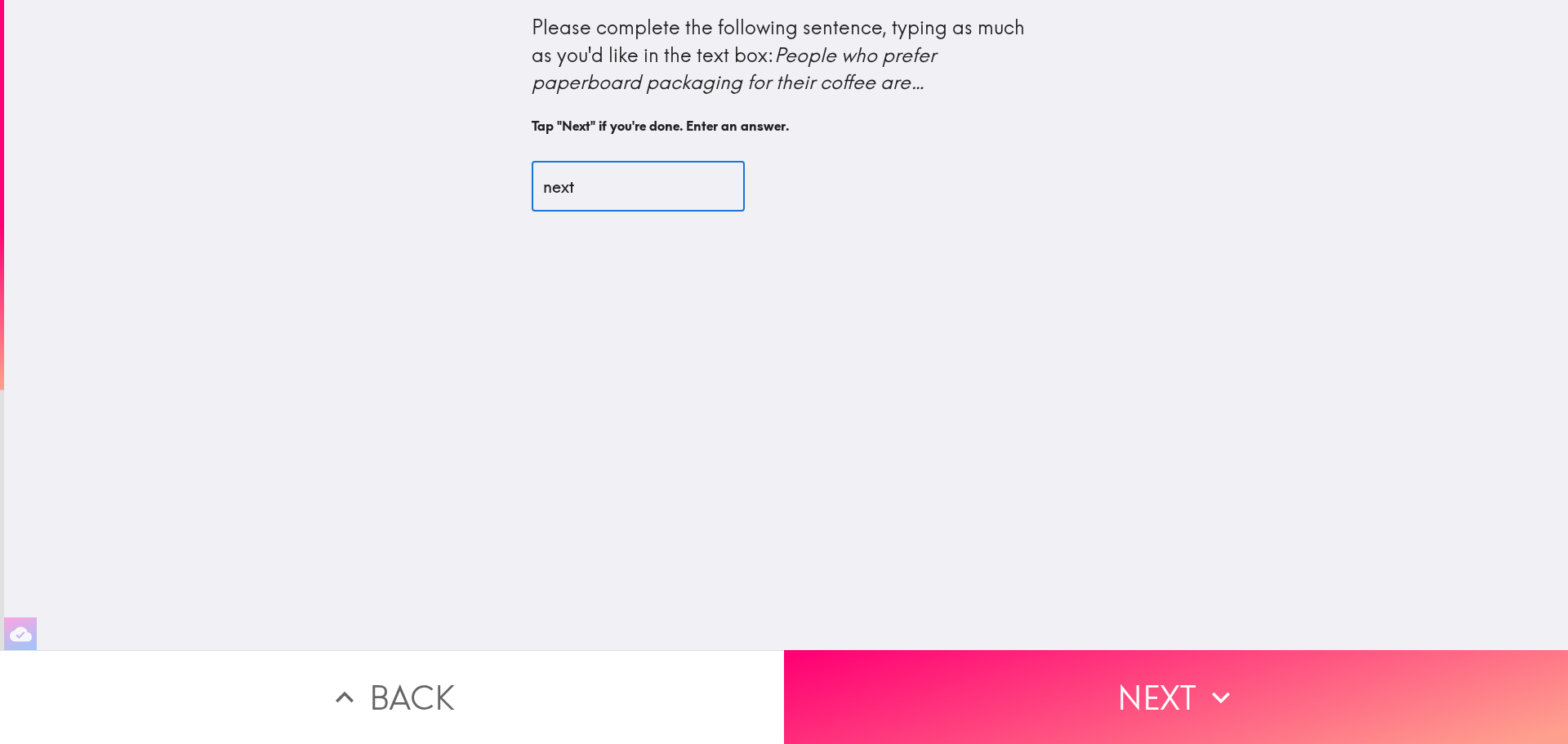
type input "next"
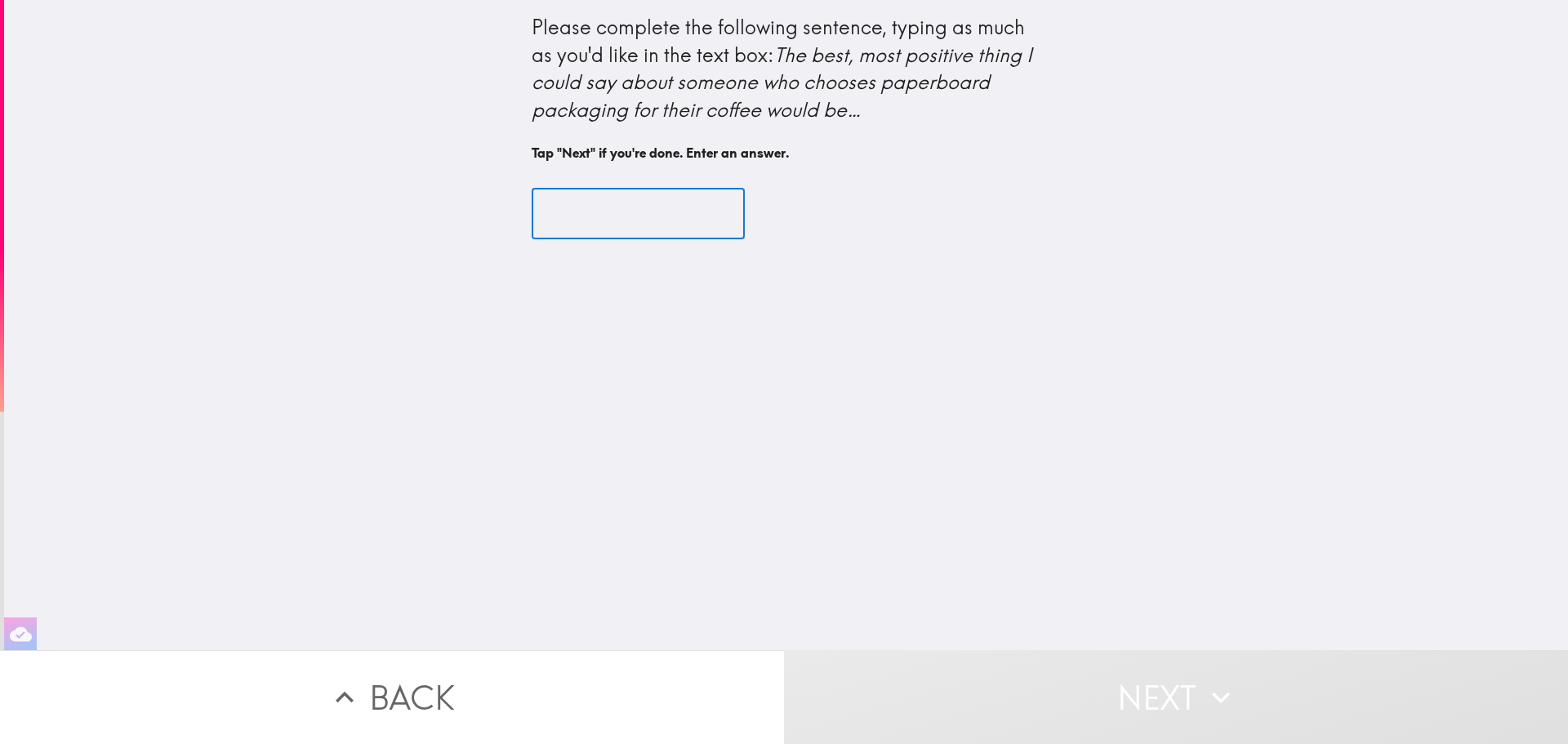
click at [593, 227] on input "text" at bounding box center [638, 213] width 213 height 51
click at [401, 696] on button "Back" at bounding box center [392, 697] width 784 height 94
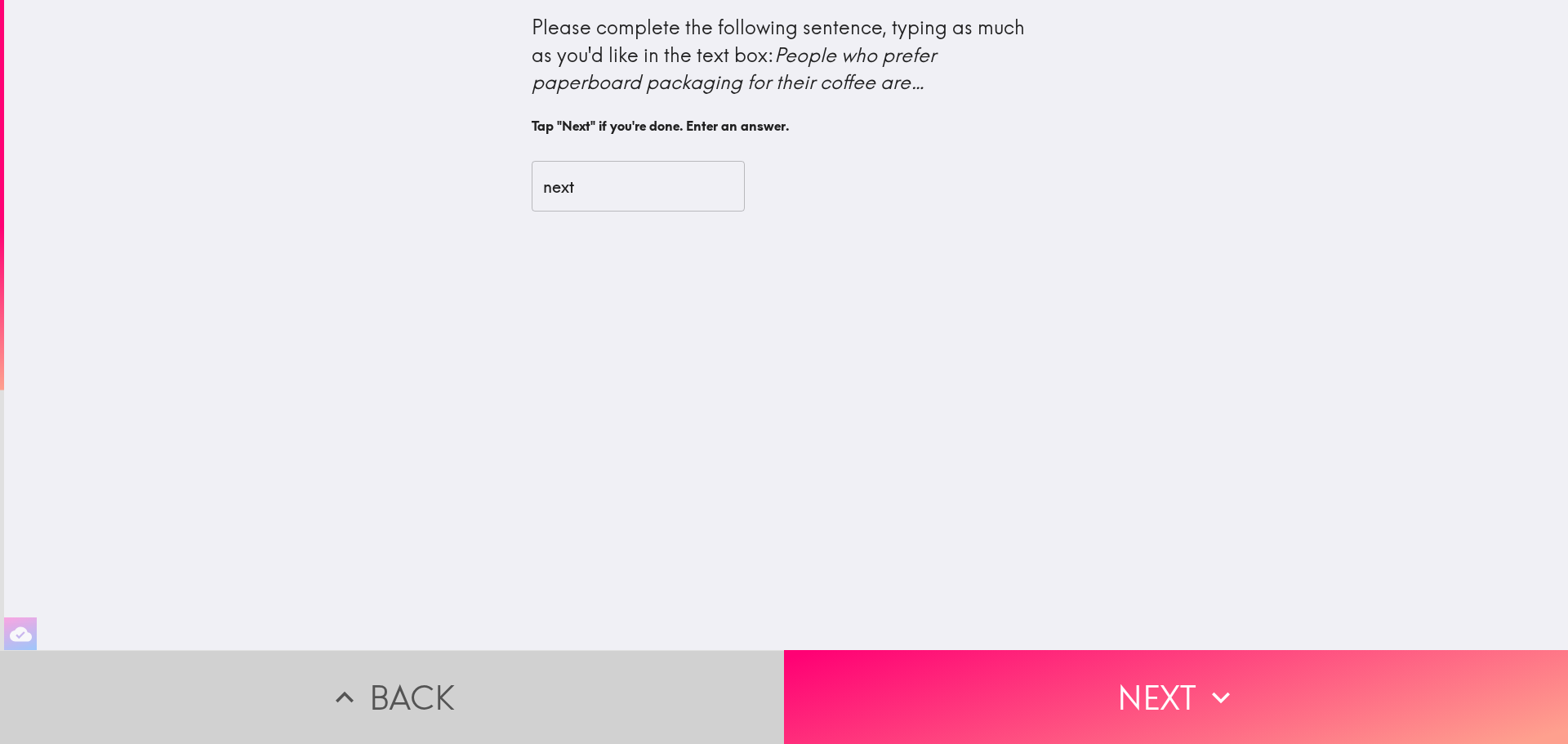
click at [434, 681] on button "Back" at bounding box center [392, 697] width 784 height 94
click at [433, 681] on button "Back" at bounding box center [392, 697] width 784 height 94
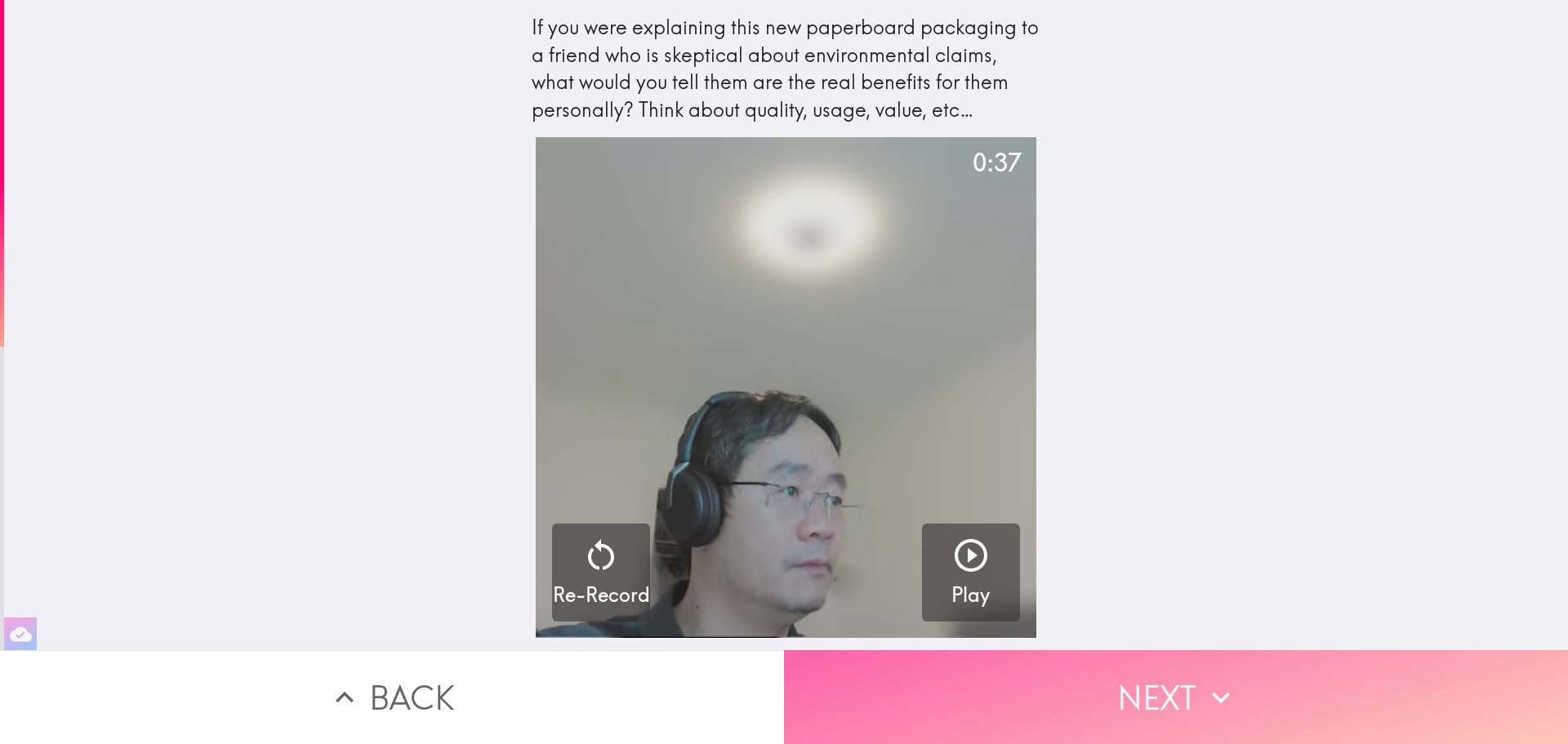
click at [1059, 683] on button "Next" at bounding box center [1176, 697] width 784 height 94
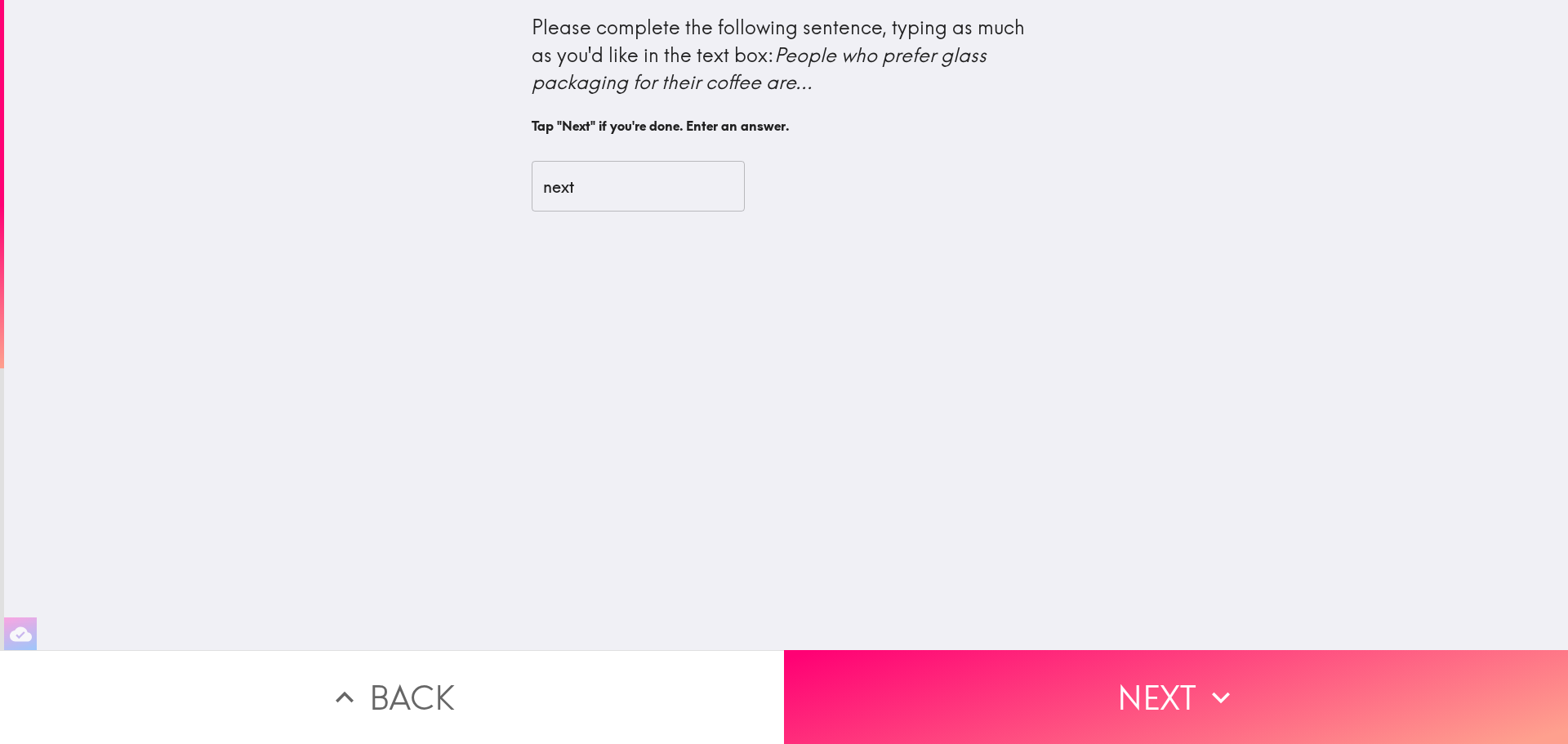
drag, startPoint x: 772, startPoint y: 53, endPoint x: 637, endPoint y: 49, distance: 135.1
click at [804, 93] on div "Please complete the following sentence, typing as much as you'd like in the tex…" at bounding box center [786, 55] width 510 height 83
drag, startPoint x: 521, startPoint y: 23, endPoint x: 683, endPoint y: 88, distance: 174.6
click at [682, 87] on div "Please complete the following sentence, typing as much as you'd like in the tex…" at bounding box center [786, 55] width 510 height 83
drag, startPoint x: 592, startPoint y: 192, endPoint x: 444, endPoint y: 190, distance: 148.0
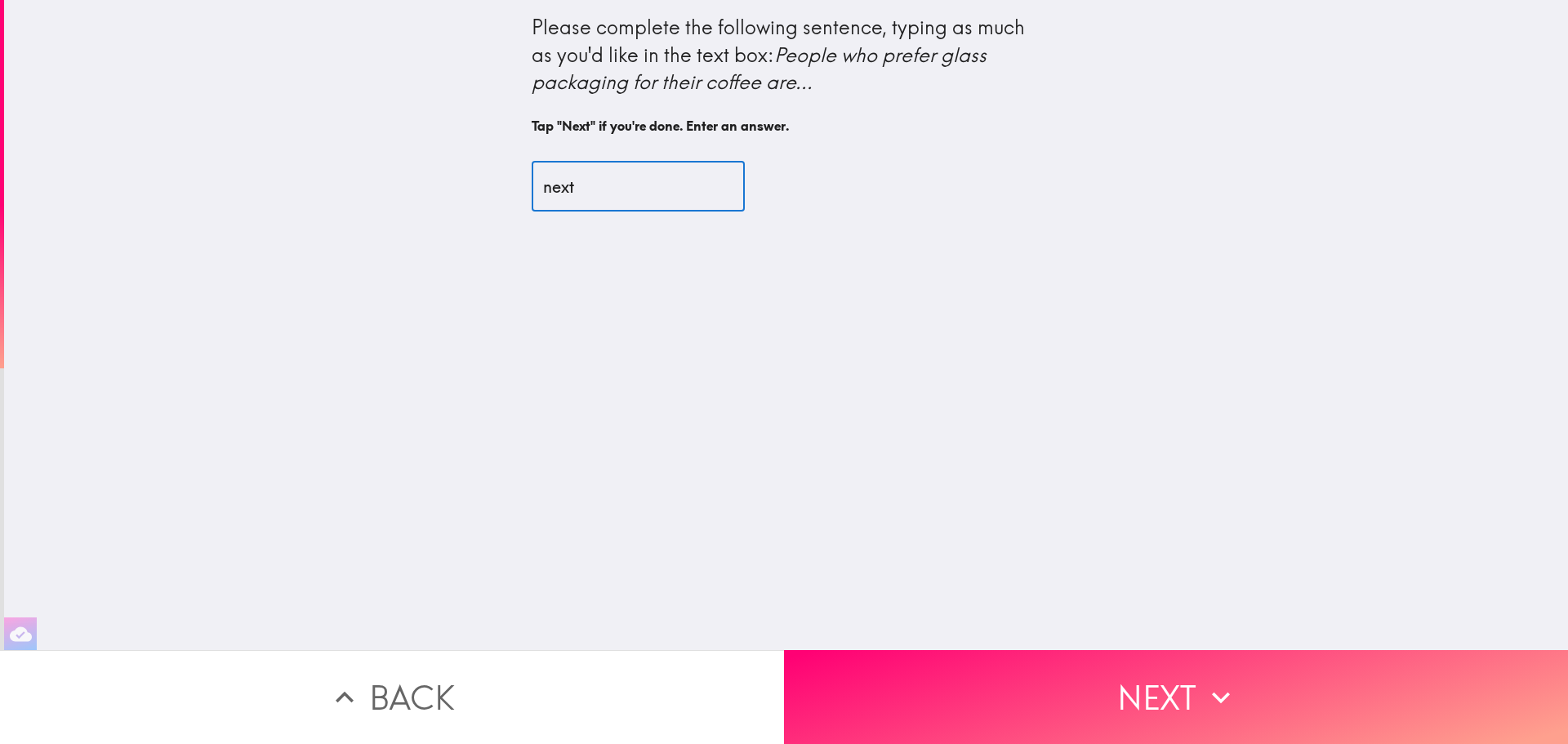
click at [444, 190] on div "Please complete the following sentence, typing as much as you'd like in the tex…" at bounding box center [786, 325] width 1564 height 650
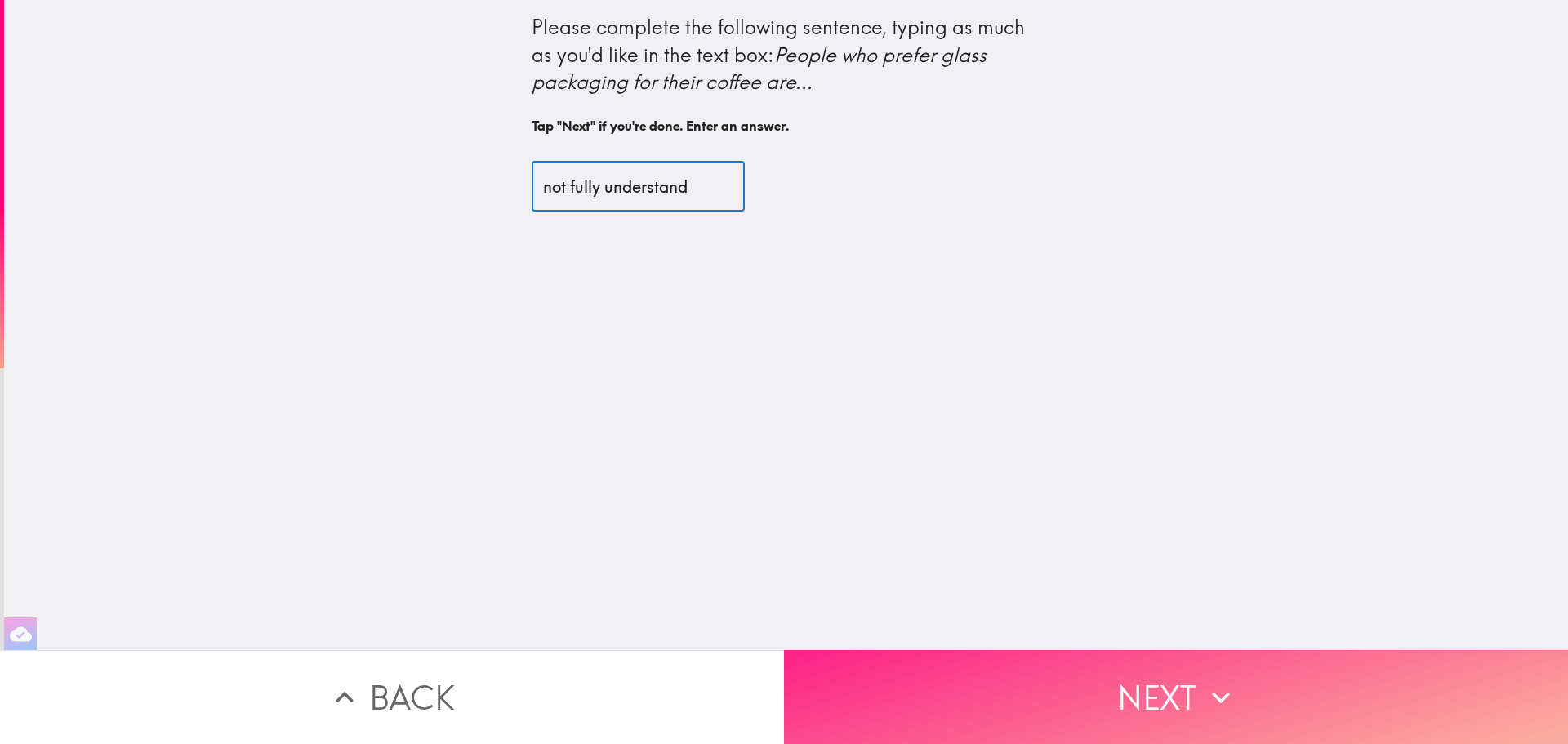
type input "not fully understand"
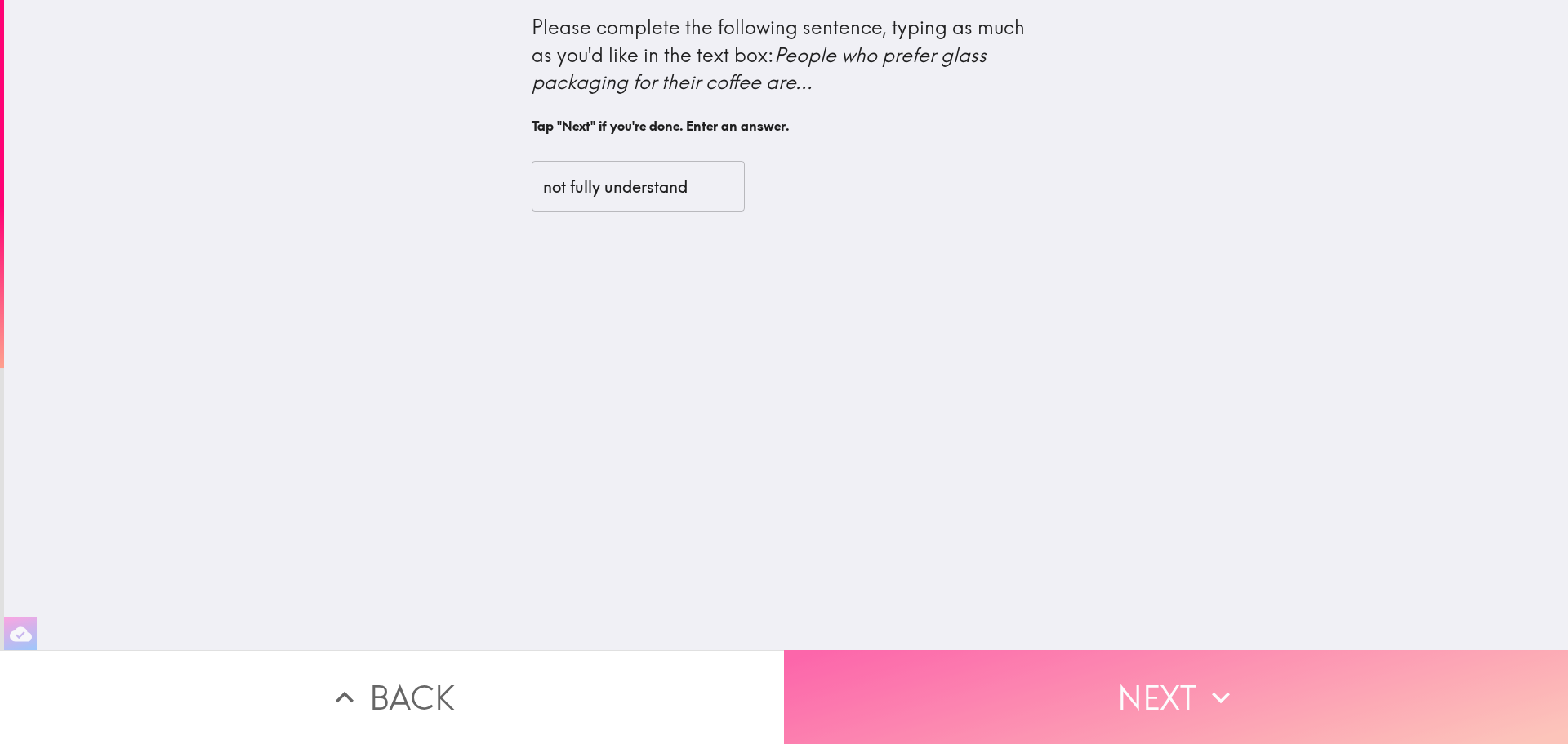
click at [1151, 710] on button "Next" at bounding box center [1176, 697] width 784 height 94
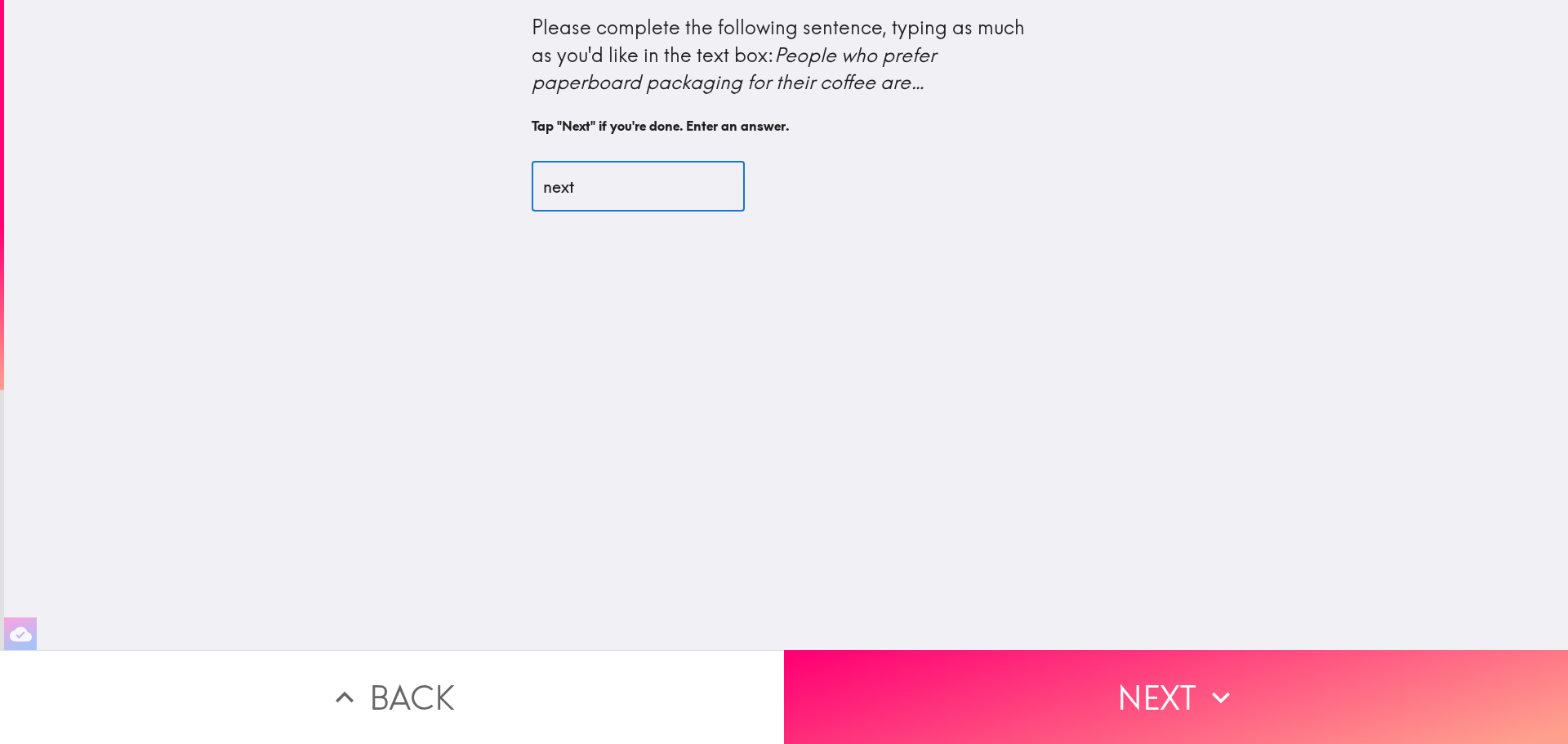
click at [576, 184] on input "next" at bounding box center [638, 186] width 213 height 51
drag, startPoint x: 529, startPoint y: 186, endPoint x: 480, endPoint y: 191, distance: 49.3
click at [480, 191] on div "Please complete the following sentence, typing as much as you'd like in the tex…" at bounding box center [786, 325] width 1564 height 650
type input "e"
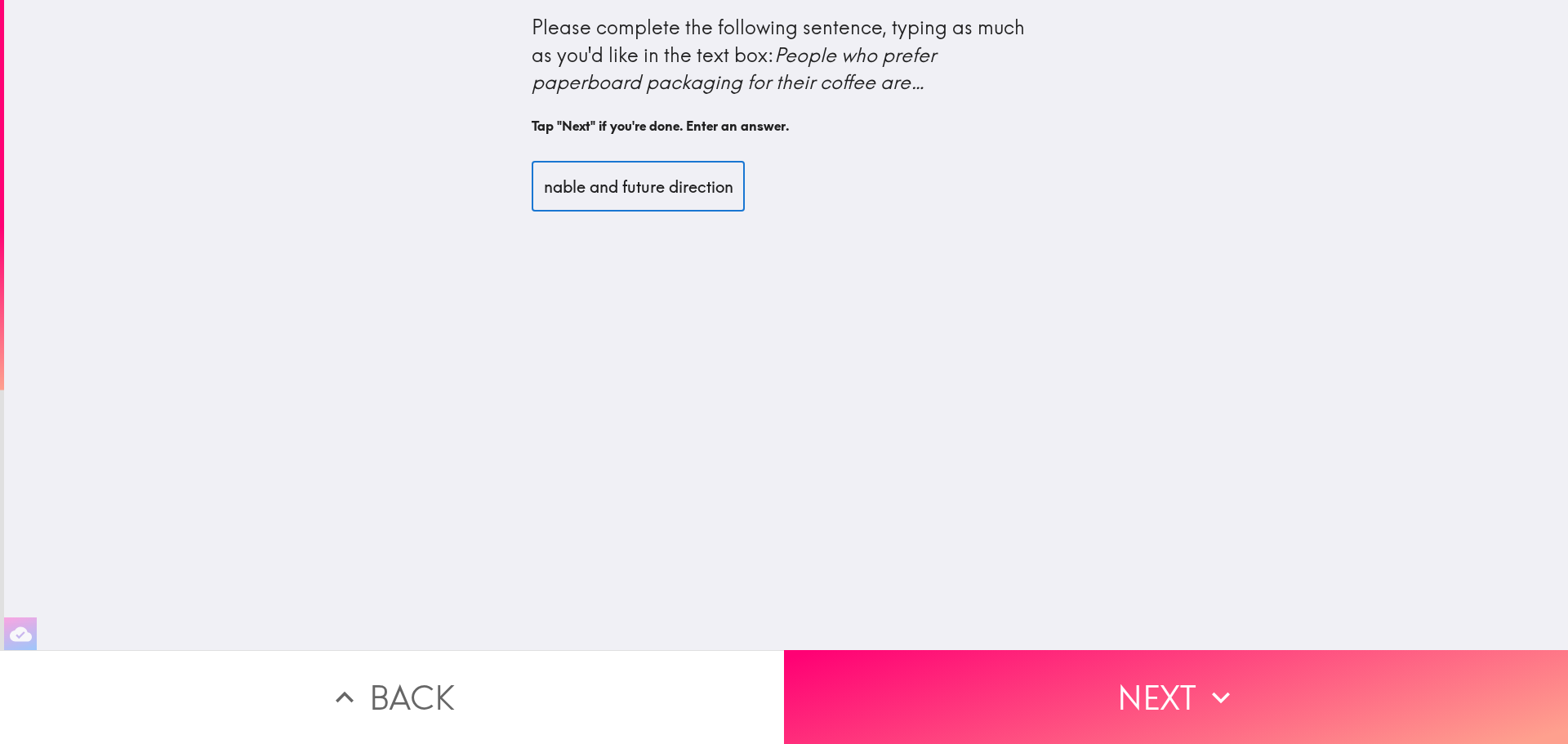
type input "sustainable and future direction"
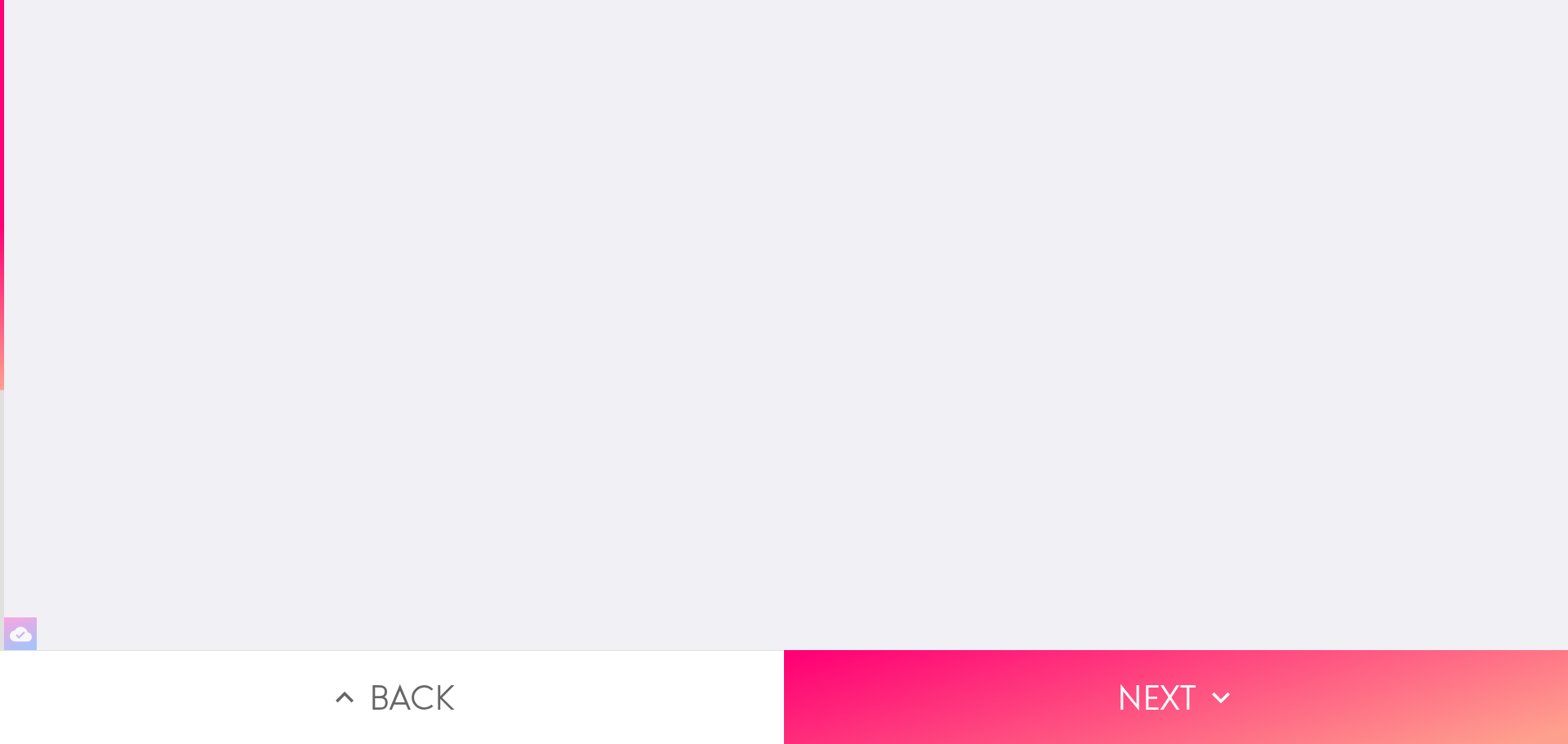
scroll to position [0, 0]
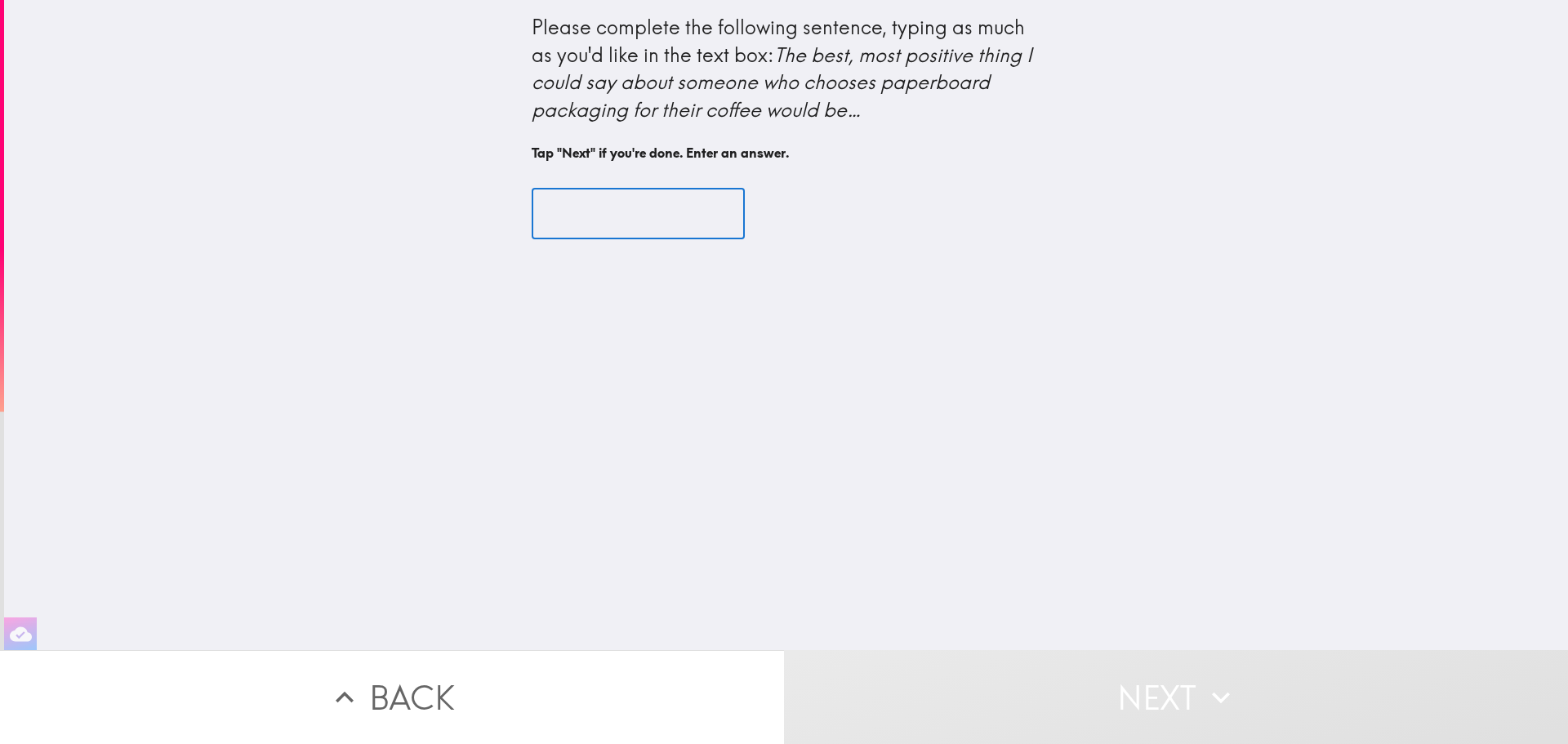
click at [570, 205] on input "text" at bounding box center [638, 213] width 213 height 51
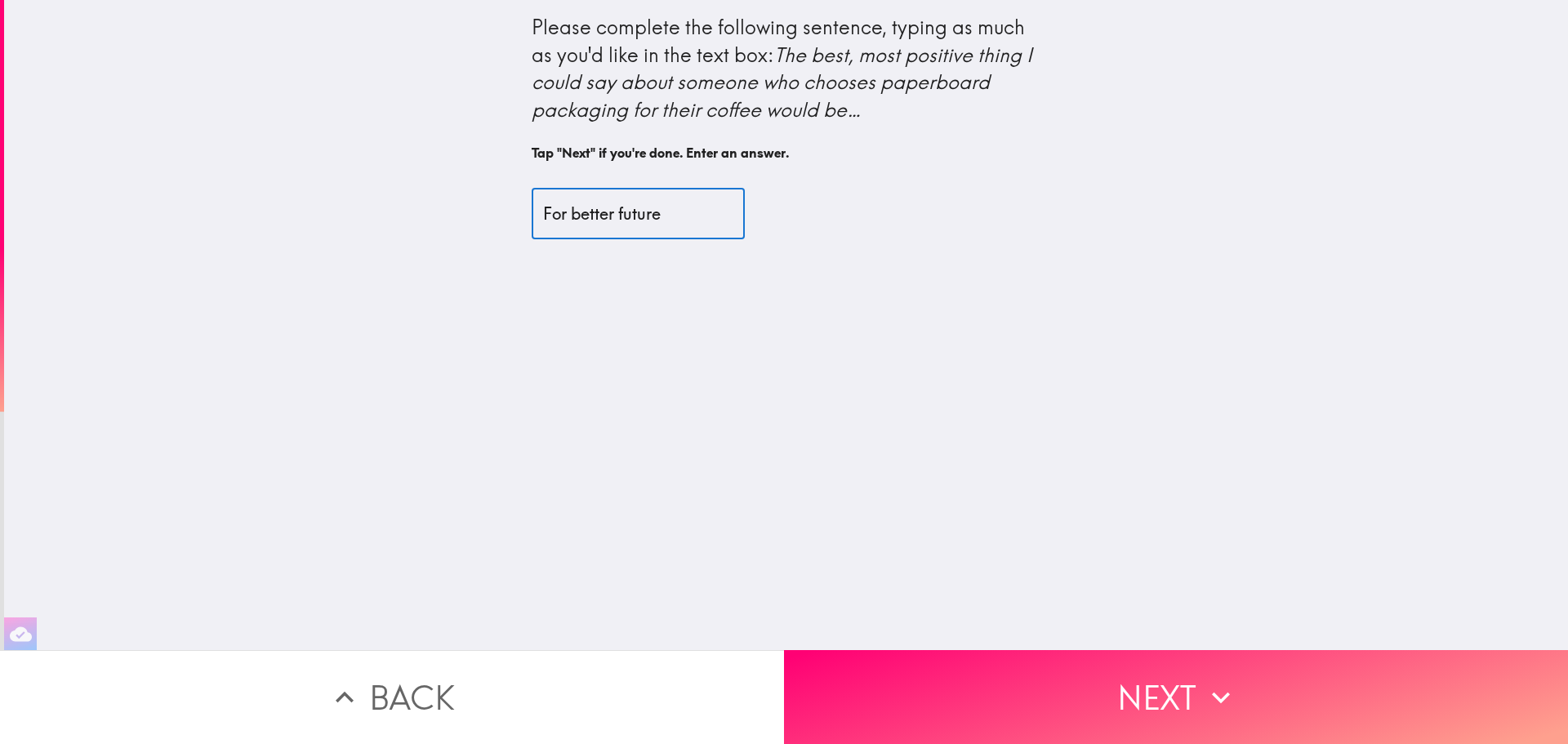
type input "For better future"
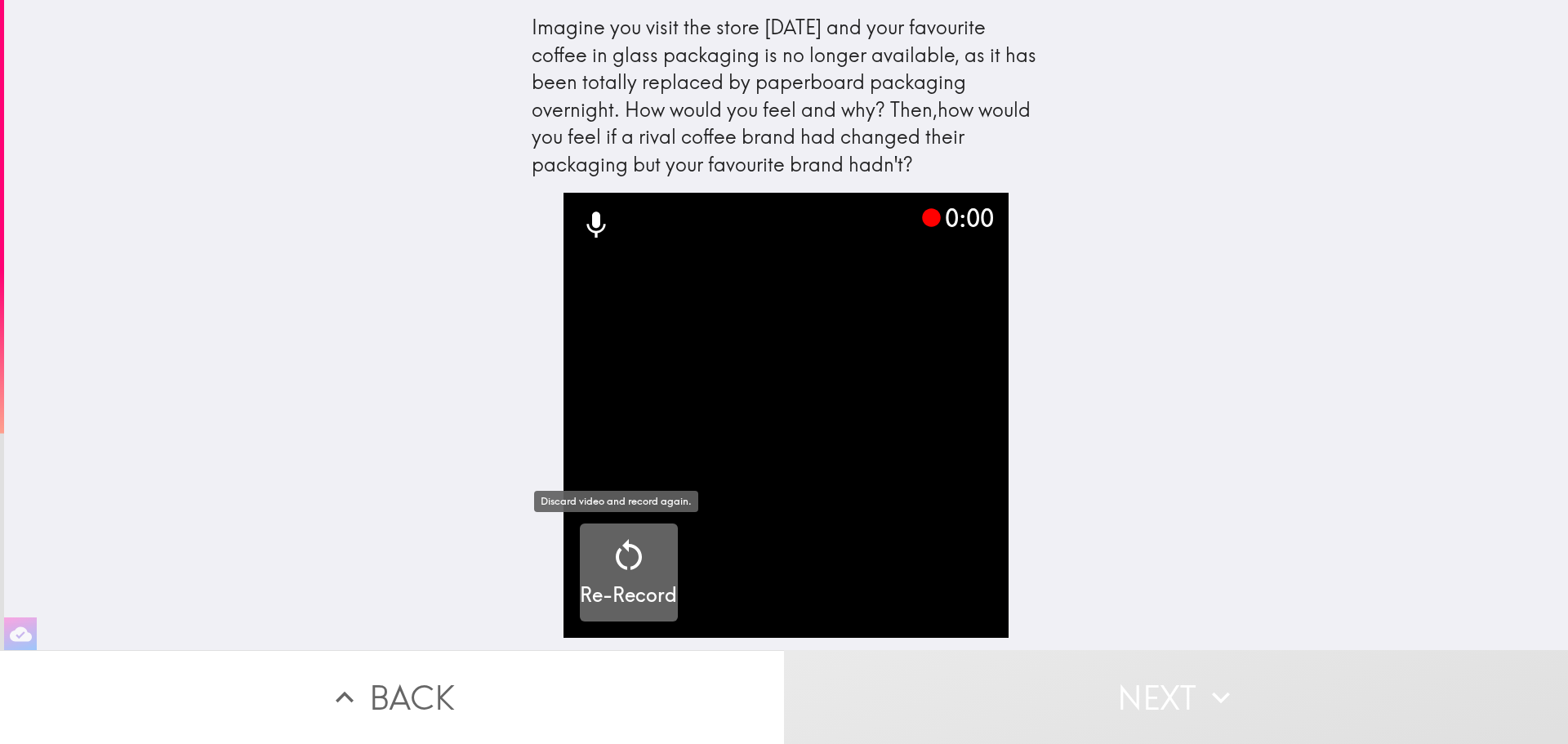
drag, startPoint x: 607, startPoint y: 557, endPoint x: 652, endPoint y: 552, distance: 45.3
click at [609, 558] on icon "button" at bounding box center [628, 555] width 39 height 39
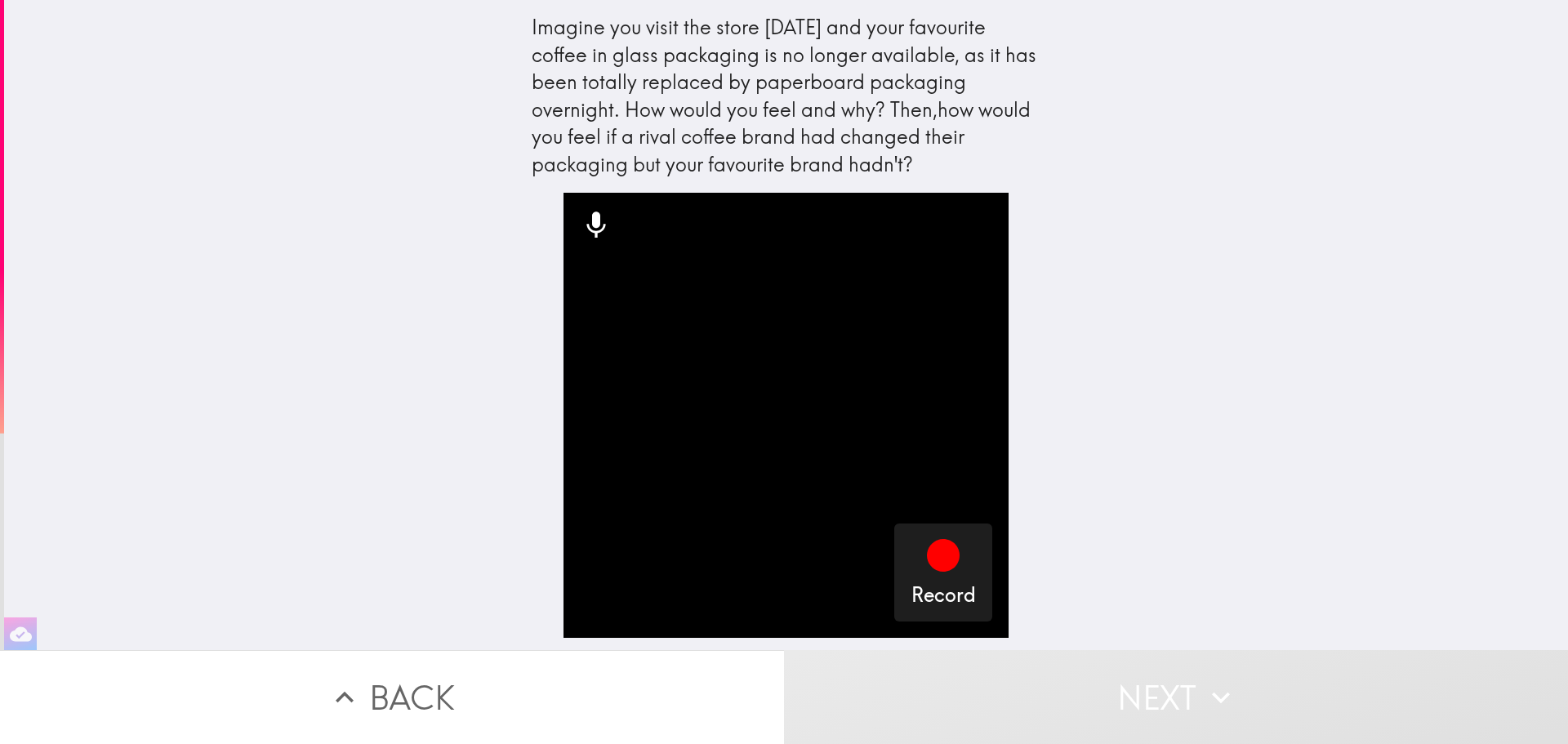
click at [877, 559] on video "button" at bounding box center [786, 415] width 445 height 445
click at [944, 563] on icon "button" at bounding box center [943, 555] width 33 height 33
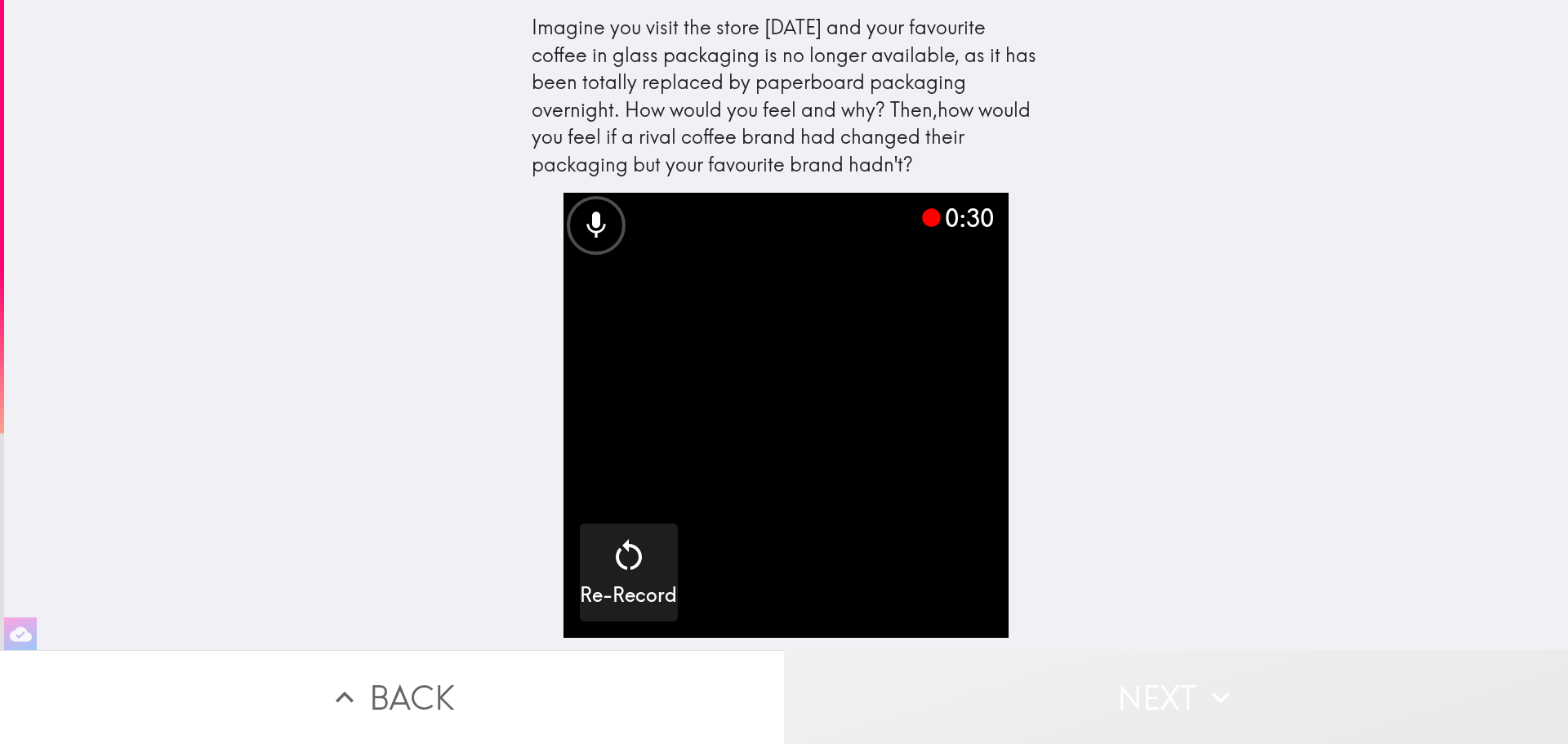
click at [1150, 691] on button "Next" at bounding box center [1176, 697] width 784 height 94
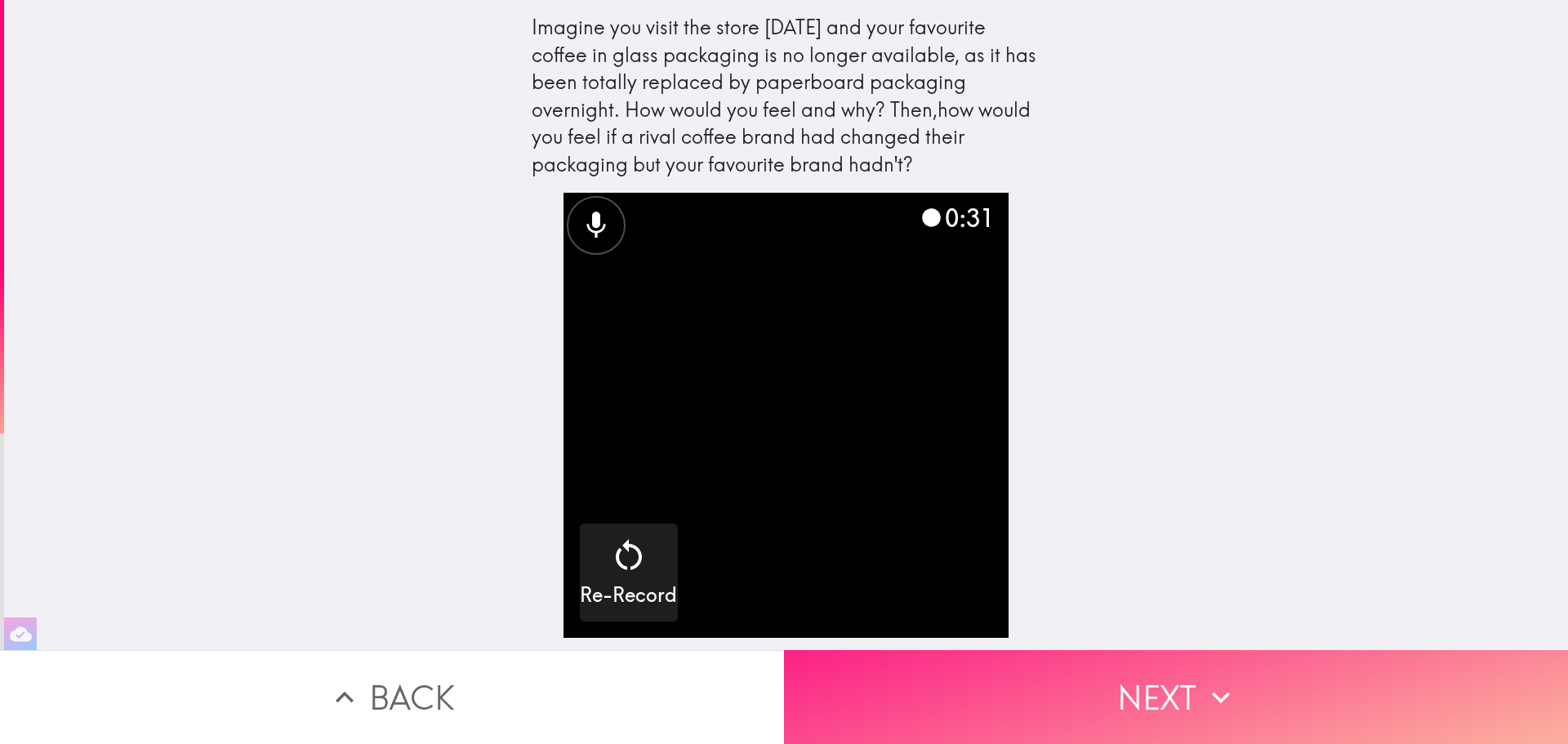
click at [1150, 691] on button "Next" at bounding box center [1176, 697] width 784 height 94
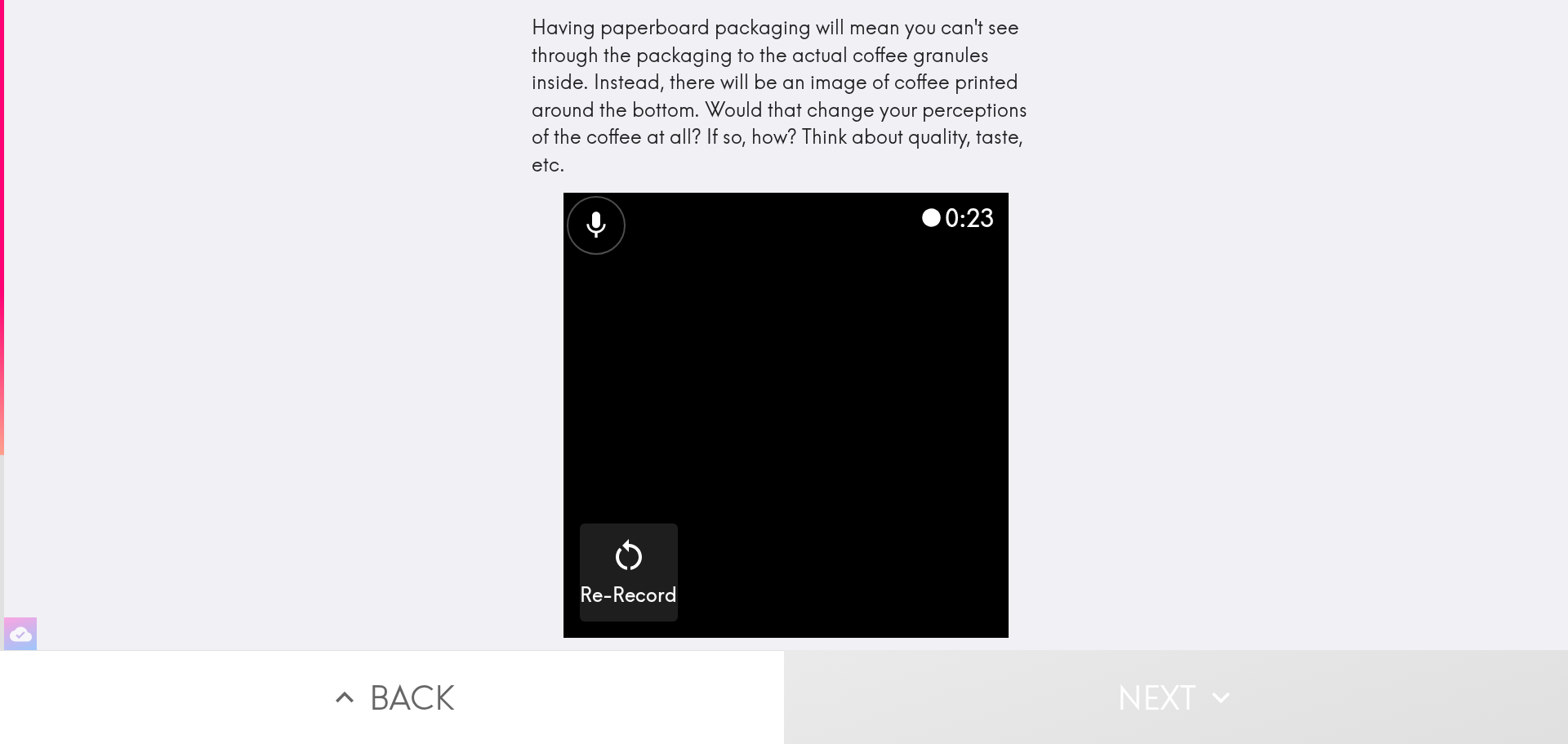
click at [1155, 696] on button "Next" at bounding box center [1176, 697] width 784 height 94
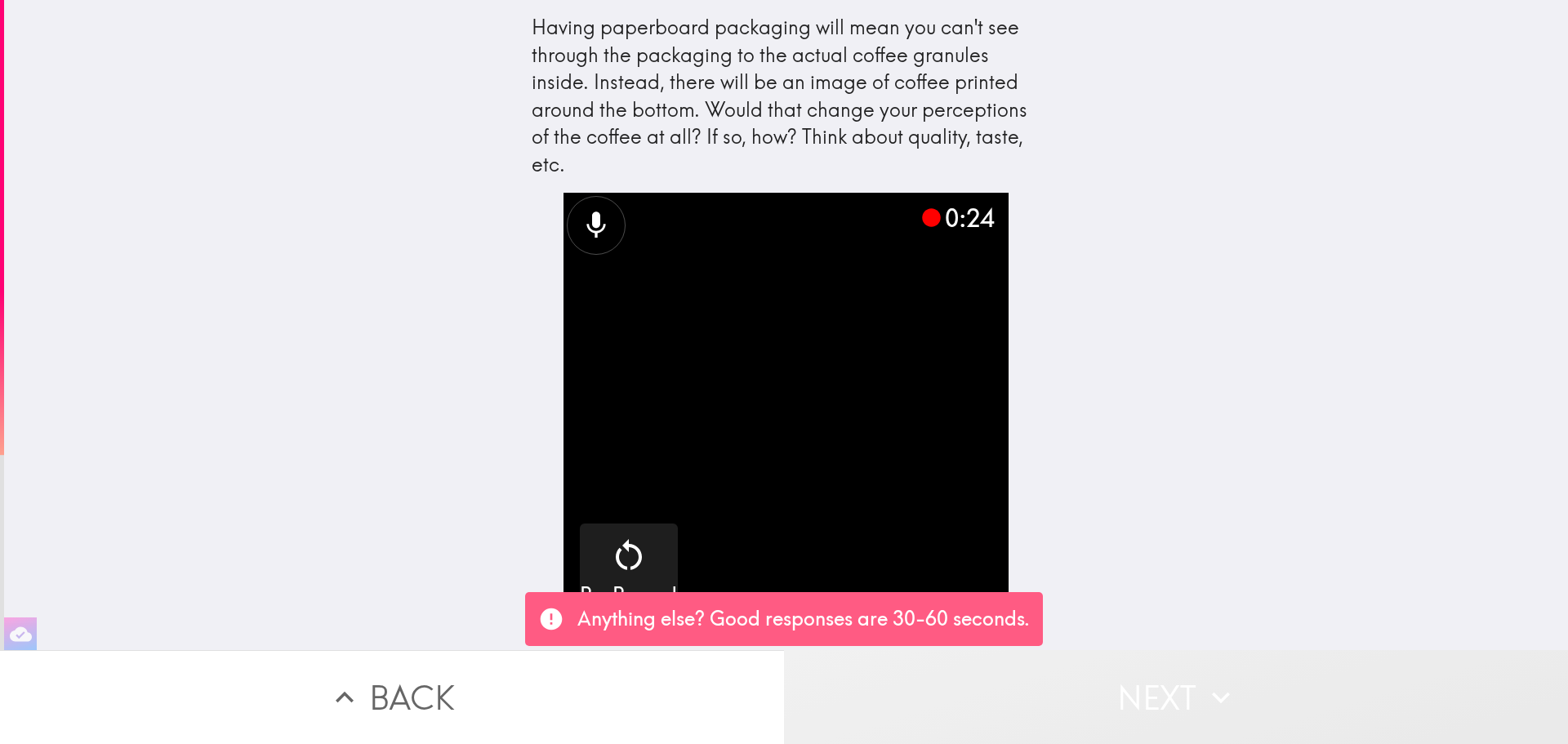
click at [1142, 689] on button "Next" at bounding box center [1176, 697] width 784 height 94
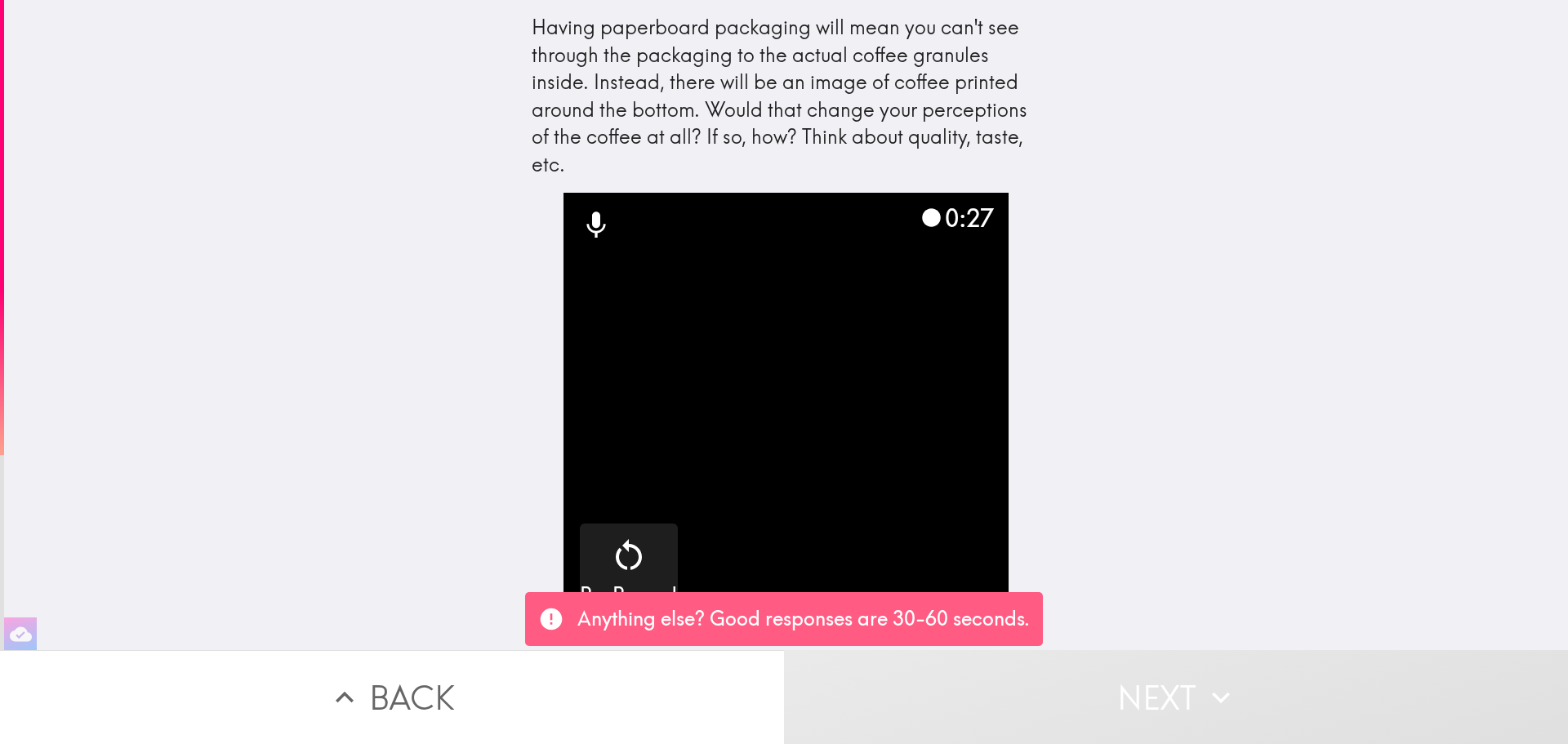
click at [1146, 417] on div "Having paperboard packaging will mean you can't see through the packaging to th…" at bounding box center [786, 325] width 1564 height 650
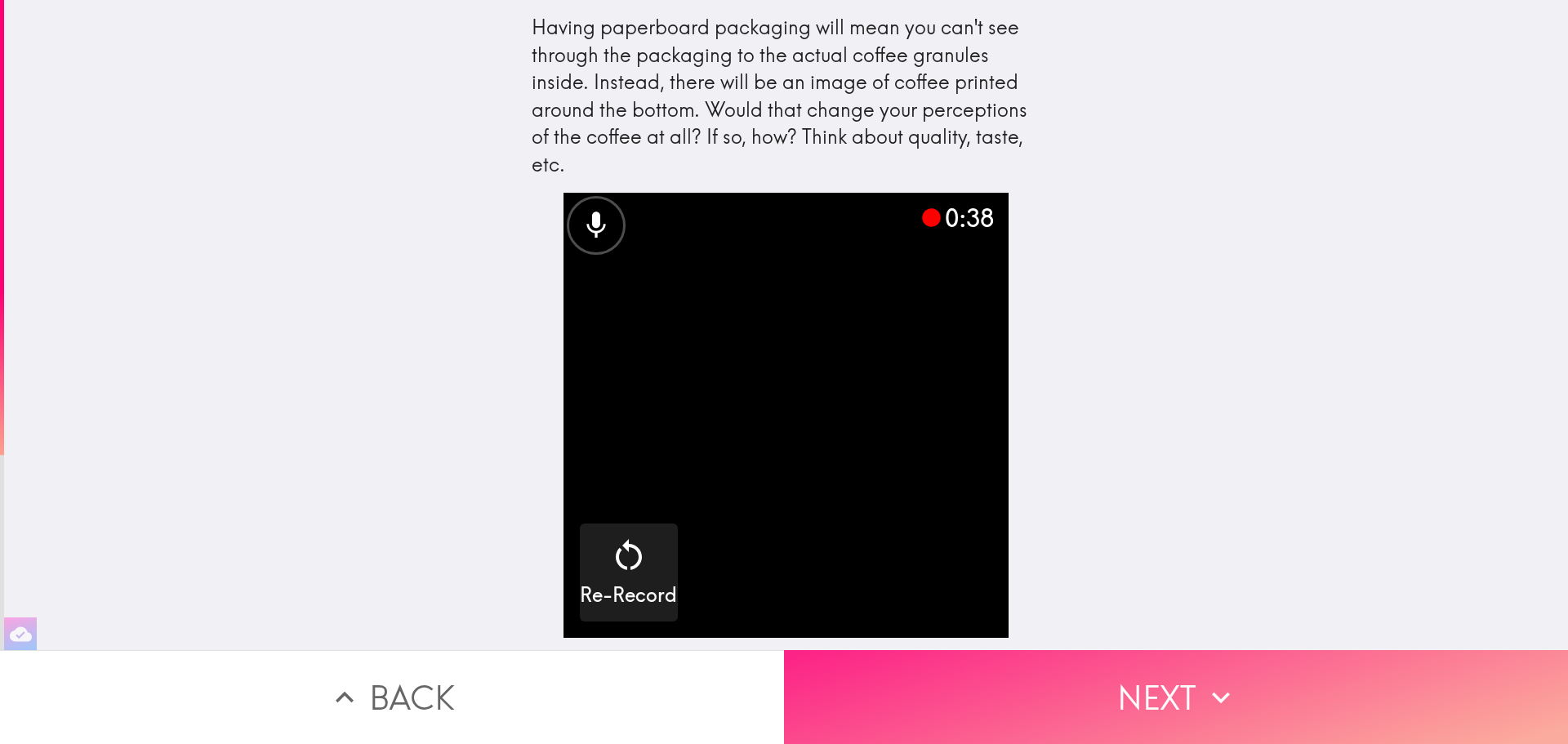
click at [1111, 682] on button "Next" at bounding box center [1176, 697] width 784 height 94
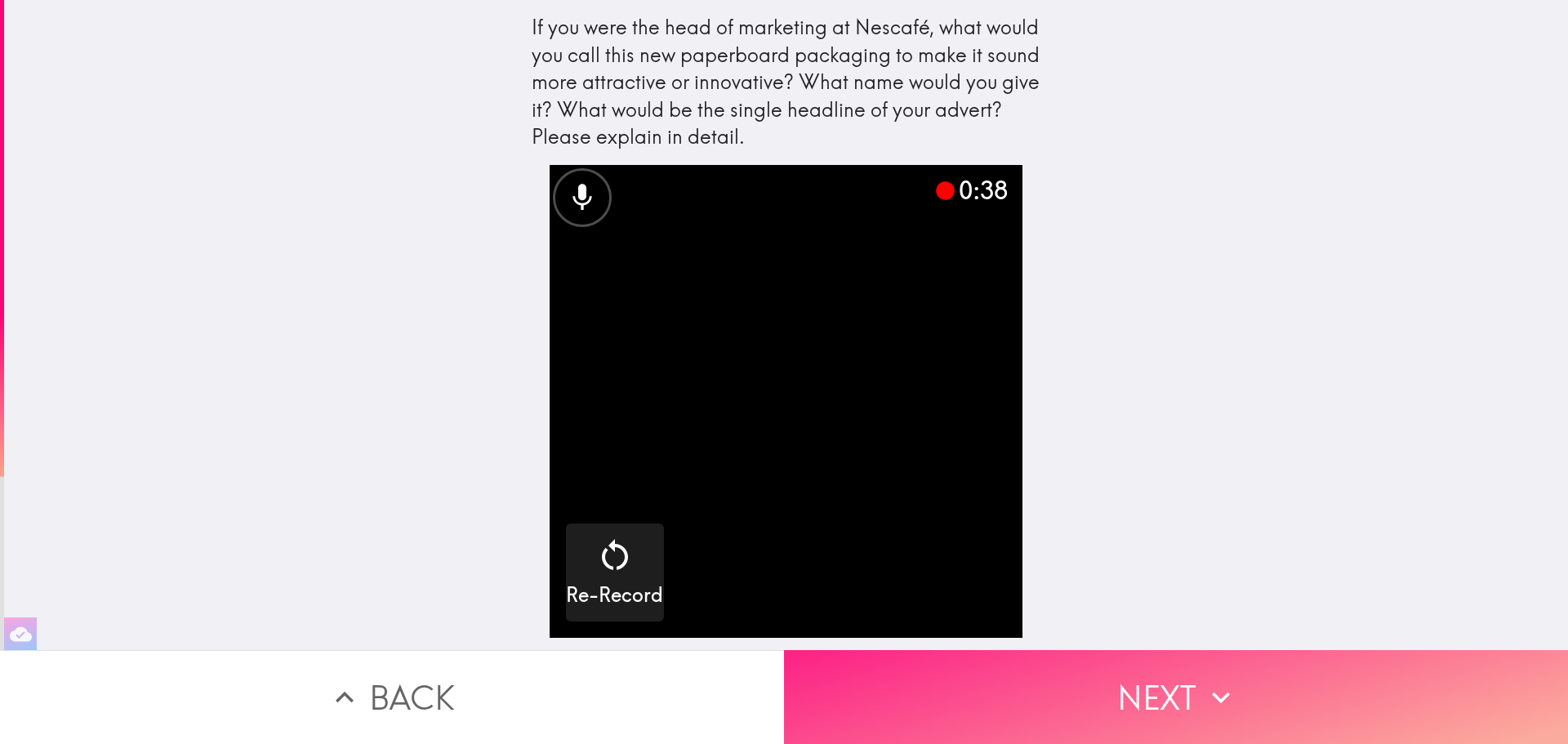
click at [1124, 672] on button "Next" at bounding box center [1176, 697] width 784 height 94
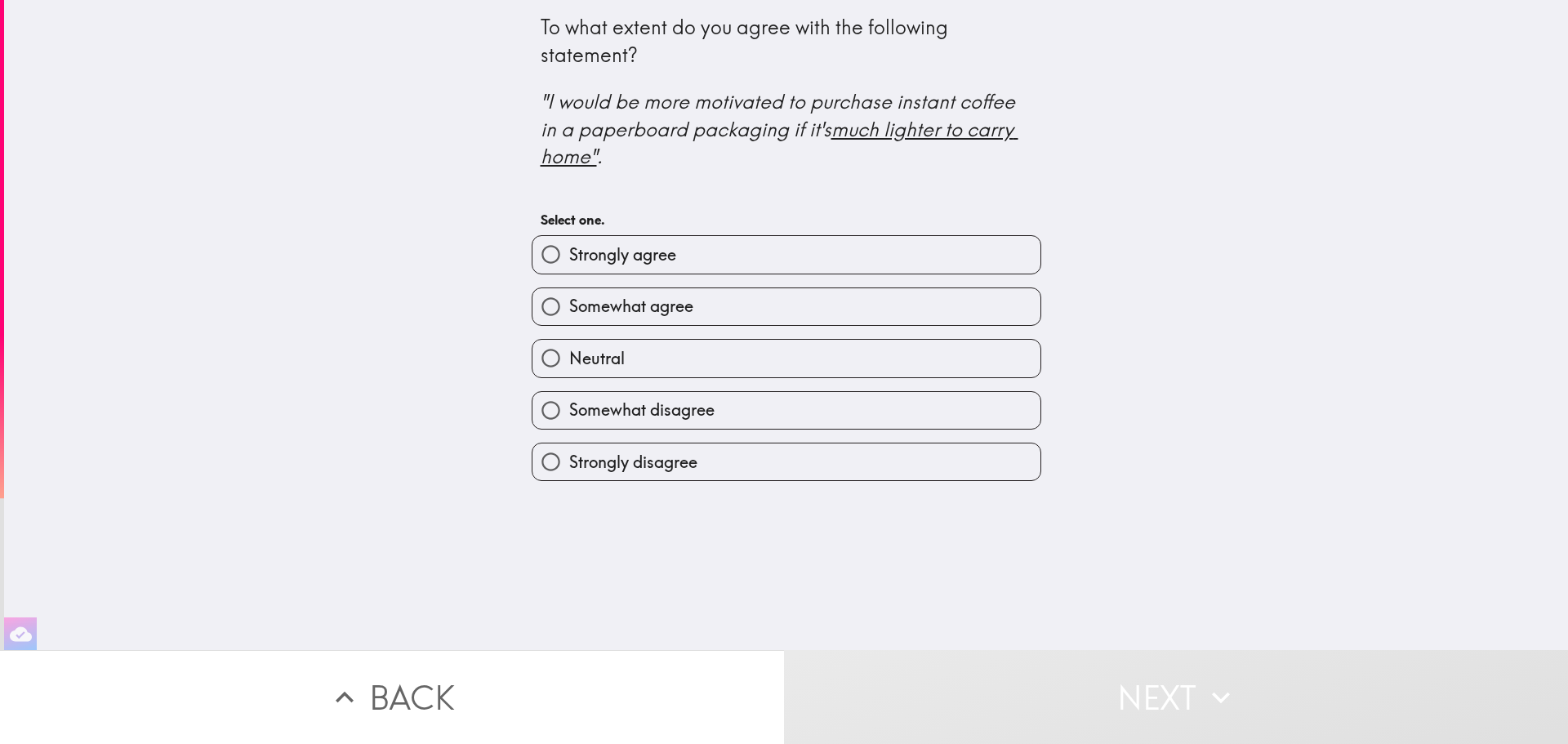
click at [548, 250] on input "Strongly agree" at bounding box center [551, 254] width 37 height 37
radio input "true"
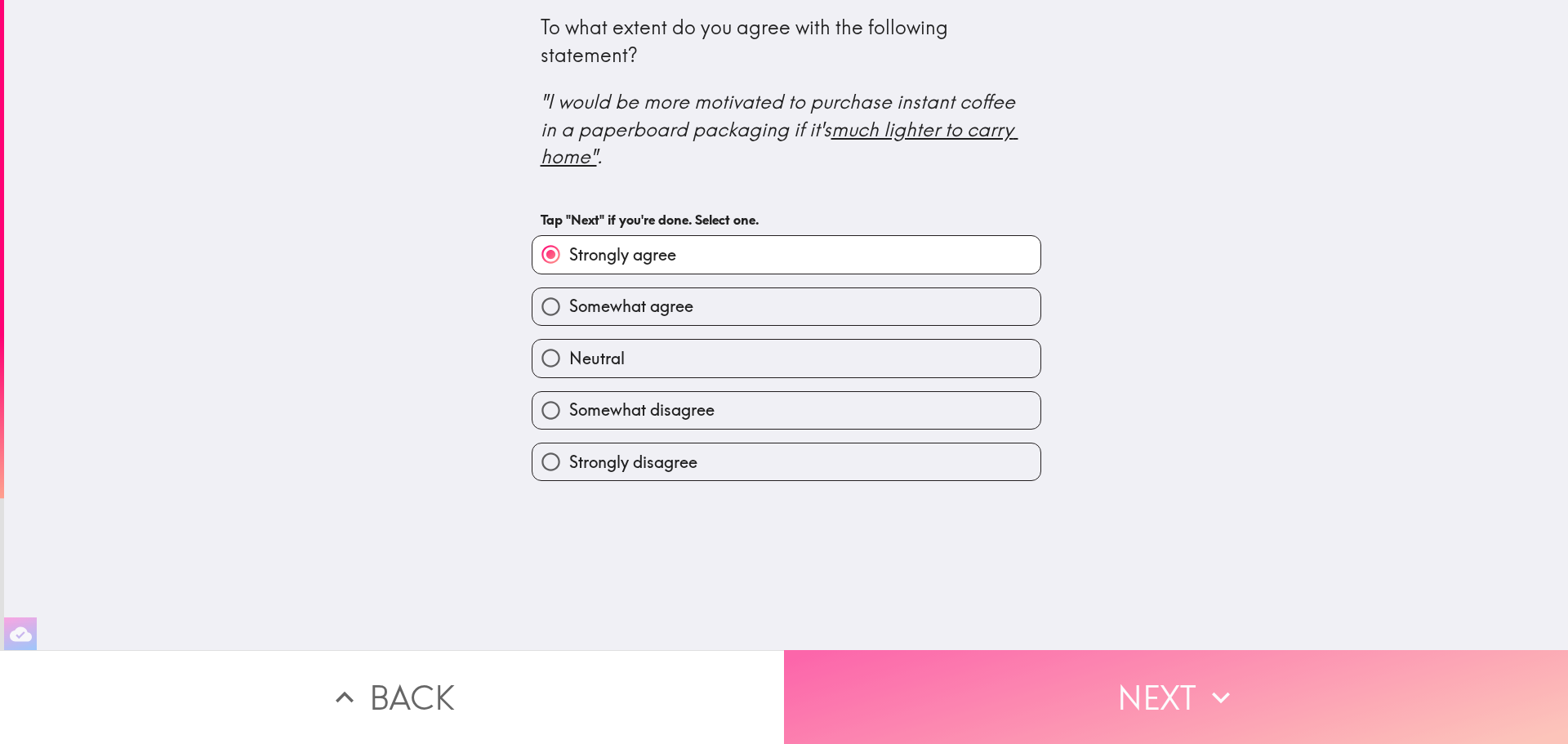
click at [1138, 677] on button "Next" at bounding box center [1176, 697] width 784 height 94
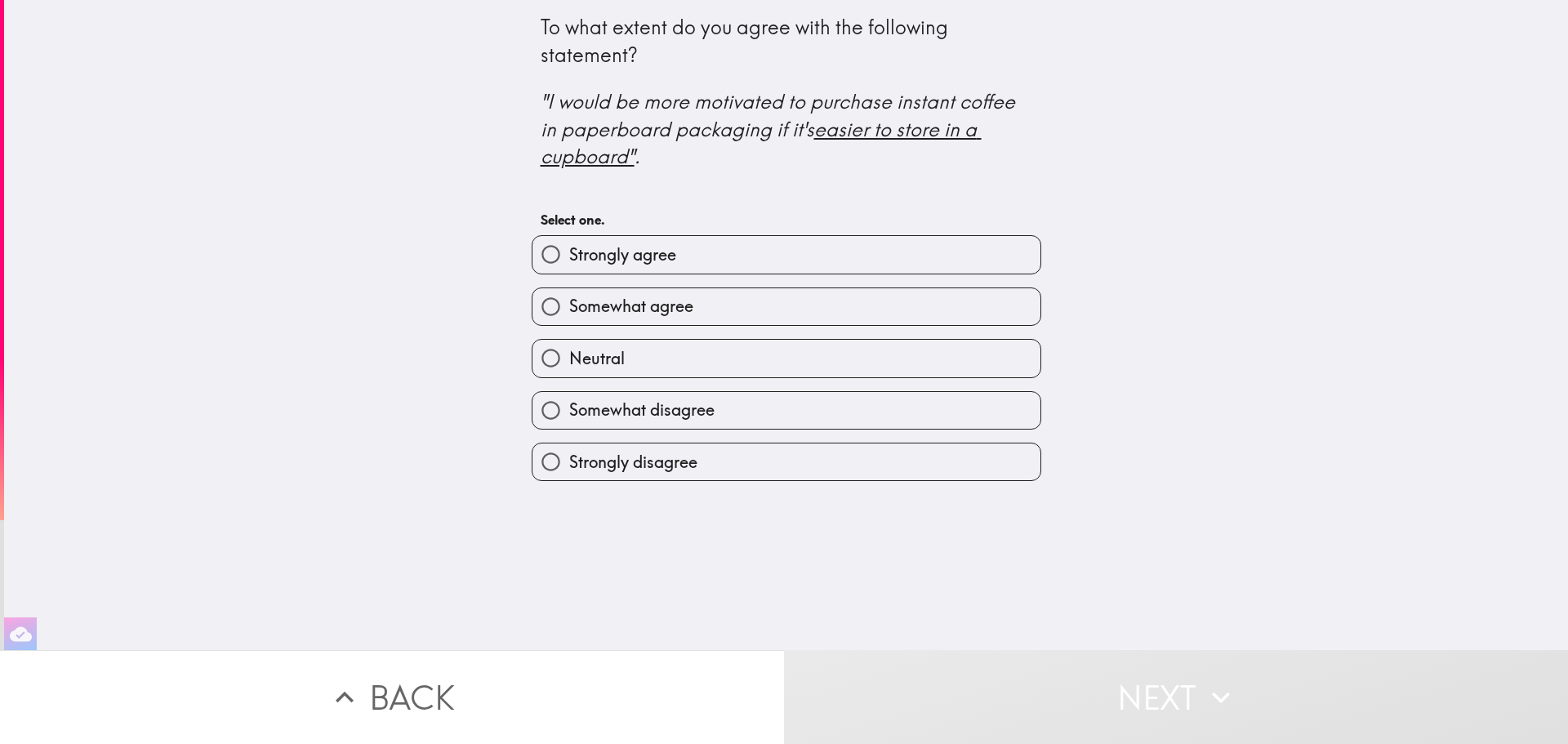
click at [548, 239] on input "Strongly agree" at bounding box center [551, 254] width 37 height 37
radio input "true"
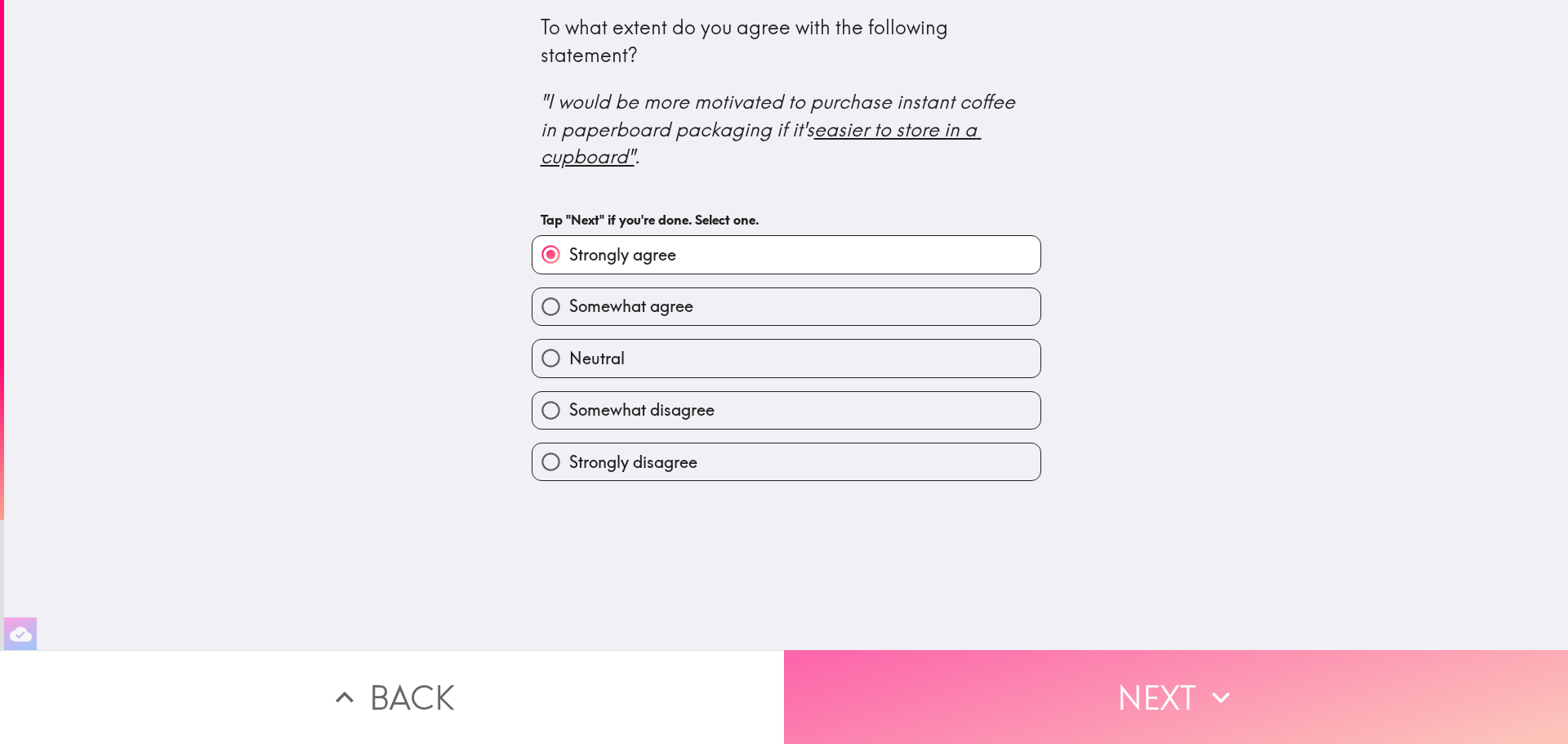
click at [1117, 684] on button "Next" at bounding box center [1176, 697] width 784 height 94
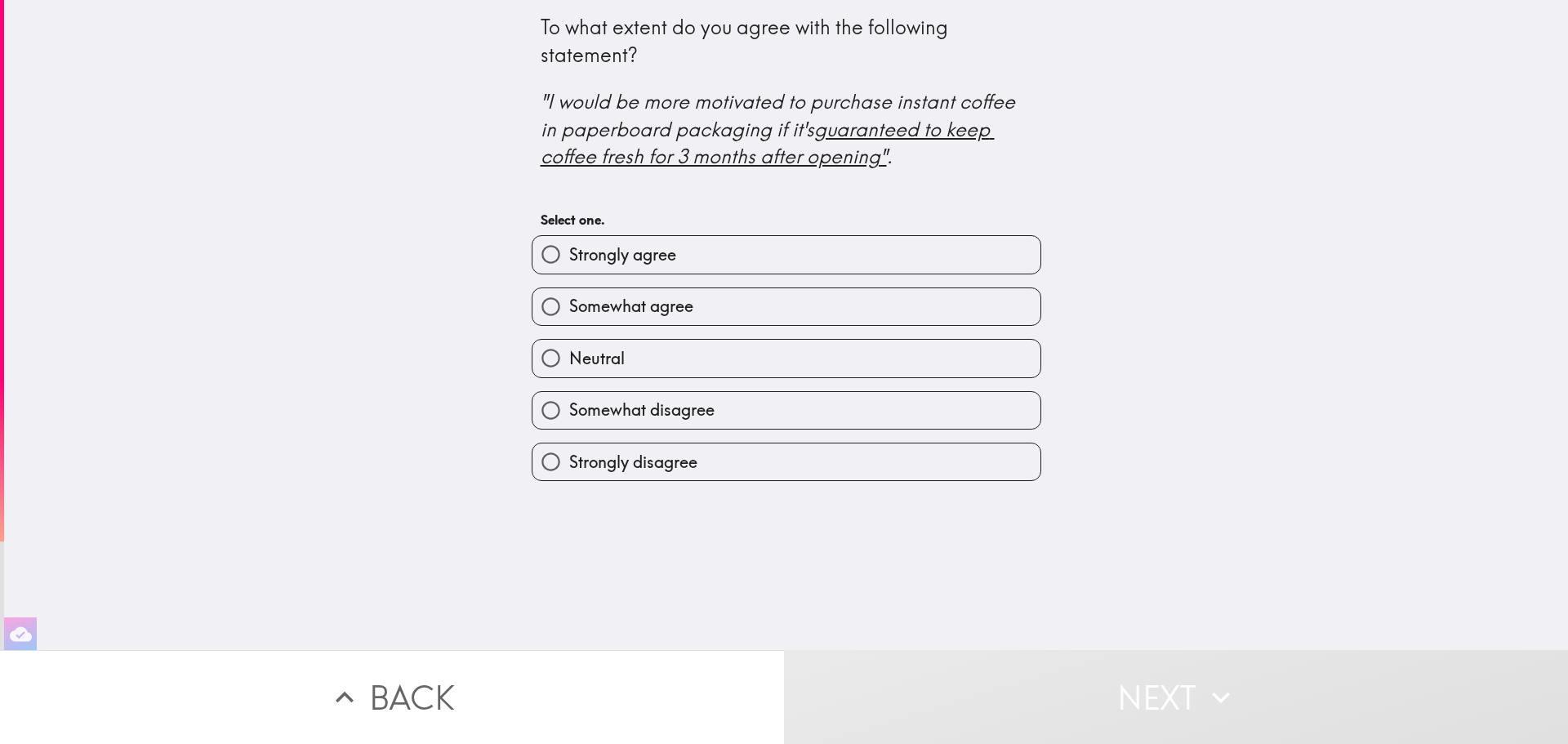
click at [544, 259] on input "Strongly agree" at bounding box center [551, 254] width 37 height 37
radio input "true"
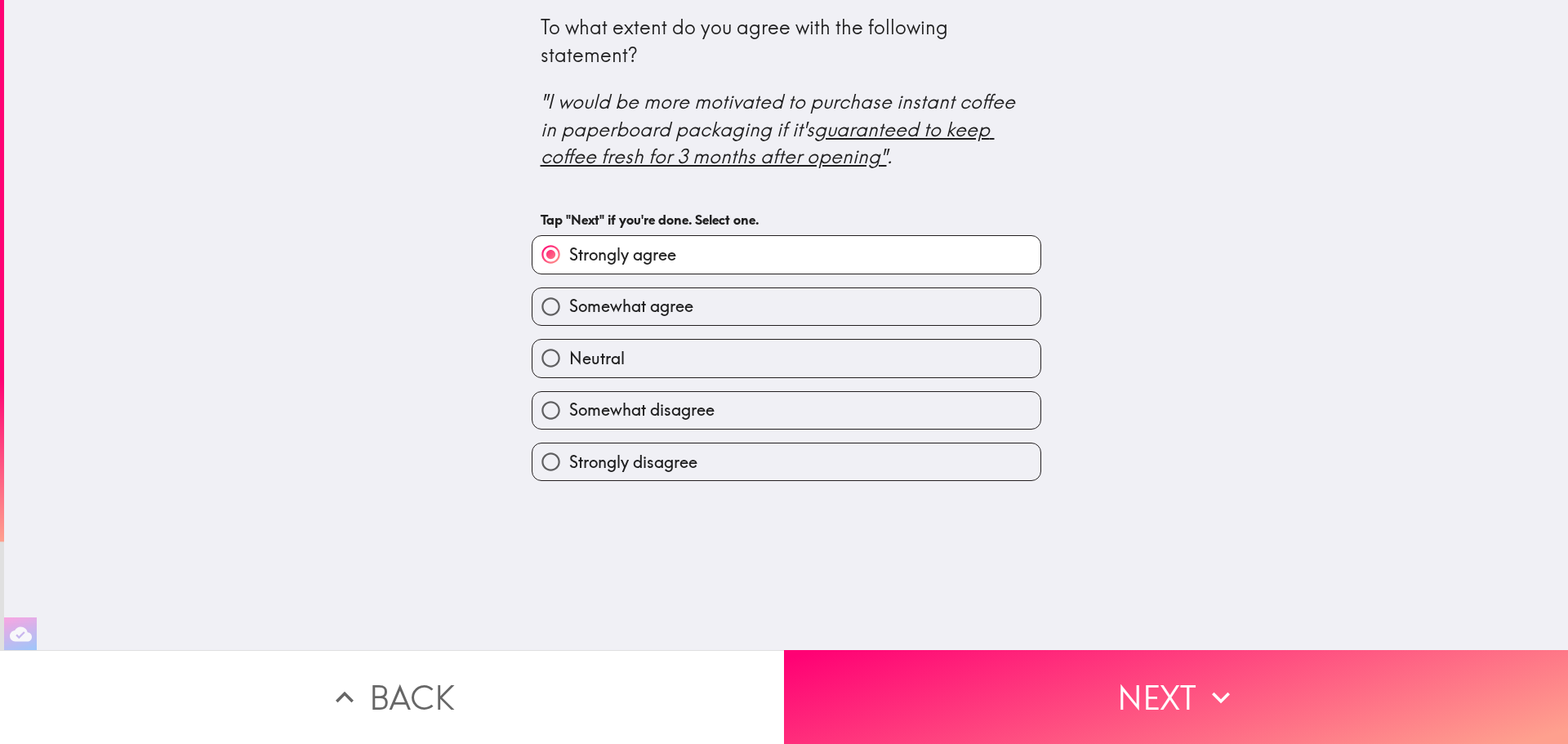
click at [548, 308] on input "Somewhat agree" at bounding box center [551, 306] width 37 height 37
radio input "true"
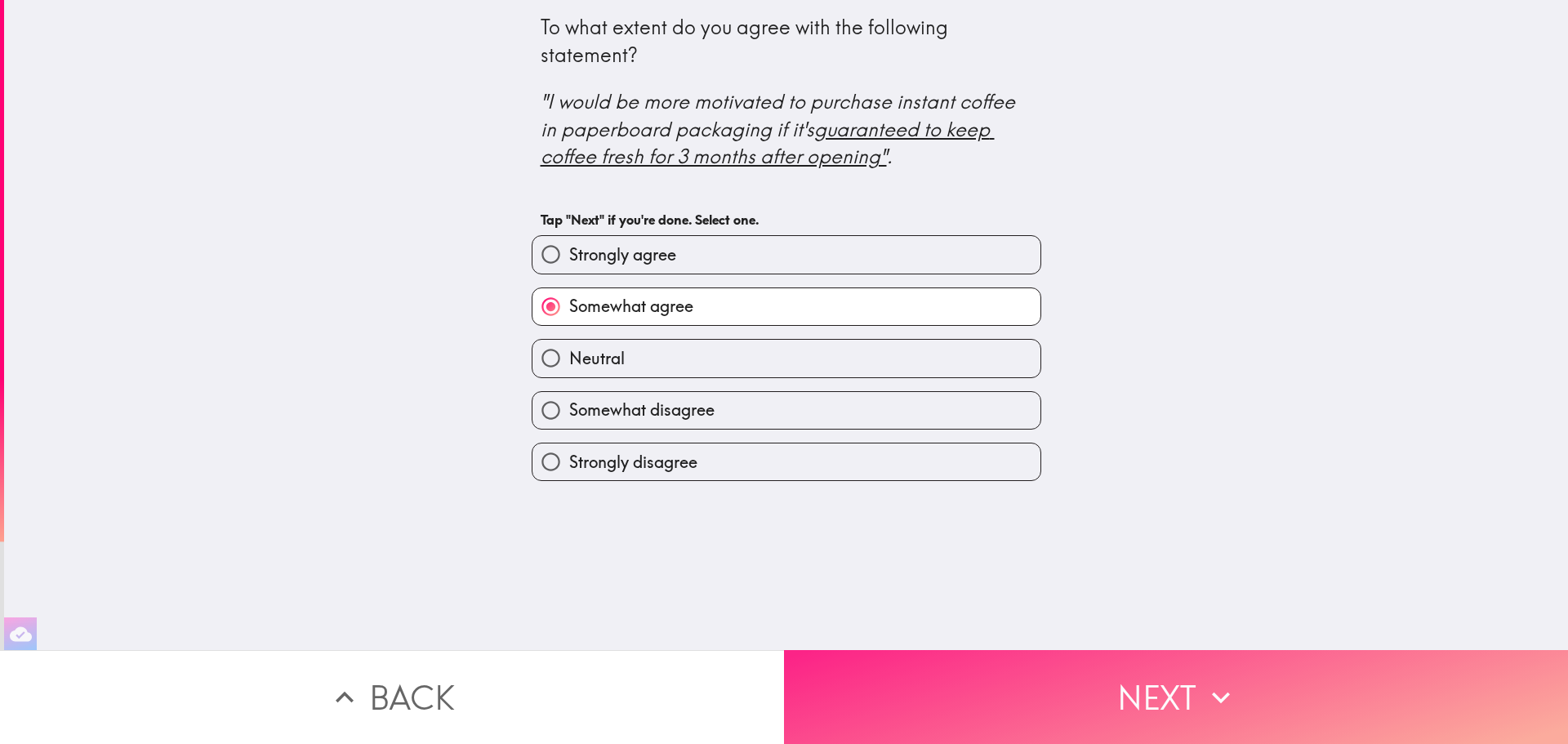
click at [1169, 669] on button "Next" at bounding box center [1176, 697] width 784 height 94
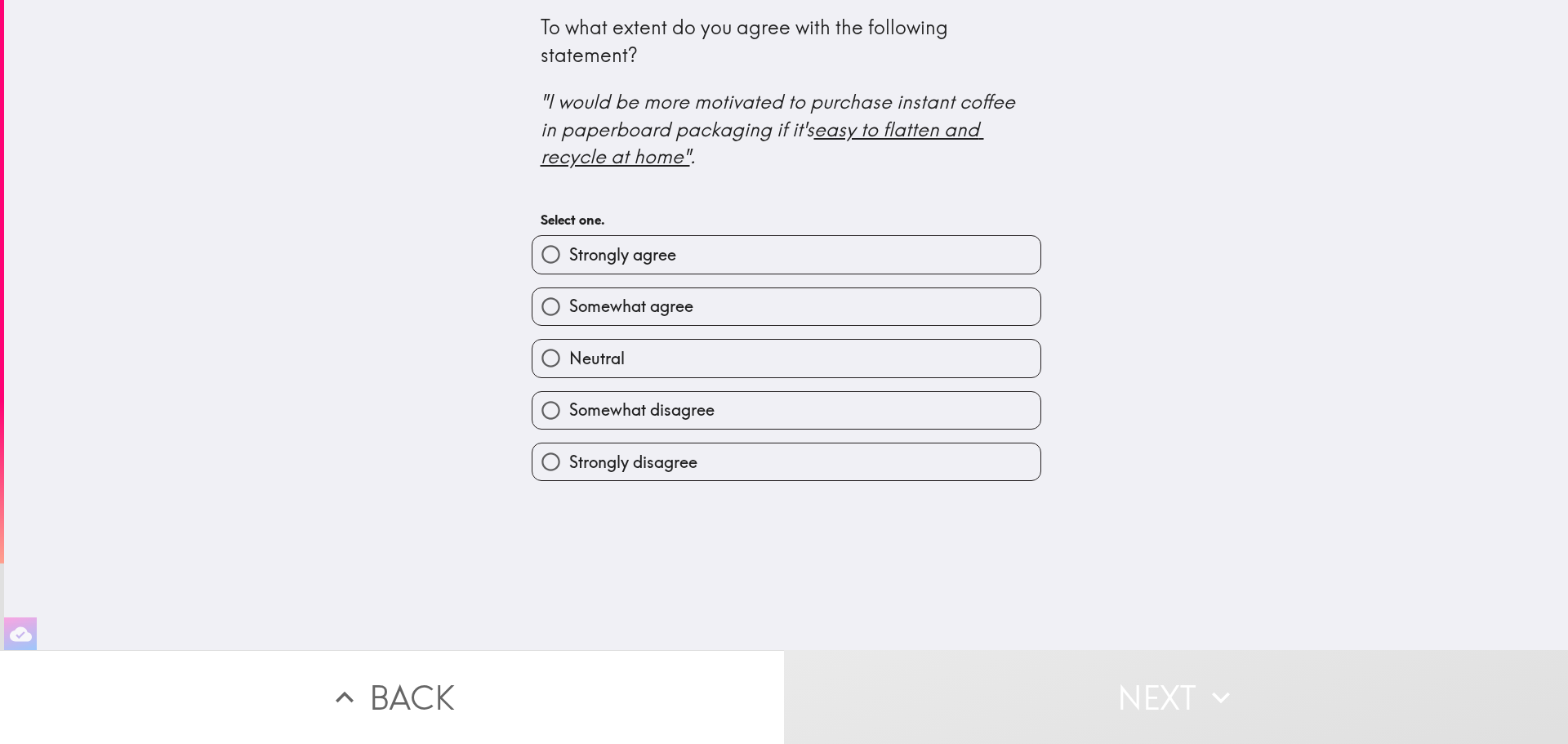
click at [542, 259] on input "Strongly agree" at bounding box center [551, 254] width 37 height 37
radio input "true"
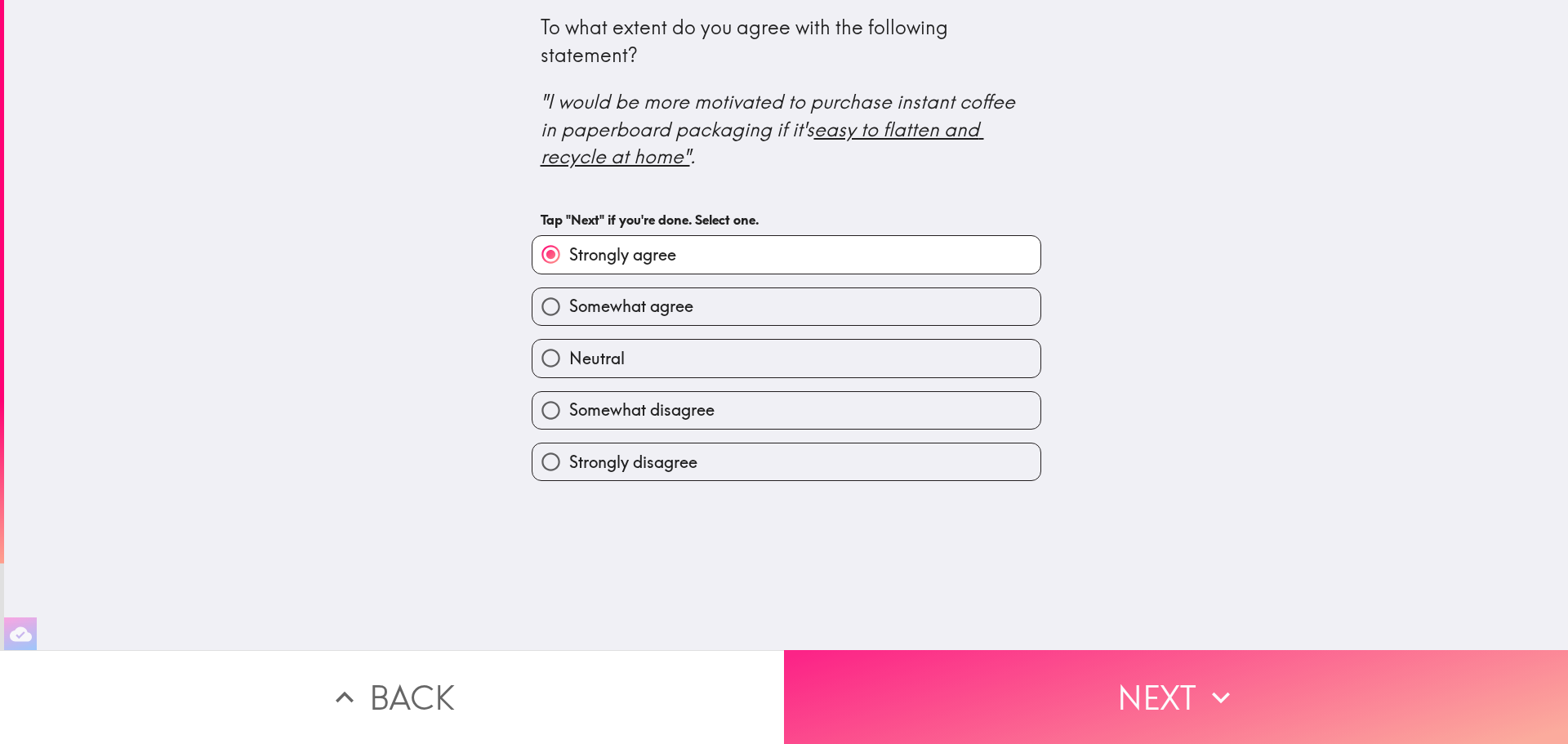
click at [1179, 685] on button "Next" at bounding box center [1176, 697] width 784 height 94
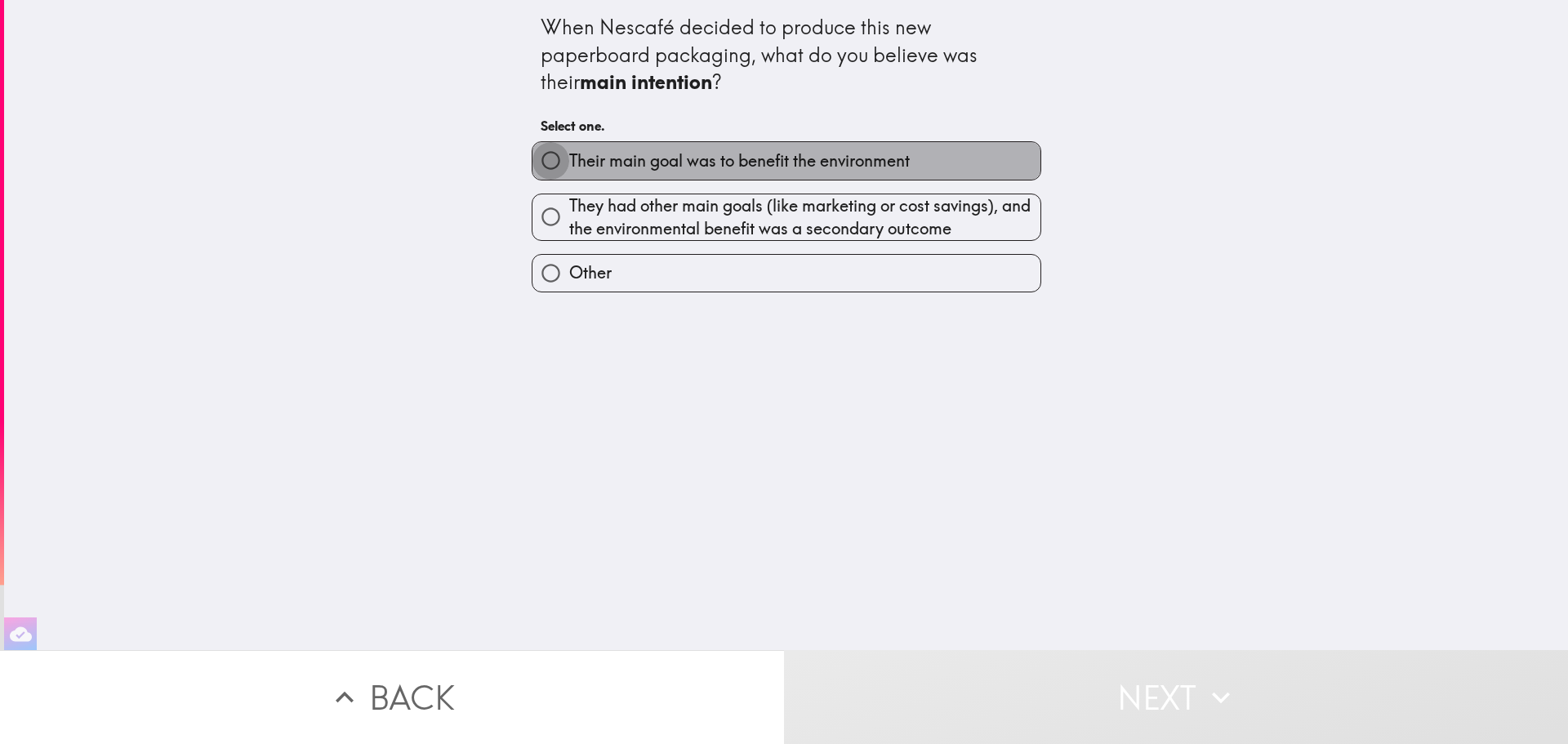
click at [546, 159] on input "Their main goal was to benefit the environment" at bounding box center [551, 160] width 37 height 37
radio input "true"
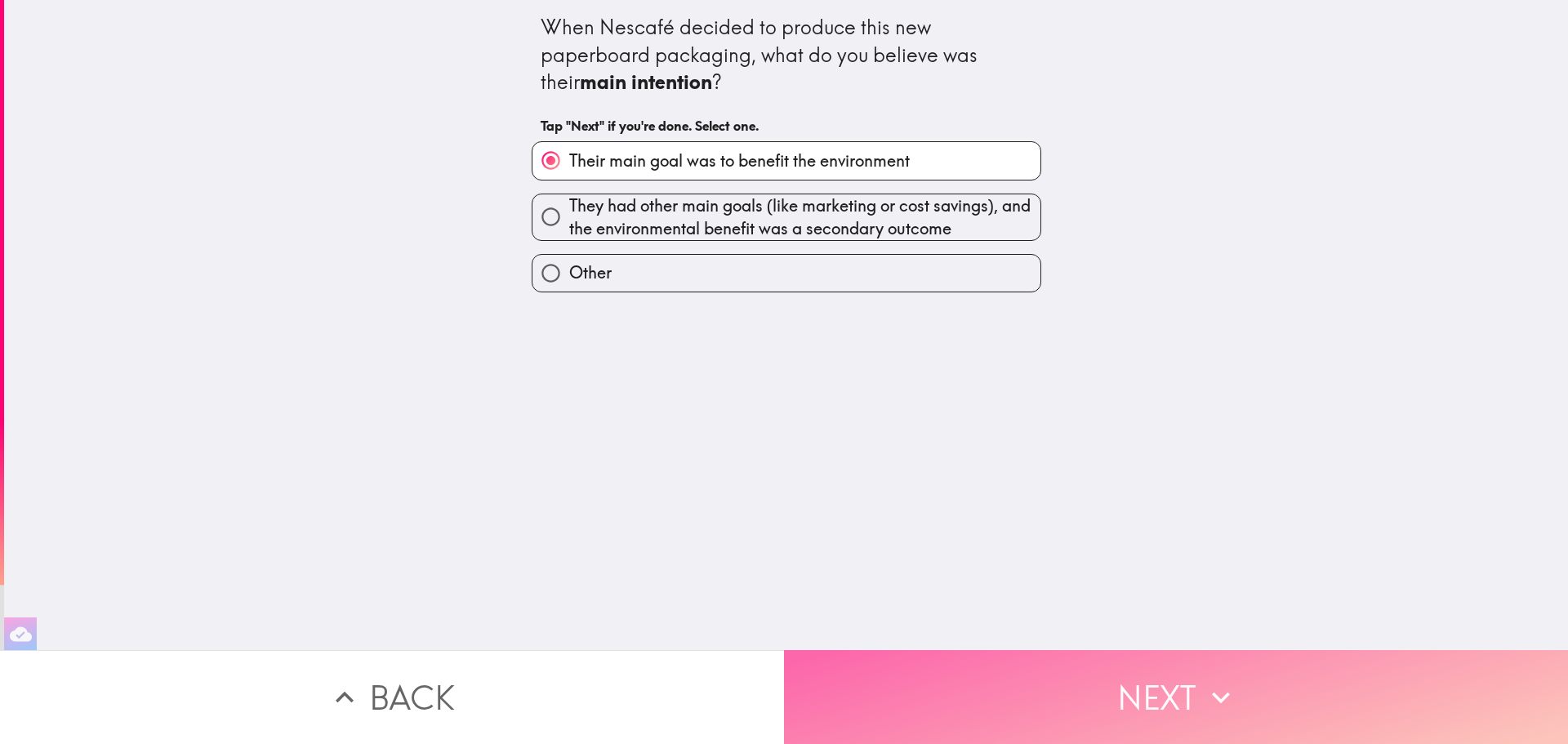
click at [1144, 672] on button "Next" at bounding box center [1176, 697] width 784 height 94
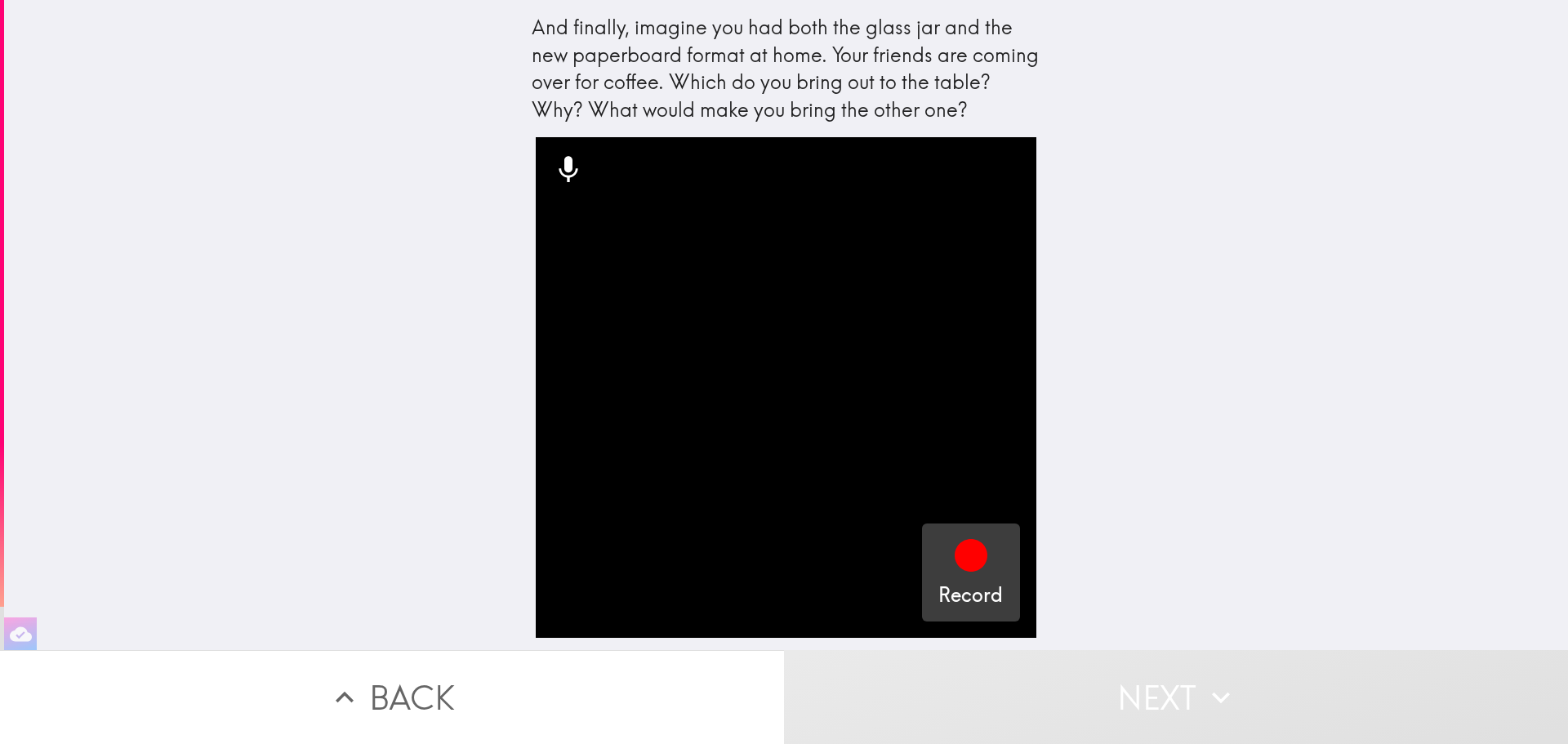
click at [959, 567] on icon "button" at bounding box center [971, 555] width 33 height 33
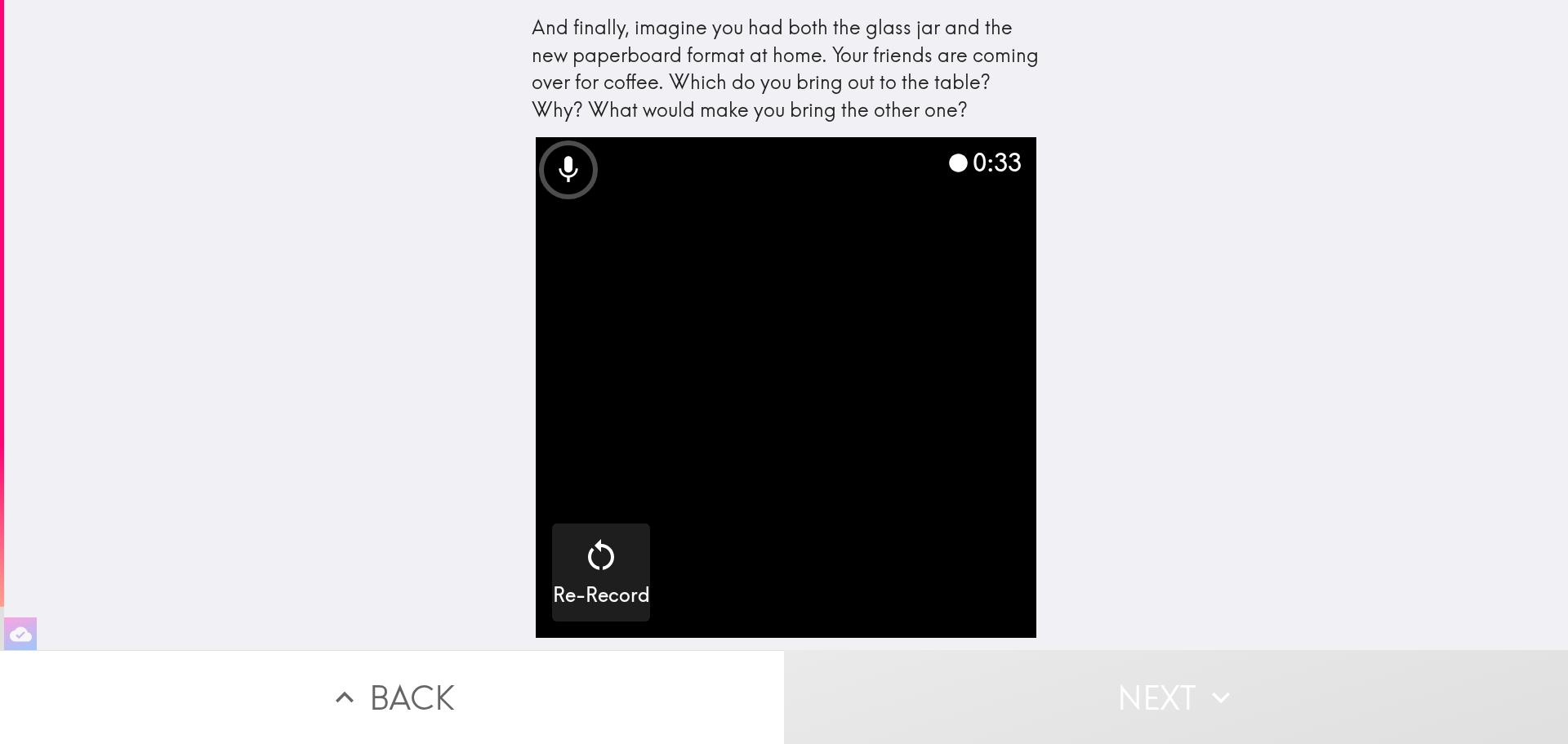
click at [1156, 684] on button "Next" at bounding box center [1176, 697] width 784 height 94
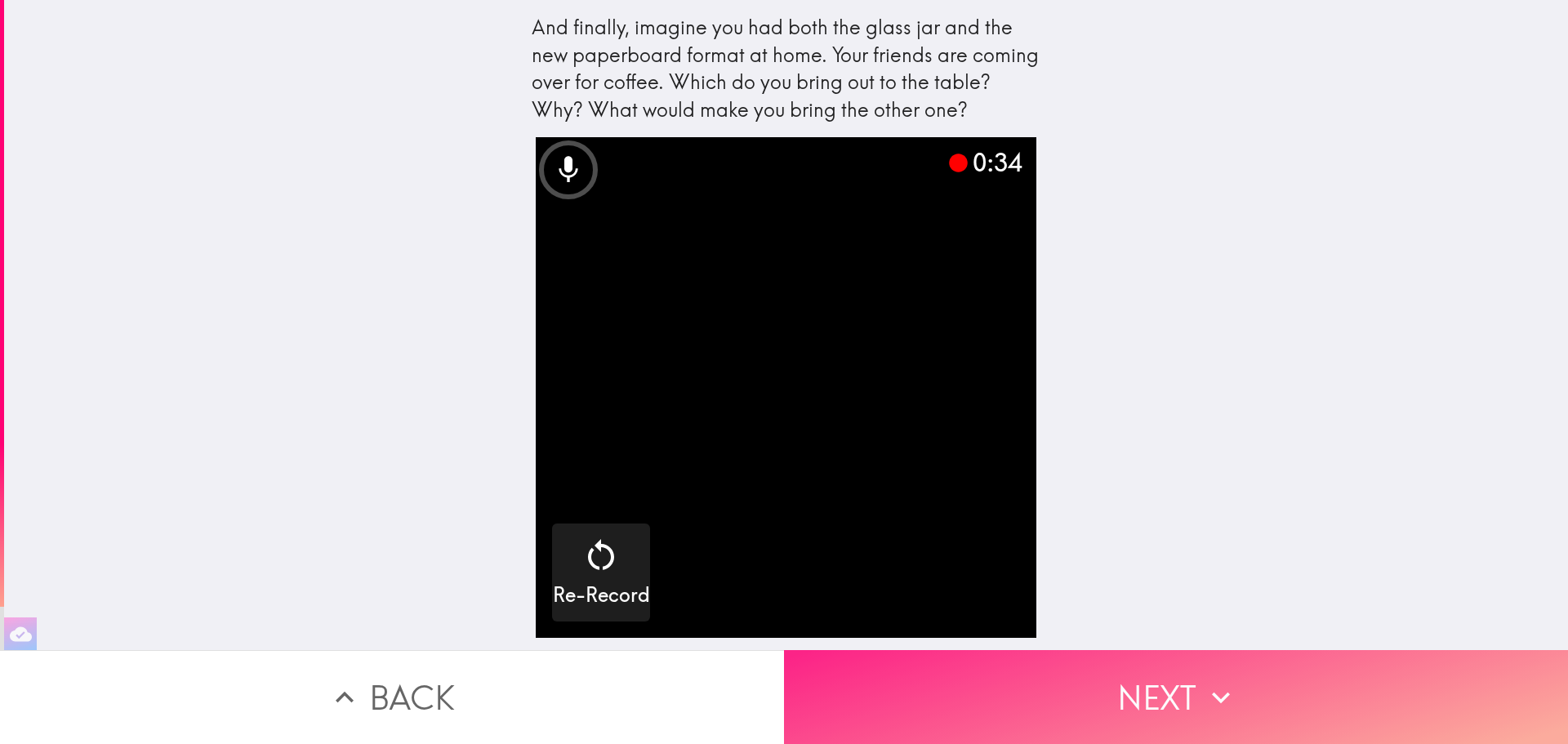
click at [1183, 691] on button "Next" at bounding box center [1176, 697] width 784 height 94
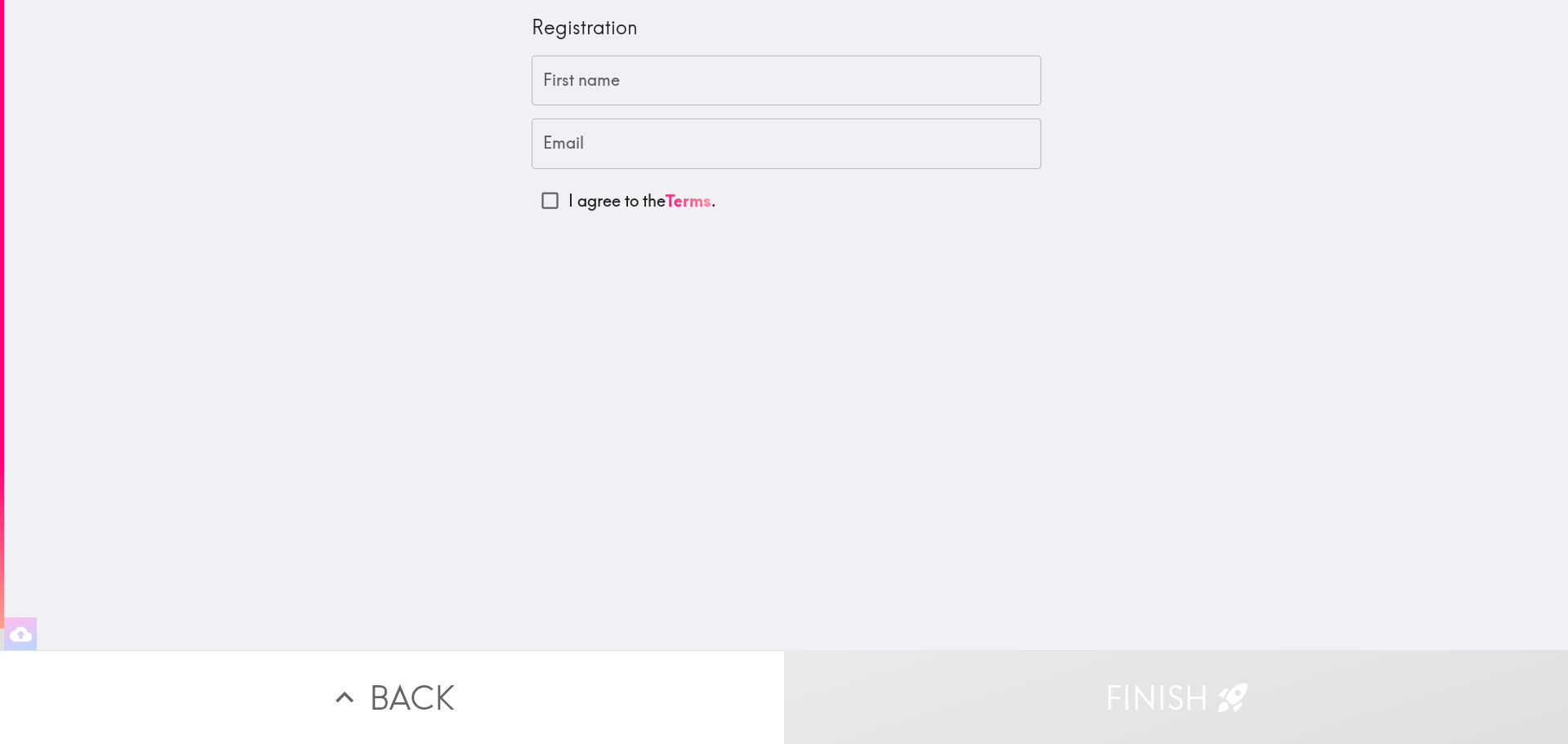
click at [602, 75] on input "First name" at bounding box center [786, 81] width 510 height 51
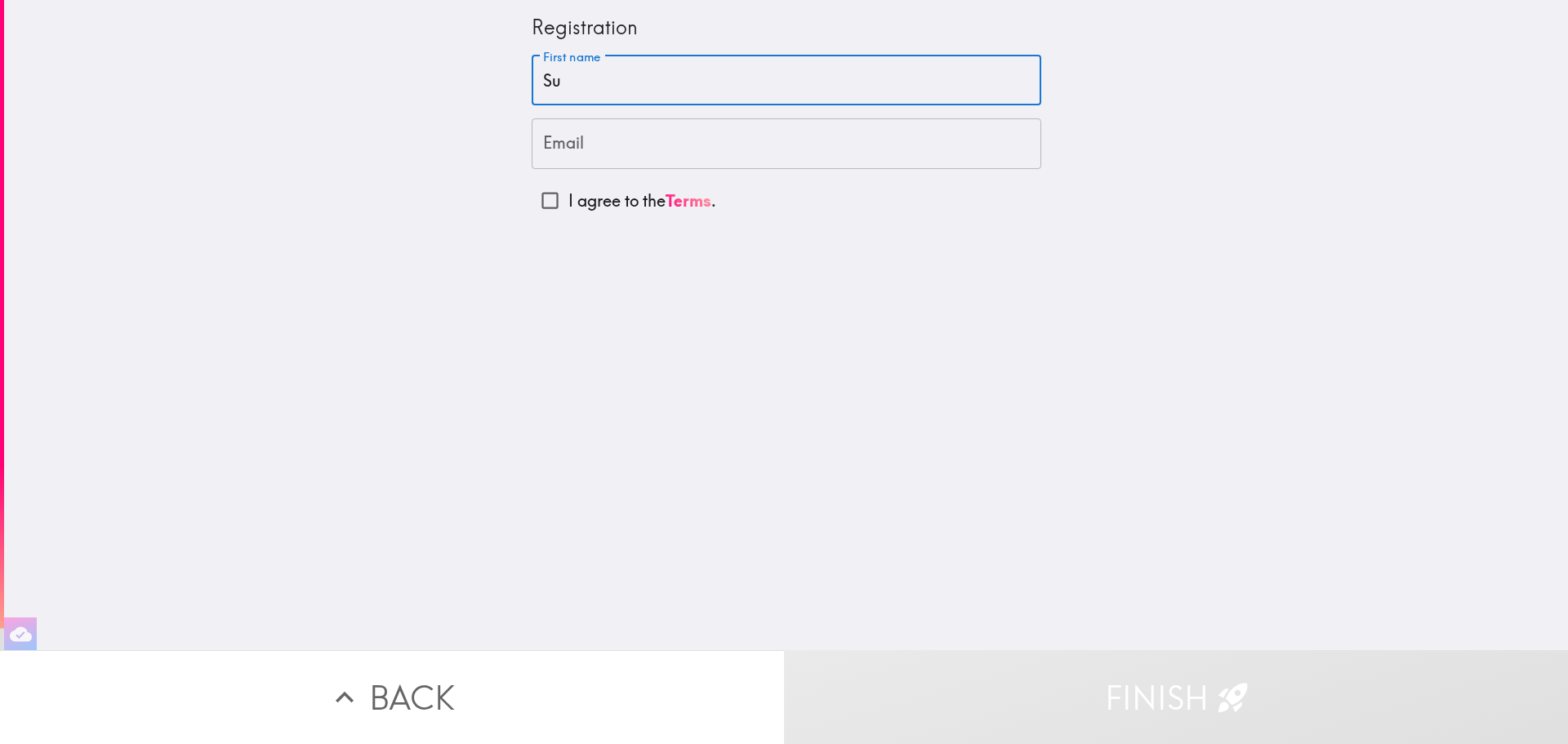
type input "Su"
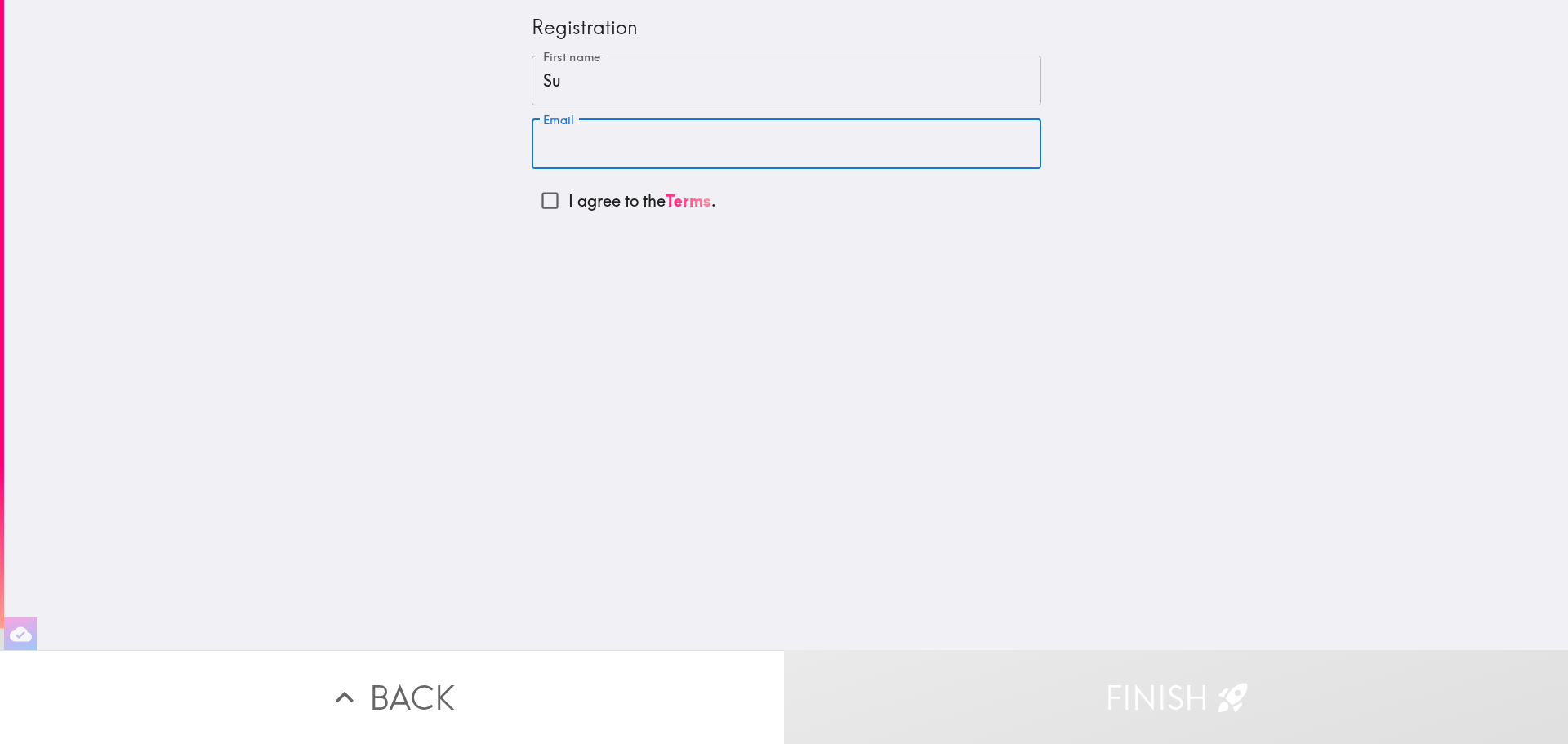
click at [601, 76] on input "Su" at bounding box center [786, 81] width 510 height 51
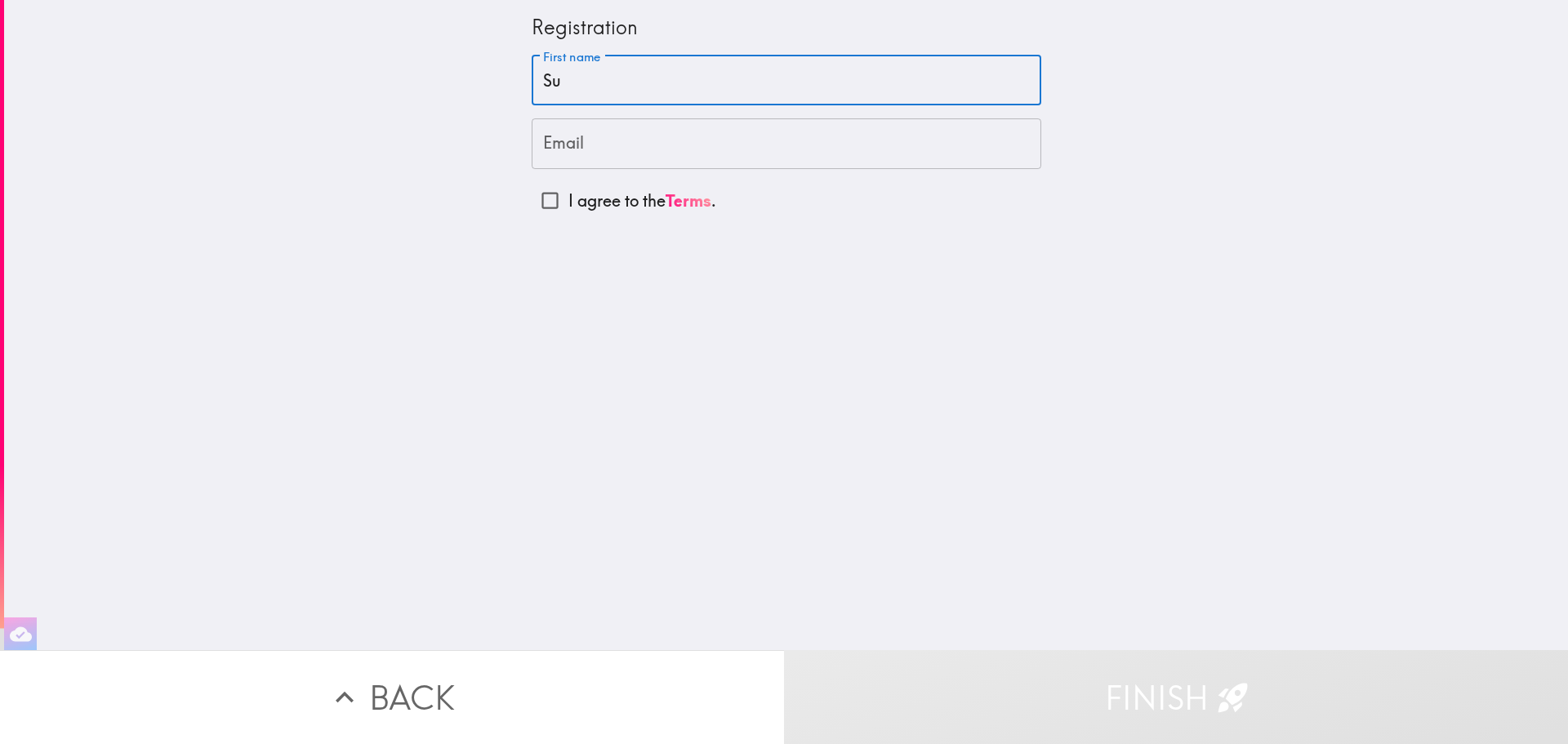
click at [553, 143] on input "Email" at bounding box center [786, 144] width 510 height 51
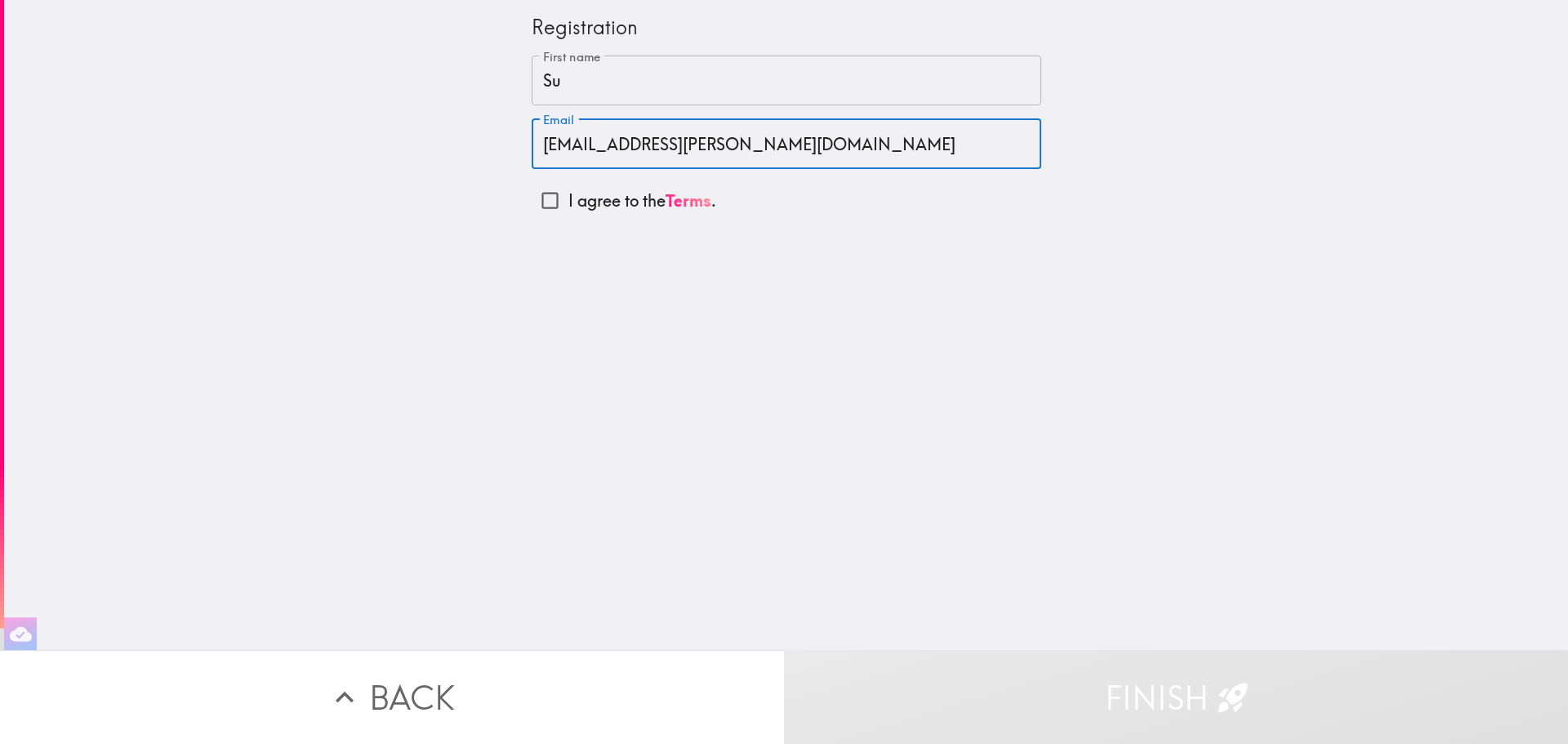
type input "su.nguyen@orionpharma.com"
click at [552, 200] on input "I agree to the Terms ." at bounding box center [550, 200] width 37 height 37
checkbox input "true"
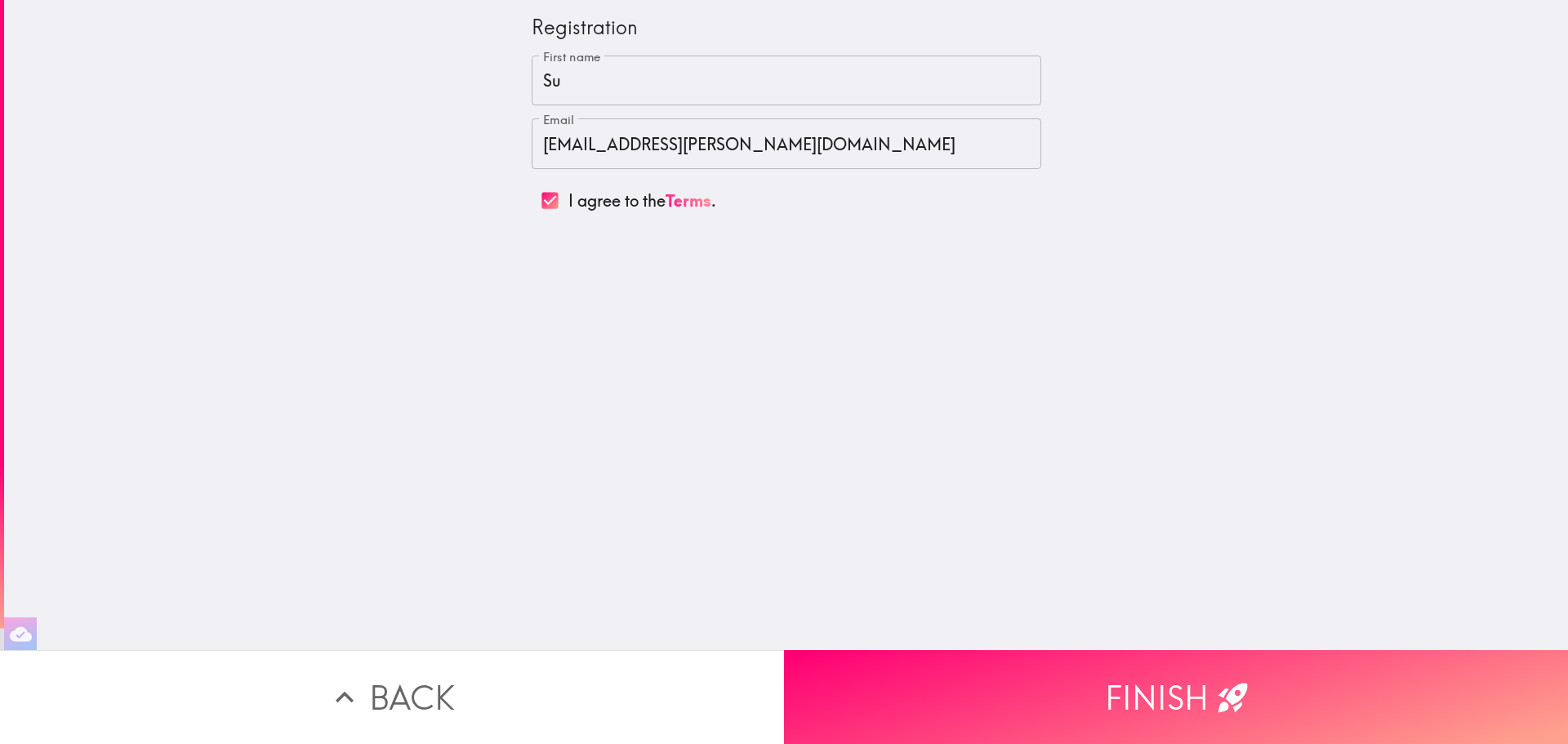
click at [1121, 693] on button "Finish" at bounding box center [1176, 697] width 784 height 94
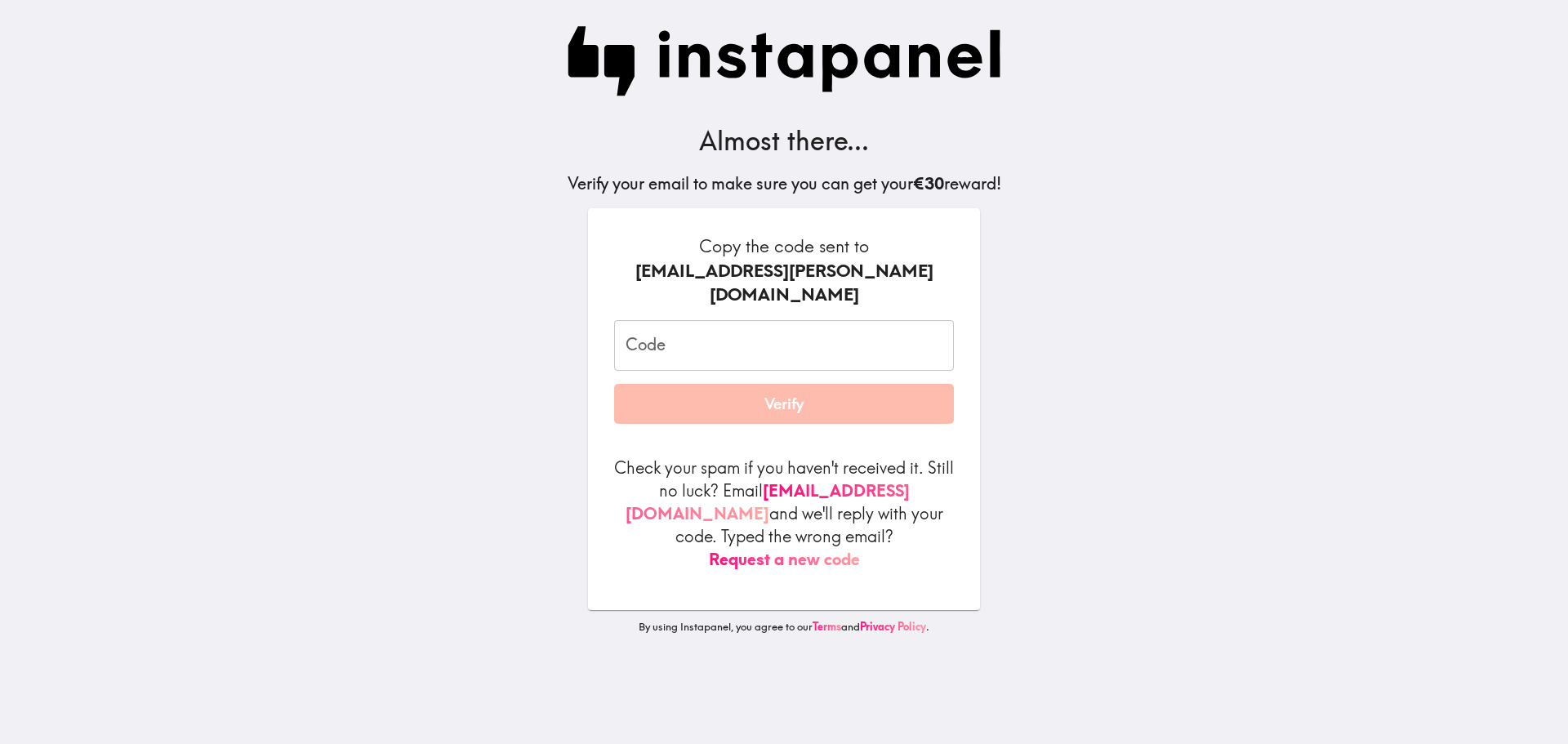
click at [682, 321] on input "Code" at bounding box center [784, 345] width 340 height 51
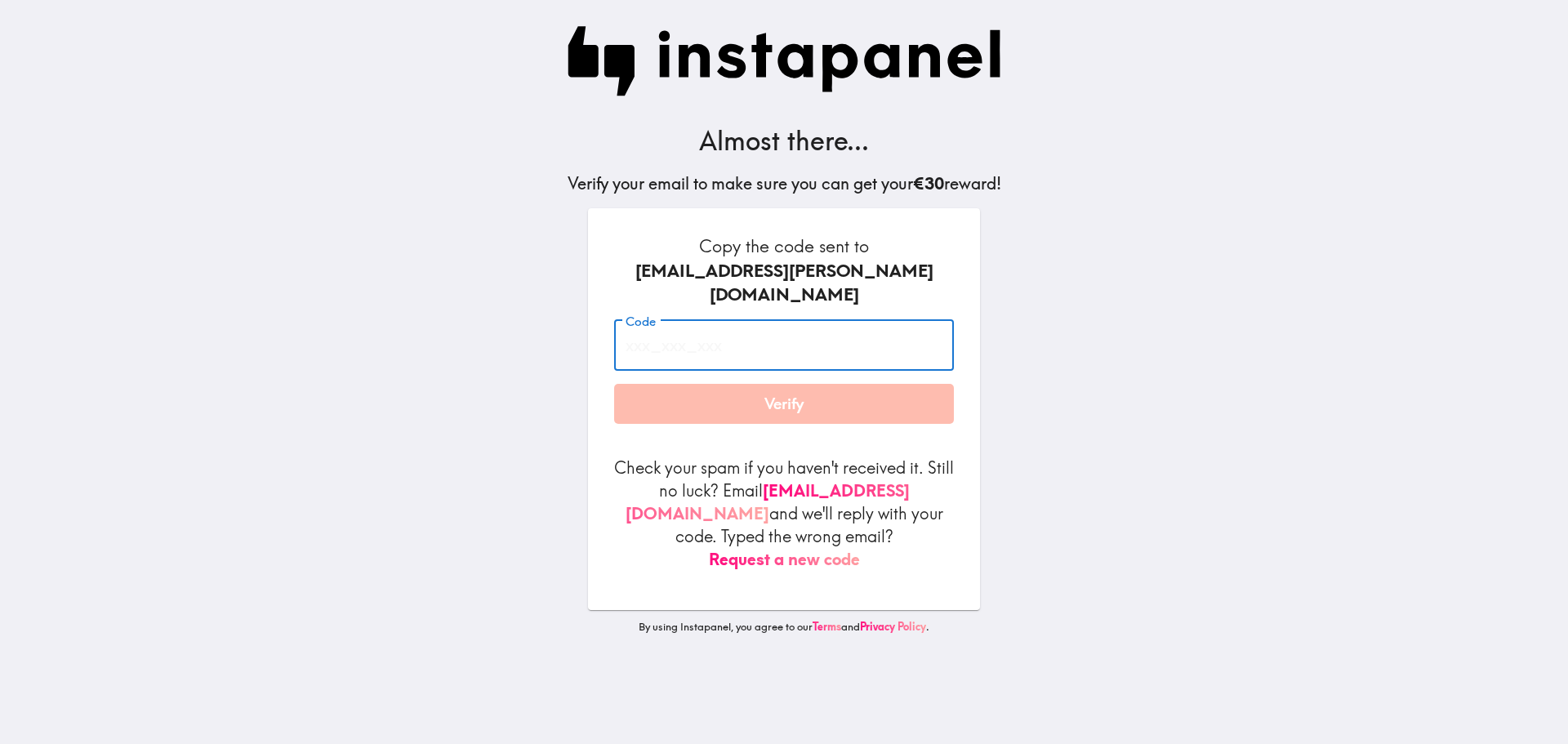
paste input "NYk_iHp_yBg"
type input "NYk_iHp_yBg"
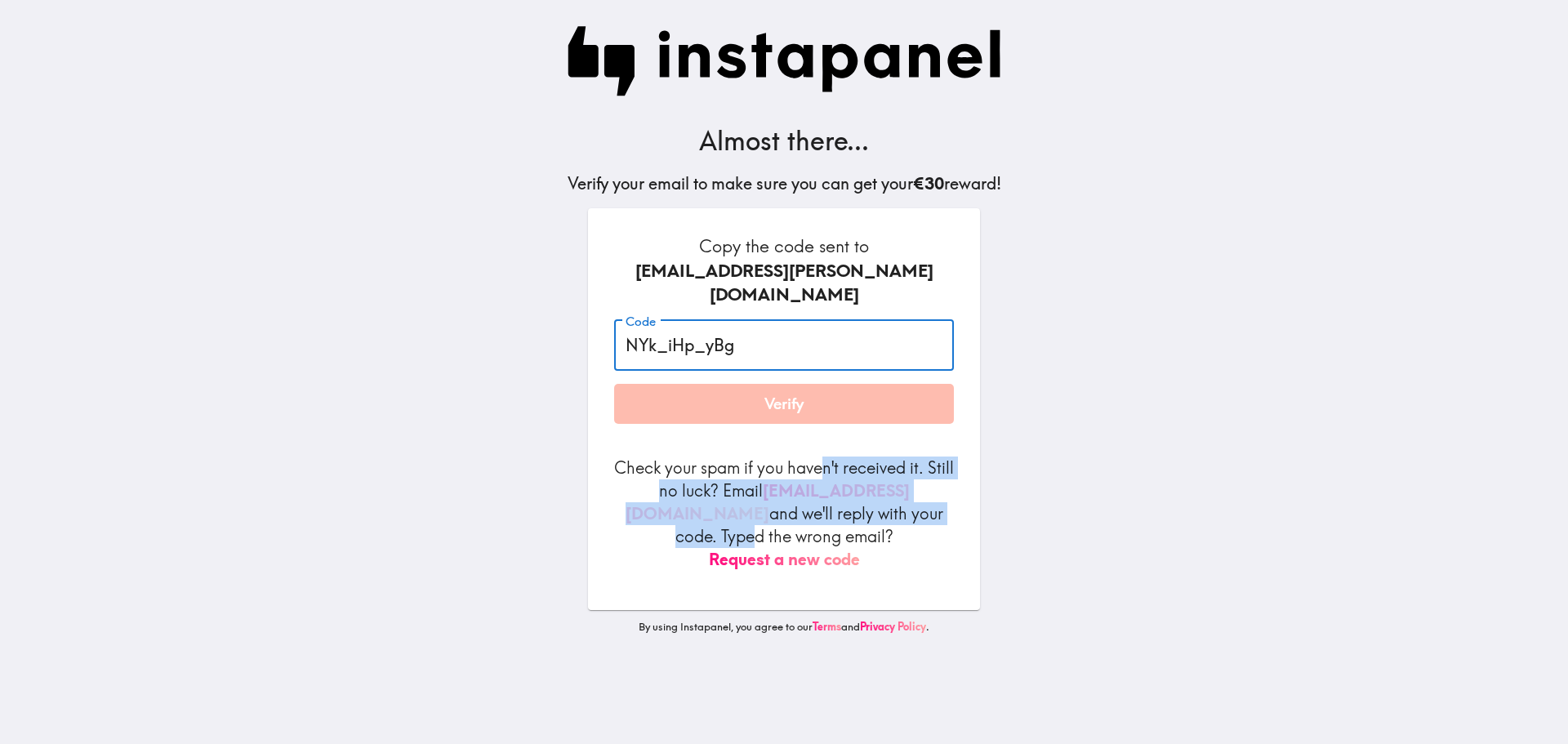
drag, startPoint x: 845, startPoint y: 447, endPoint x: 899, endPoint y: 494, distance: 71.6
click at [899, 494] on p "Check your spam if you haven't received it. Still no luck? Email codes@instapan…" at bounding box center [784, 514] width 340 height 115
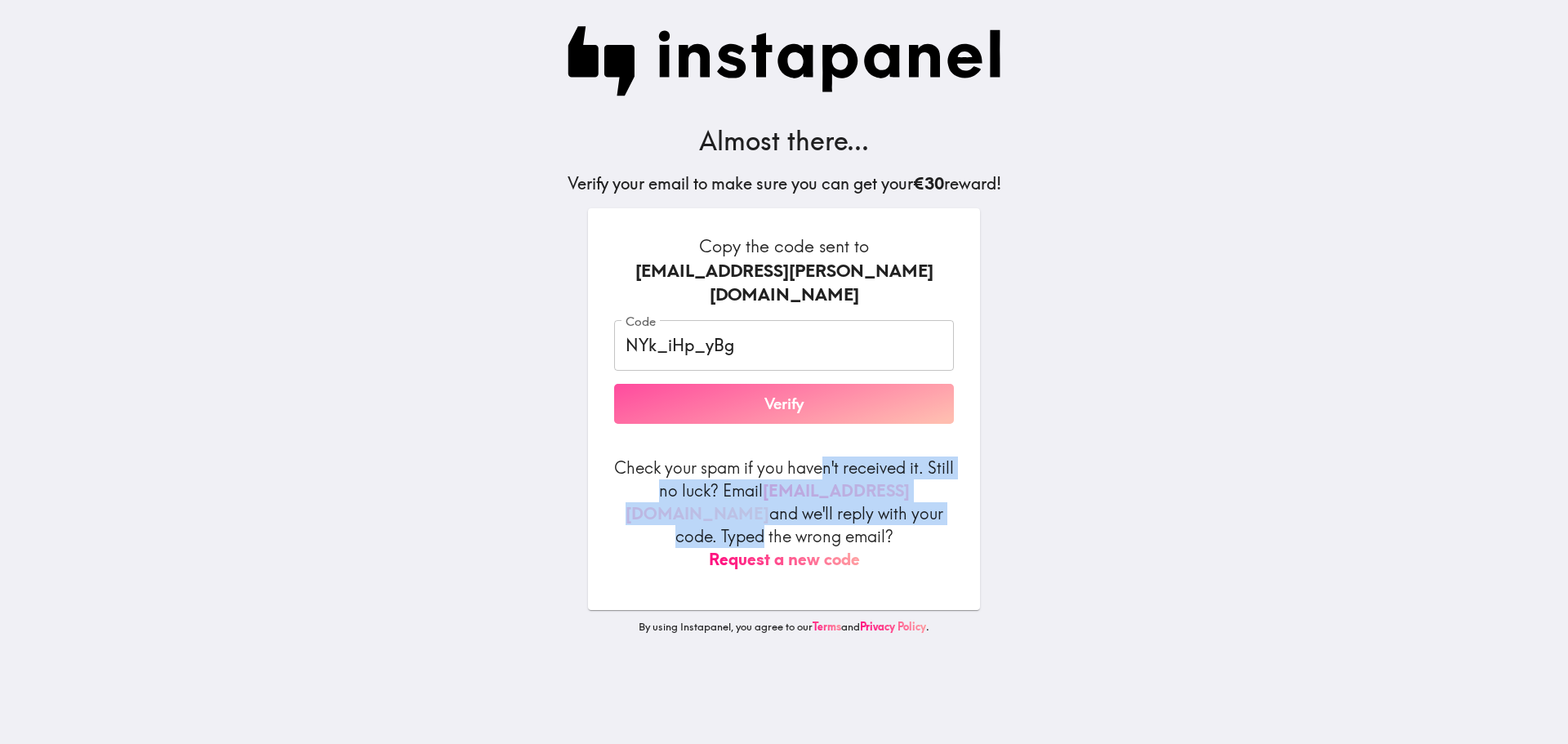
click at [785, 384] on button "Verify" at bounding box center [784, 404] width 340 height 41
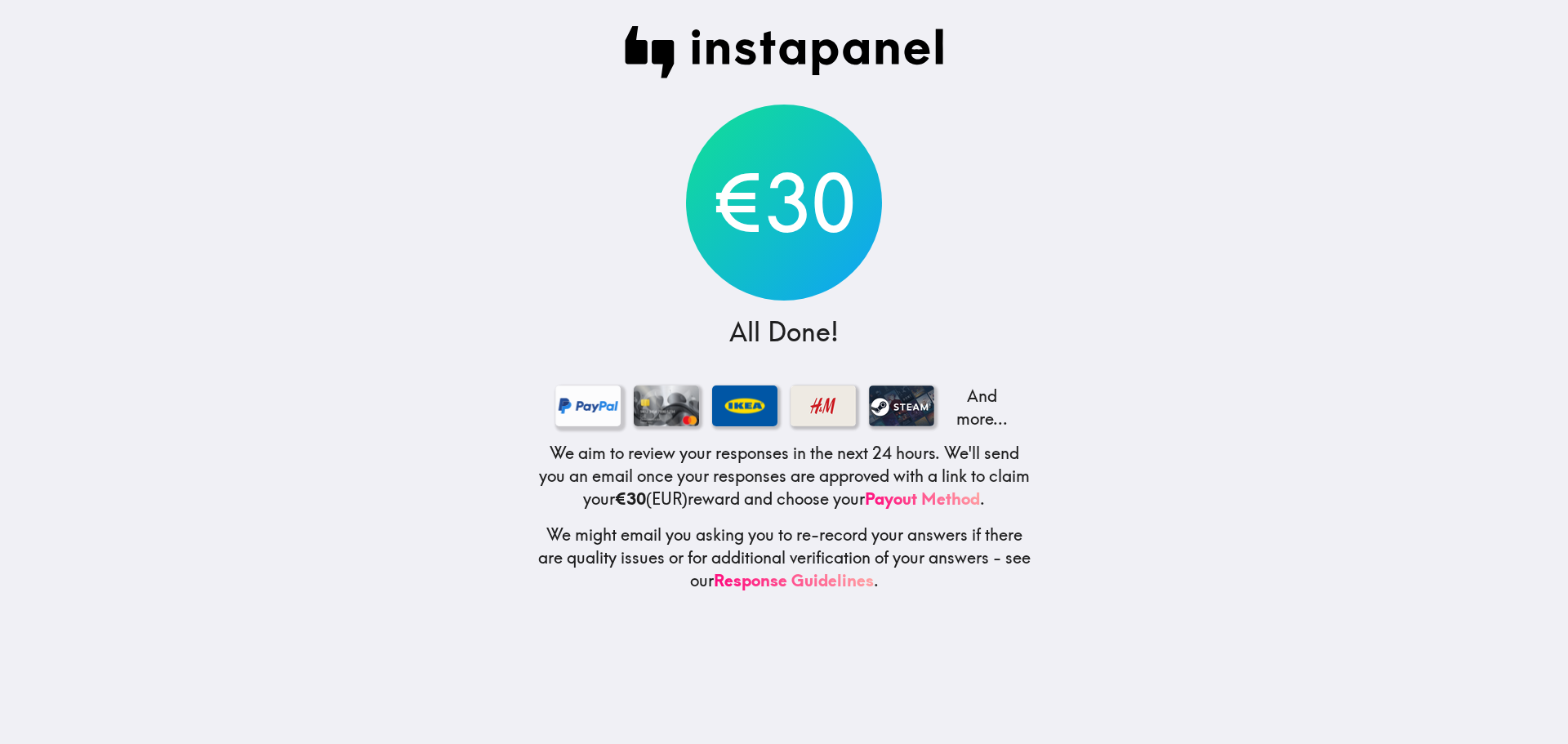
click at [584, 402] on div at bounding box center [588, 405] width 65 height 41
click at [556, 410] on div at bounding box center [588, 405] width 65 height 41
click at [1522, 450] on main "€30 All Done! And more... We aim to review your responses in the next 24 hours.…" at bounding box center [784, 372] width 1568 height 744
click at [561, 410] on div at bounding box center [588, 405] width 65 height 41
click at [977, 408] on p "And more..." at bounding box center [980, 408] width 65 height 46
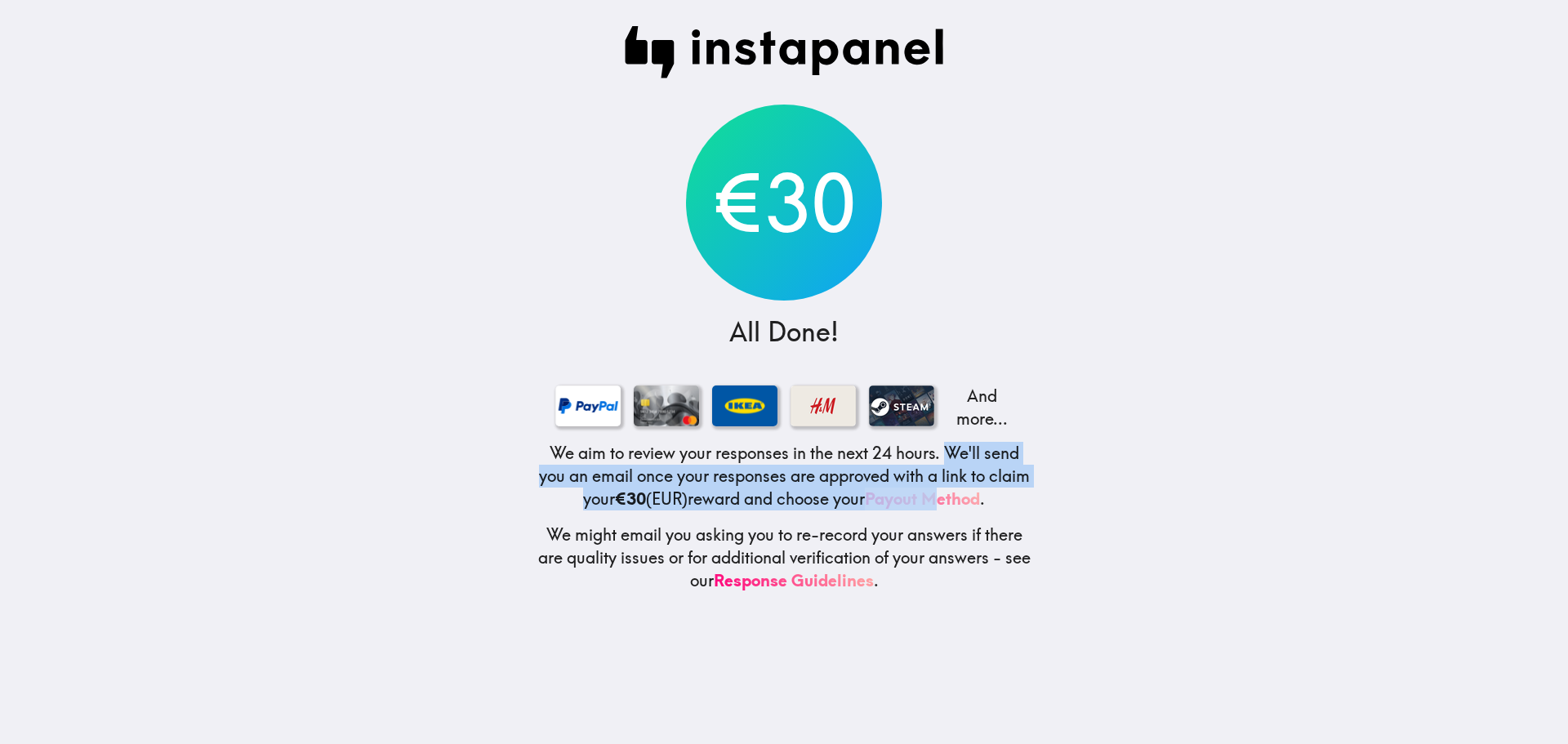
drag, startPoint x: 944, startPoint y: 460, endPoint x: 965, endPoint y: 495, distance: 40.8
click at [965, 495] on h5 "We aim to review your responses in the next 24 hours. We'll send you an email o…" at bounding box center [784, 476] width 497 height 69
